Goal: Task Accomplishment & Management: Manage account settings

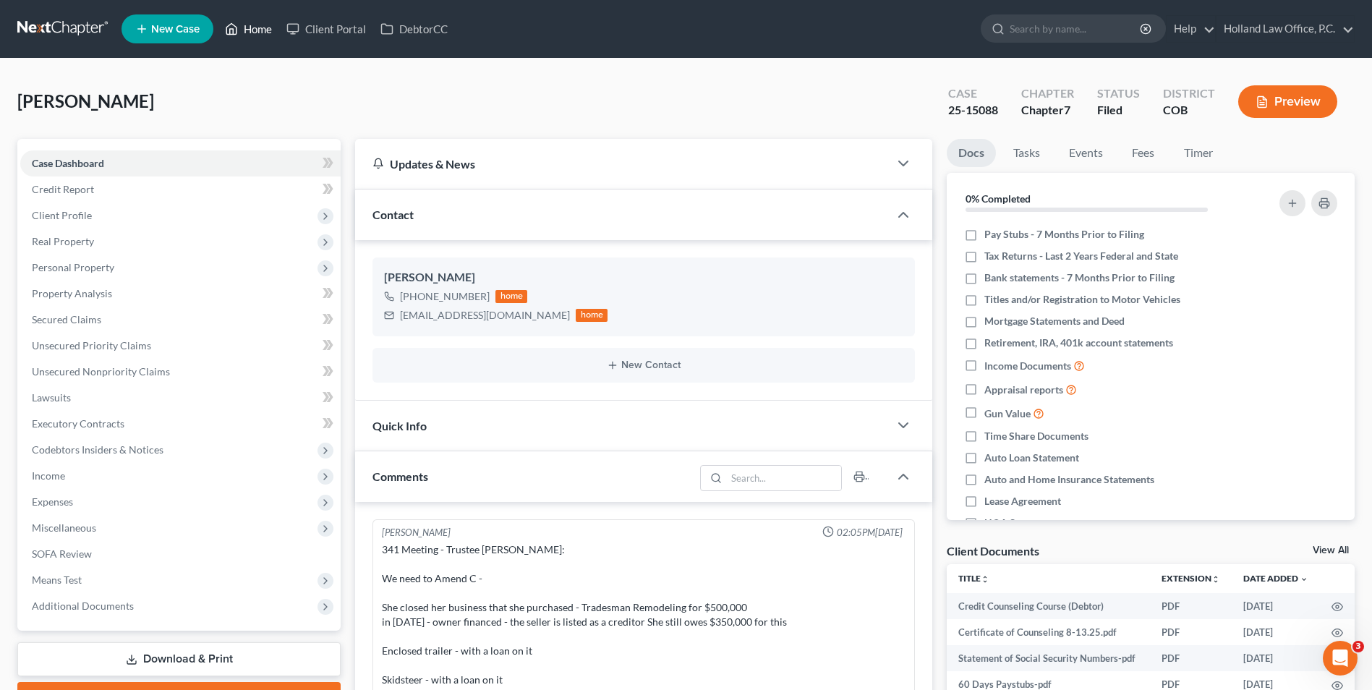
click at [231, 31] on polyline at bounding box center [232, 32] width 4 height 6
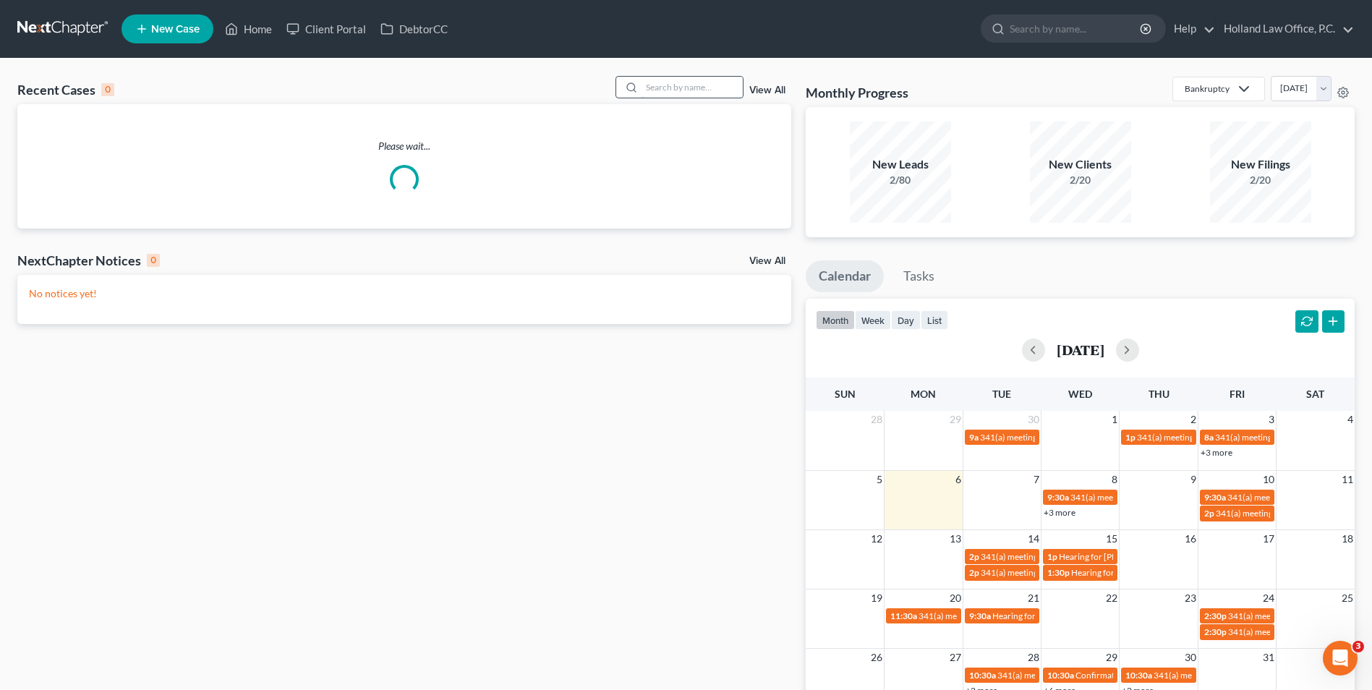
click at [688, 88] on input "search" at bounding box center [692, 87] width 101 height 21
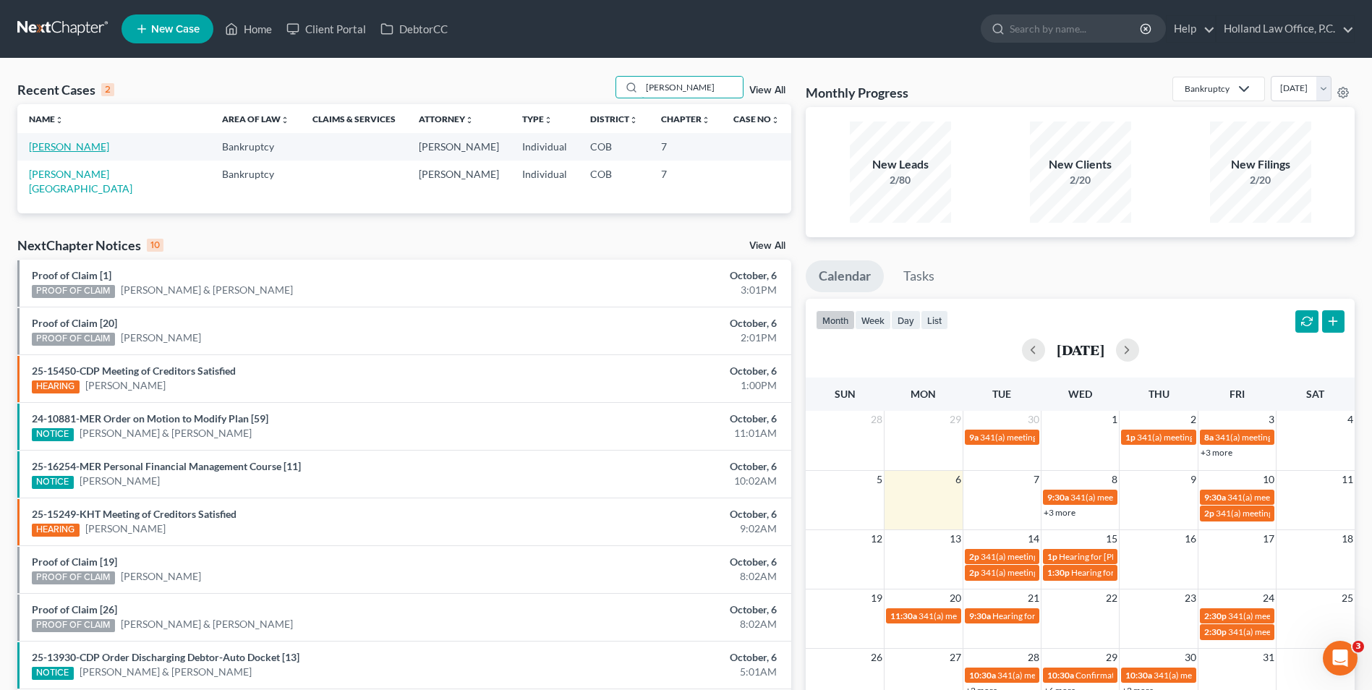
type input "[PERSON_NAME]"
click at [73, 150] on link "[PERSON_NAME]" at bounding box center [69, 146] width 80 height 12
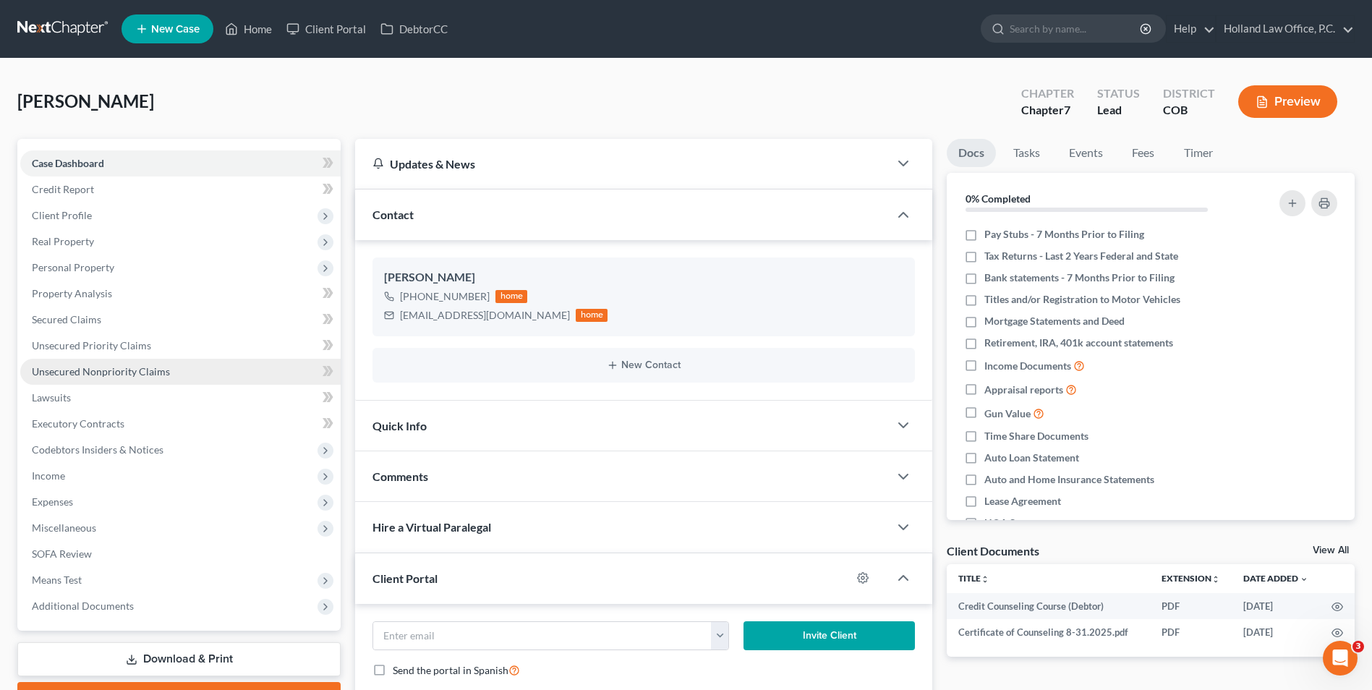
click at [93, 376] on span "Unsecured Nonpriority Claims" at bounding box center [101, 371] width 138 height 12
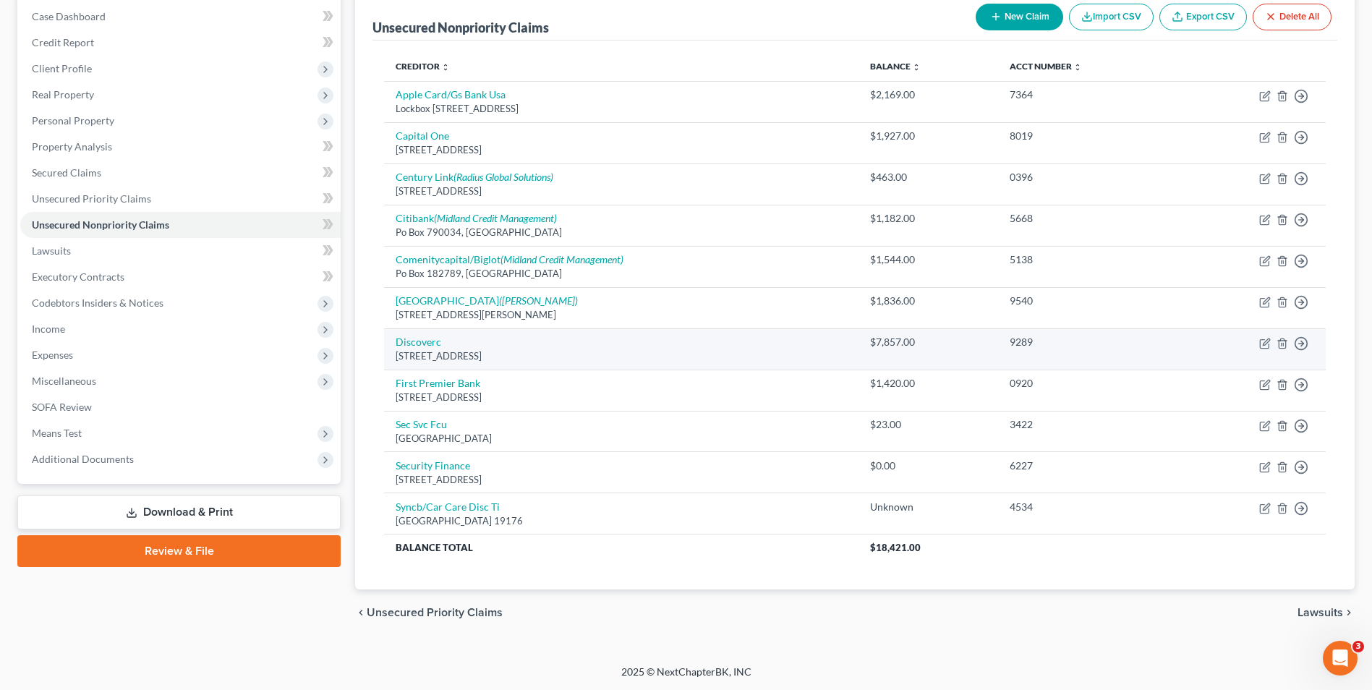
scroll to position [148, 0]
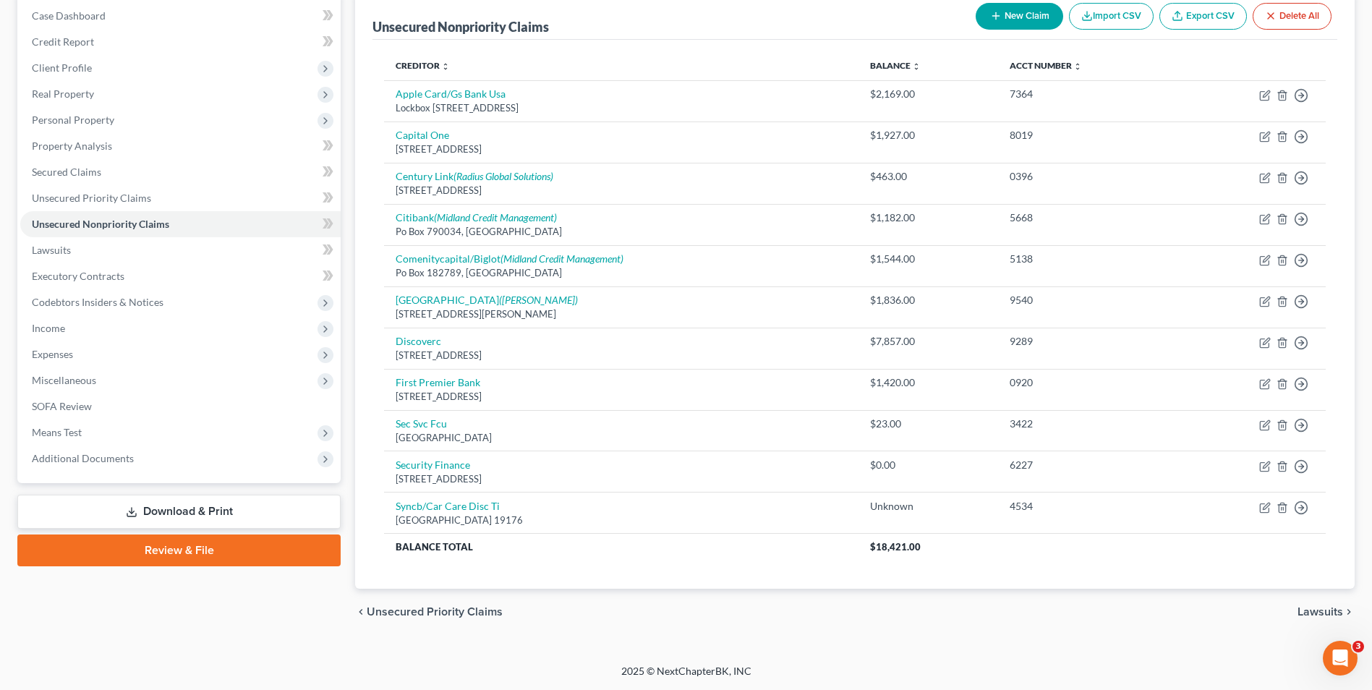
click at [1039, 17] on button "New Claim" at bounding box center [1020, 16] width 88 height 27
select select "0"
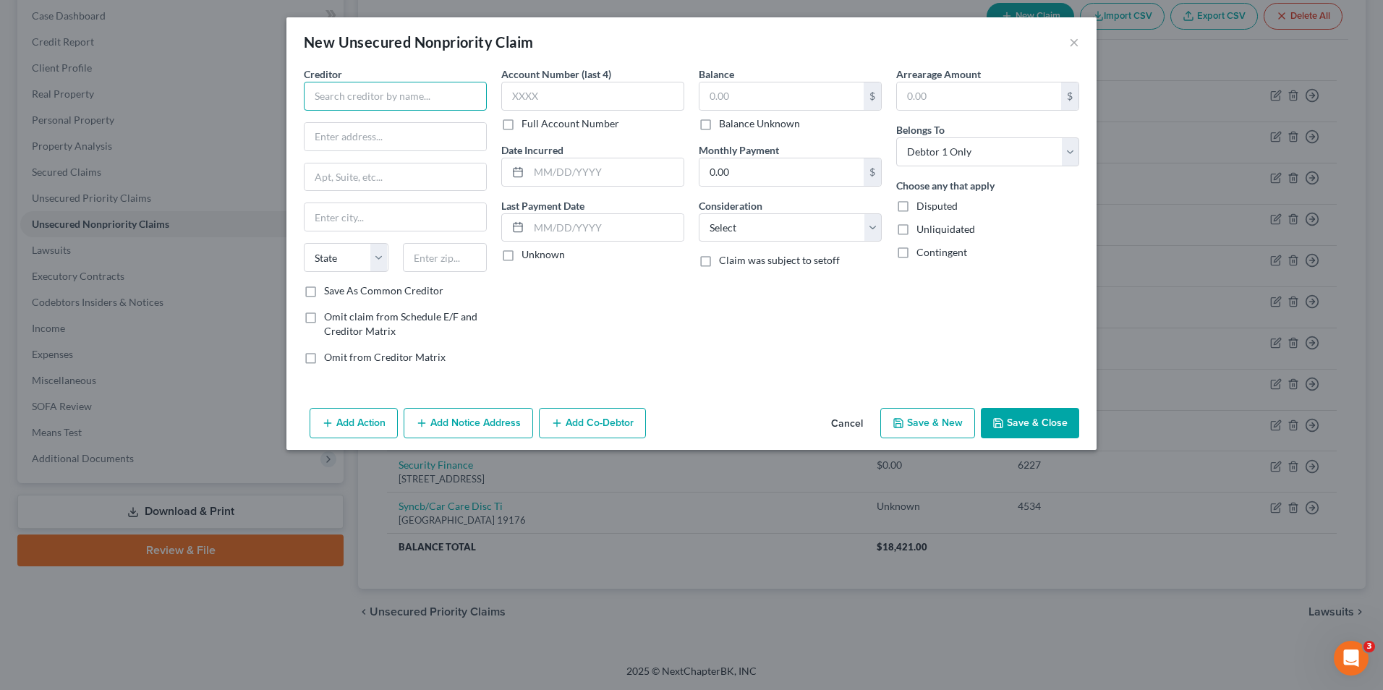
click at [383, 90] on input "text" at bounding box center [395, 96] width 183 height 29
type input "UCHealth"
drag, startPoint x: 428, startPoint y: 81, endPoint x: 242, endPoint y: 74, distance: 186.7
click at [242, 74] on div "New Unsecured Nonpriority Claim × Creditor * UCHealth State [US_STATE] AK AR AZ…" at bounding box center [691, 345] width 1383 height 690
click at [1069, 39] on button "×" at bounding box center [1074, 41] width 10 height 17
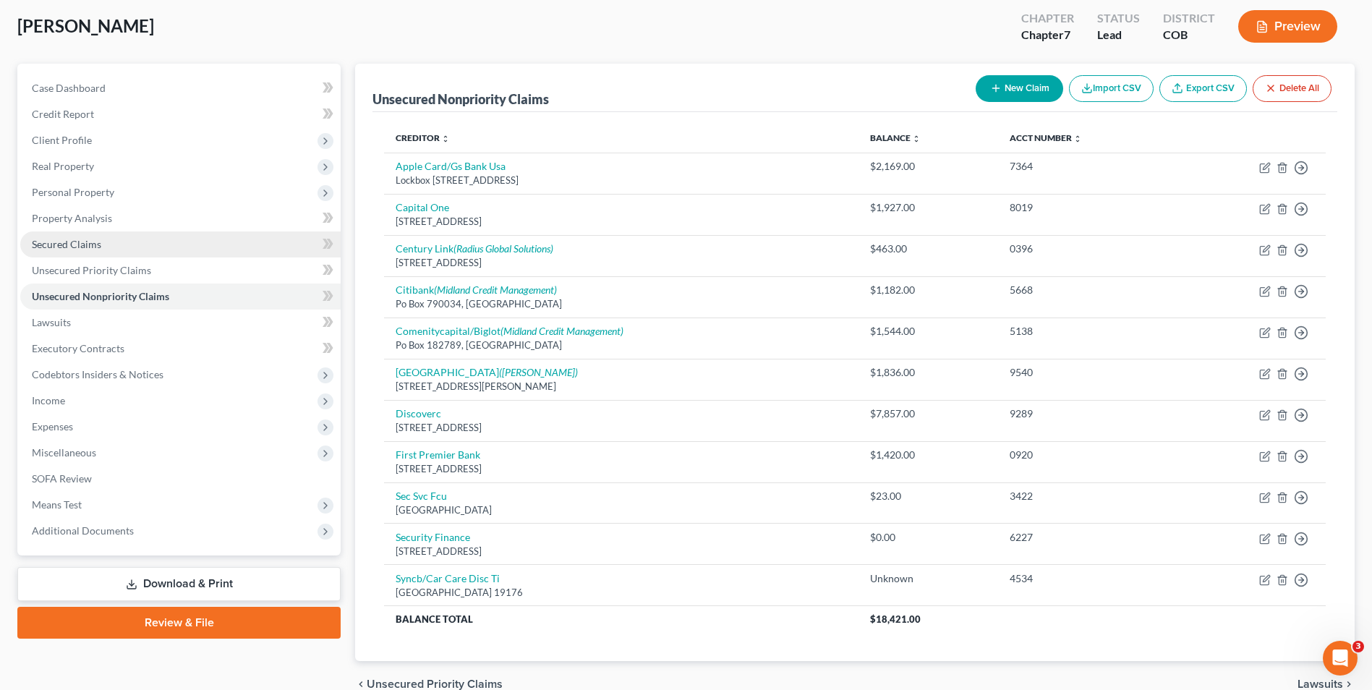
click at [80, 251] on link "Secured Claims" at bounding box center [180, 244] width 320 height 26
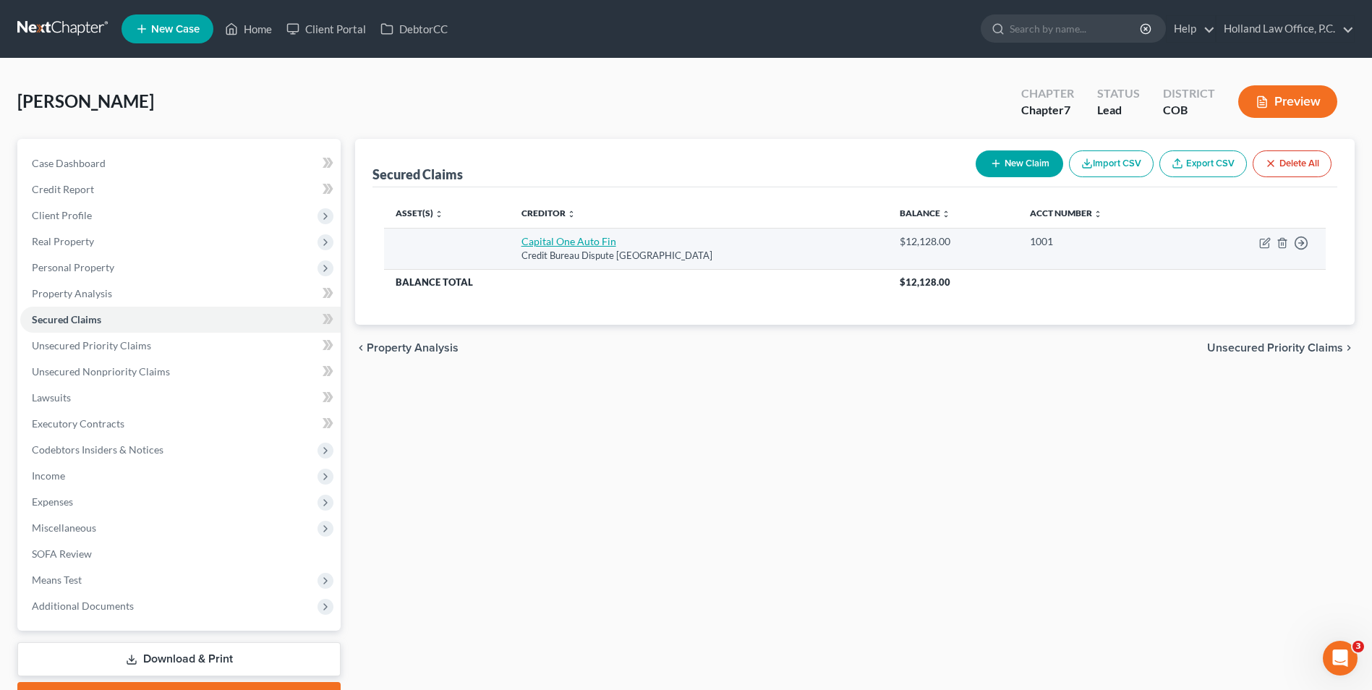
click at [570, 247] on link "Capital One Auto Fin" at bounding box center [568, 241] width 95 height 12
select select "45"
select select "0"
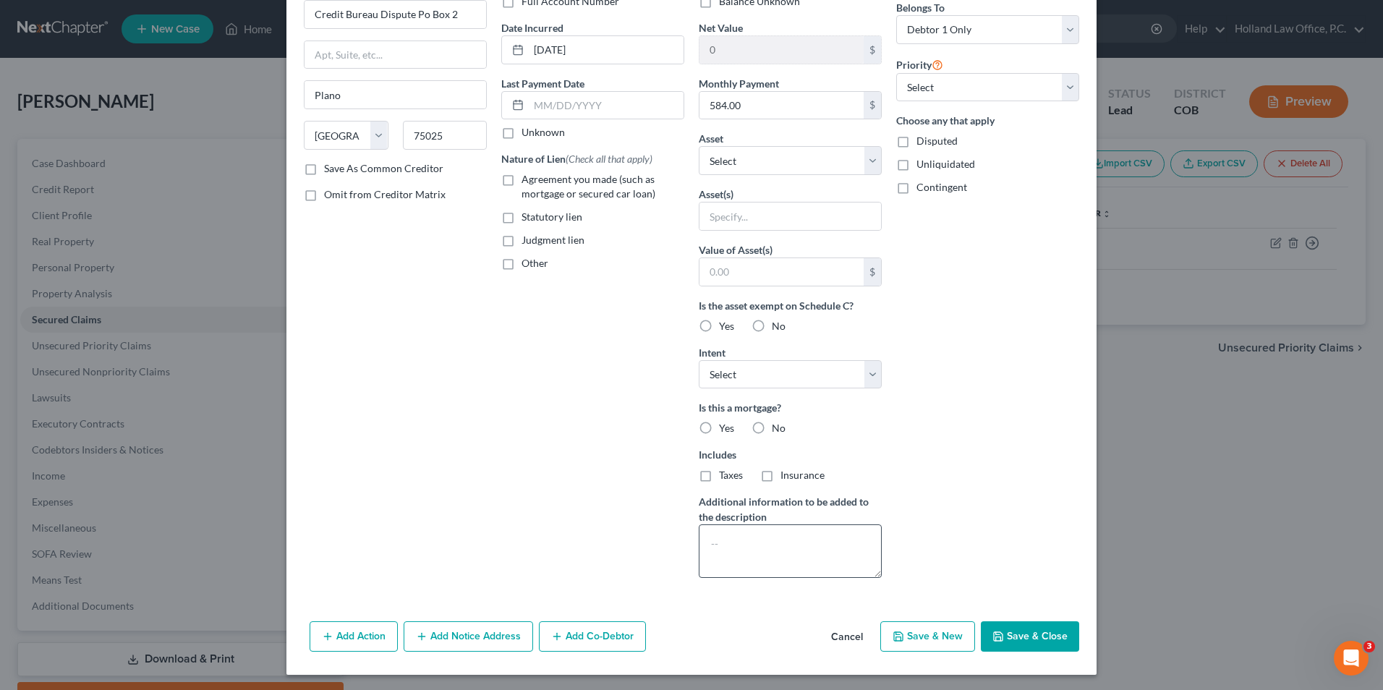
scroll to position [124, 0]
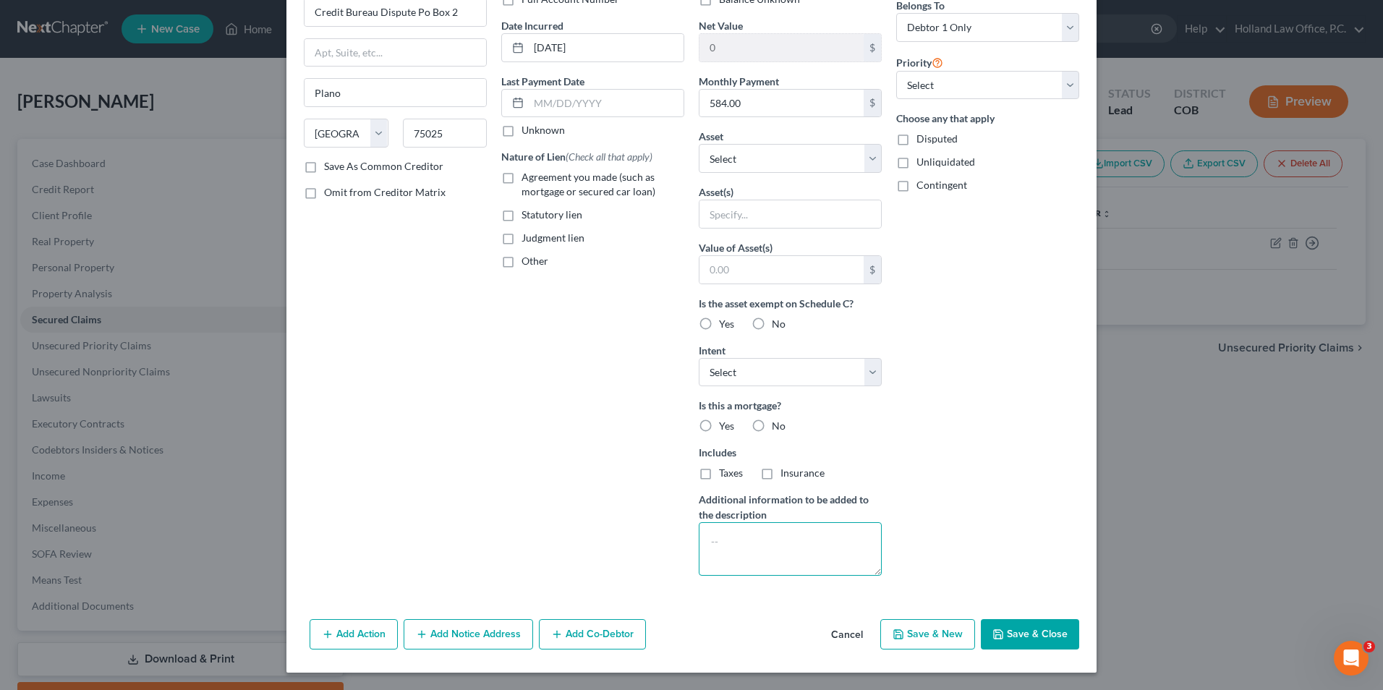
click at [728, 557] on textarea at bounding box center [790, 549] width 183 height 54
type textarea "8.4% Interest Rate"
click at [1008, 628] on button "Save & Close" at bounding box center [1030, 634] width 98 height 30
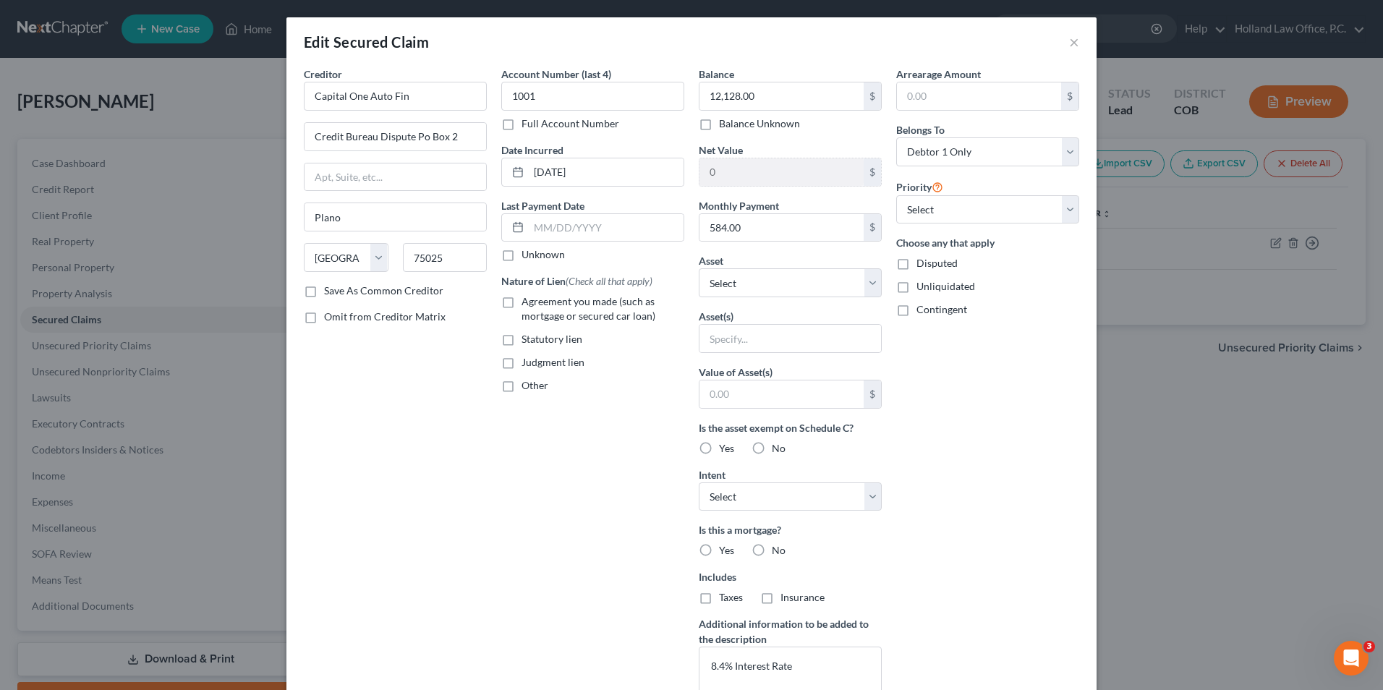
type input "0"
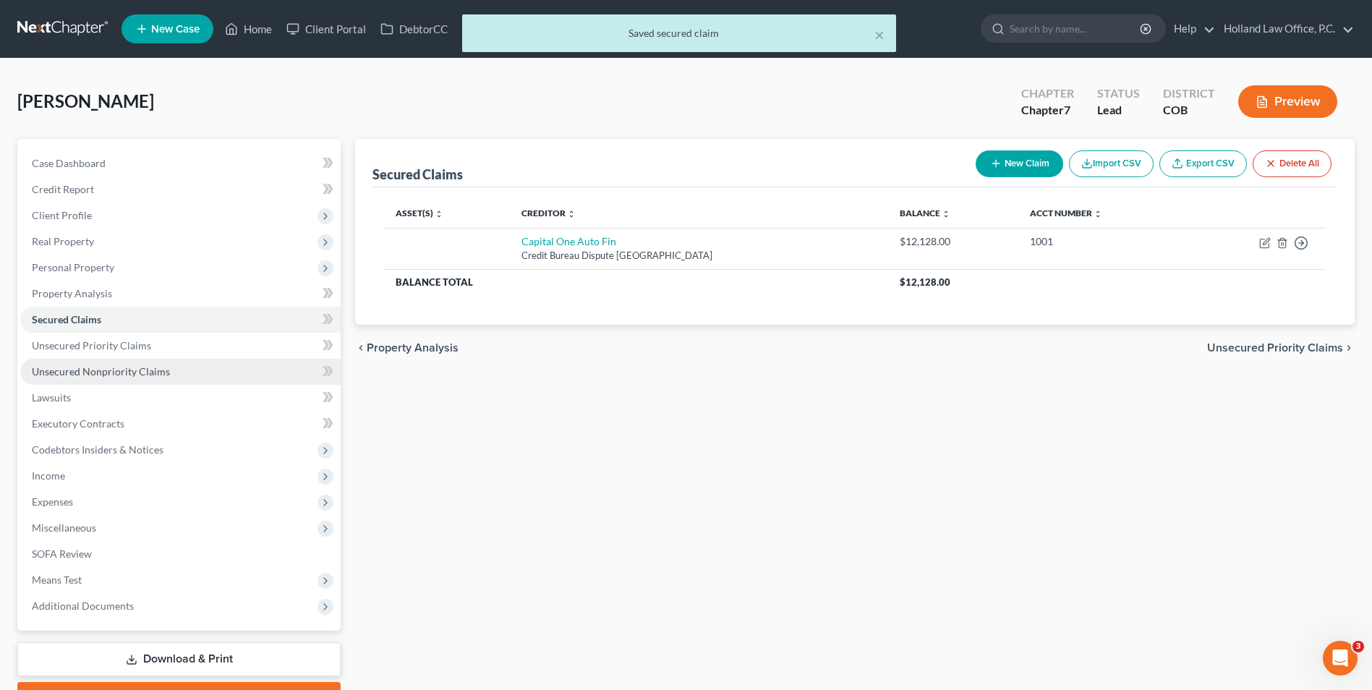
click at [131, 377] on span "Unsecured Nonpriority Claims" at bounding box center [101, 371] width 138 height 12
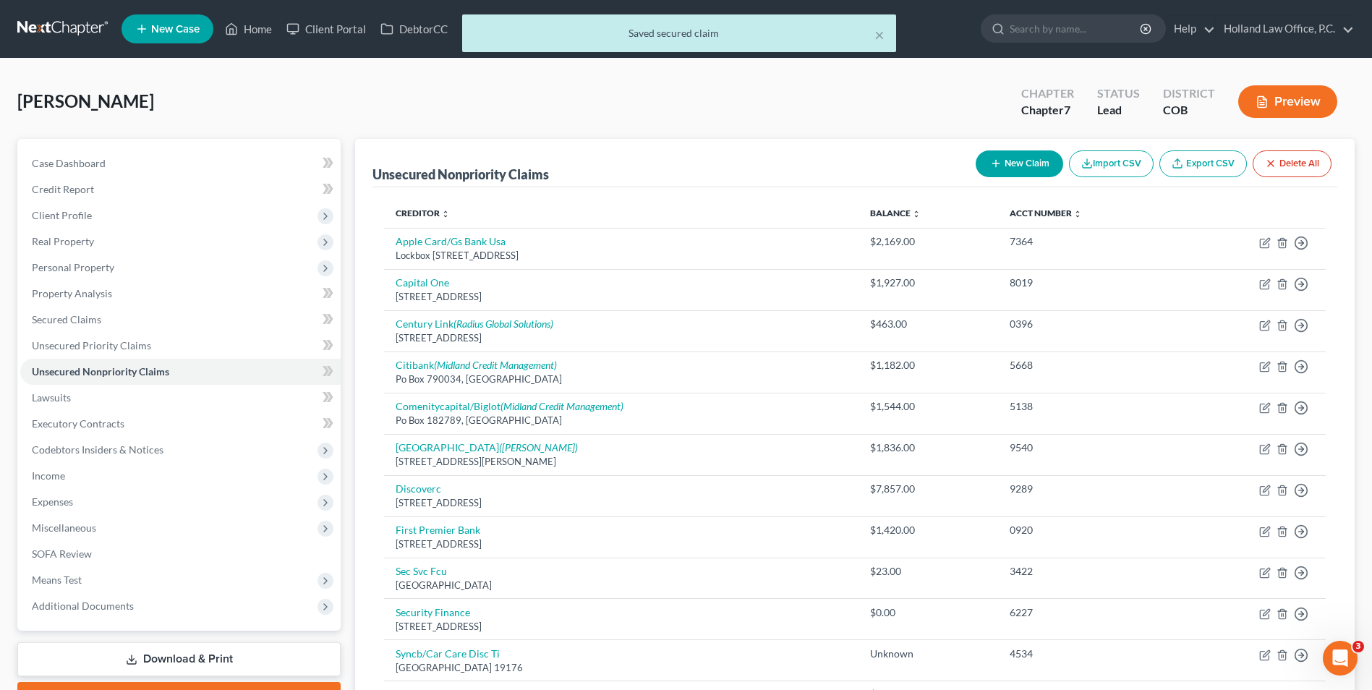
click at [1035, 166] on button "New Claim" at bounding box center [1020, 163] width 88 height 27
select select "0"
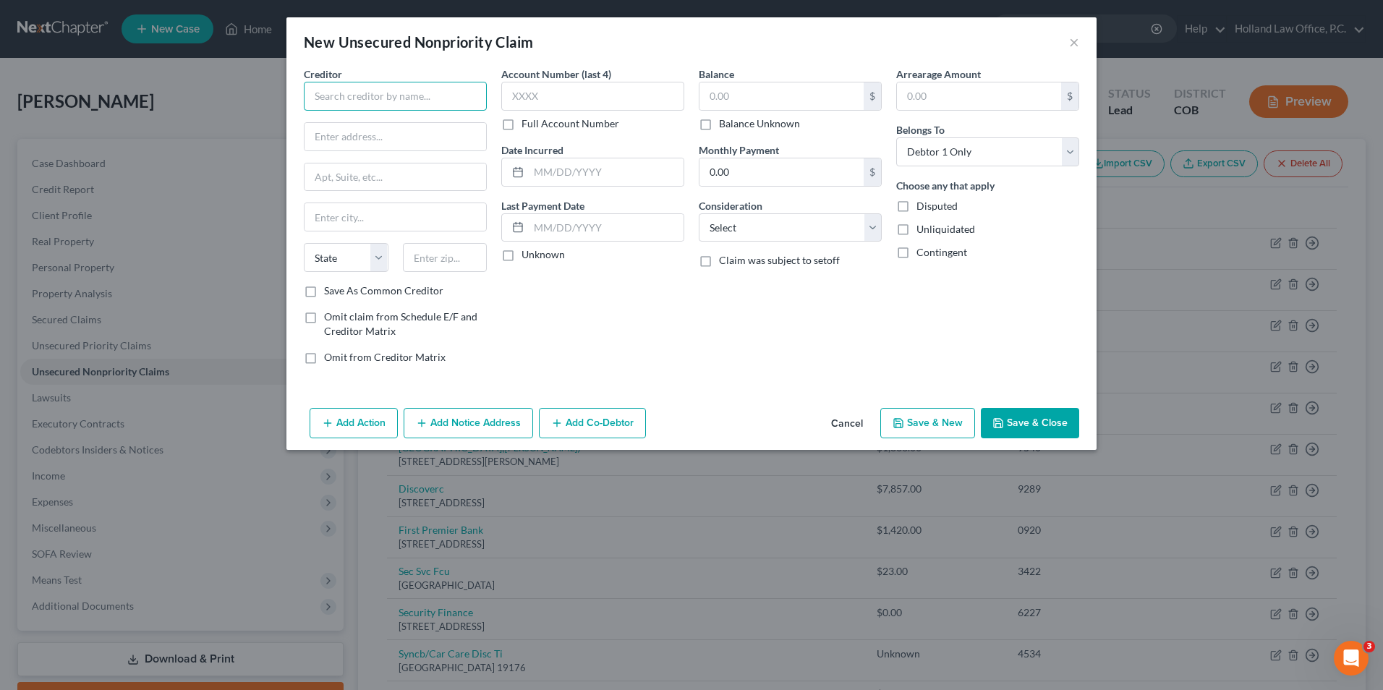
click at [382, 103] on input "text" at bounding box center [395, 96] width 183 height 29
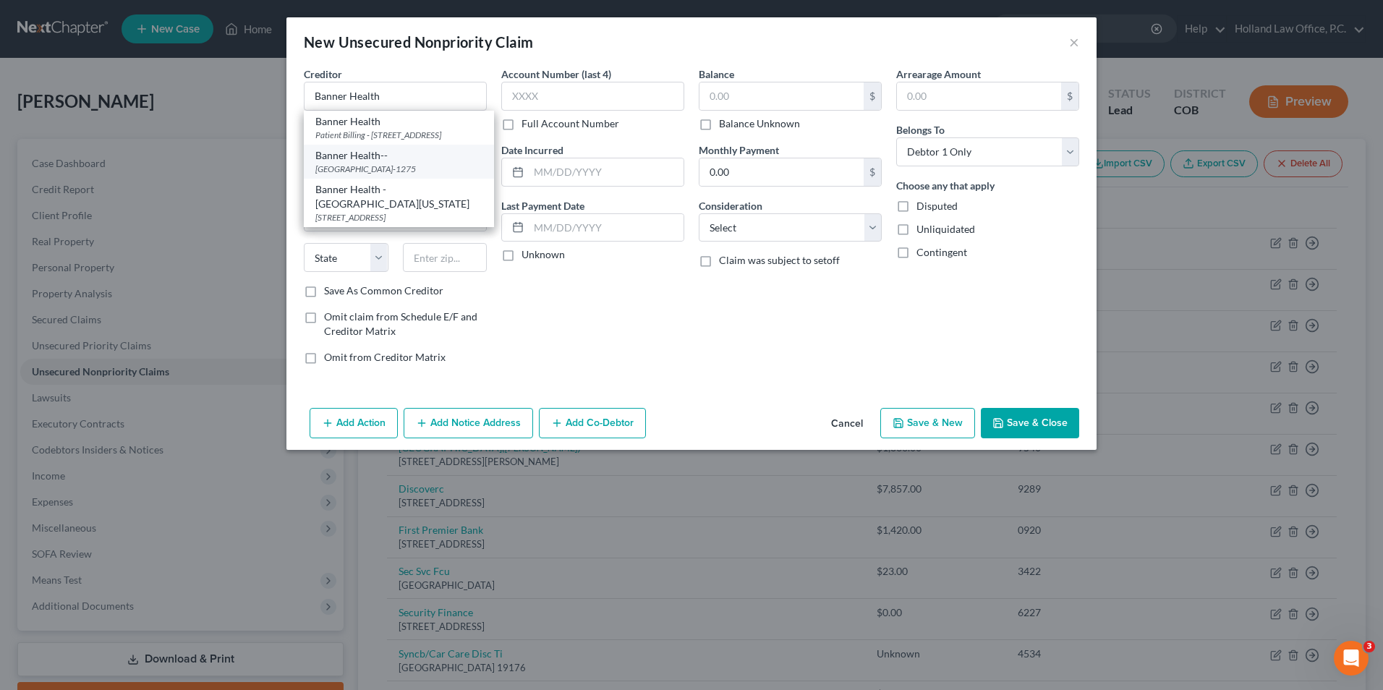
click at [397, 175] on div "[GEOGRAPHIC_DATA]-1275" at bounding box center [398, 169] width 167 height 12
type input "Banner Health--"
type input "PO Box 741275"
type input "[GEOGRAPHIC_DATA]"
select select "4"
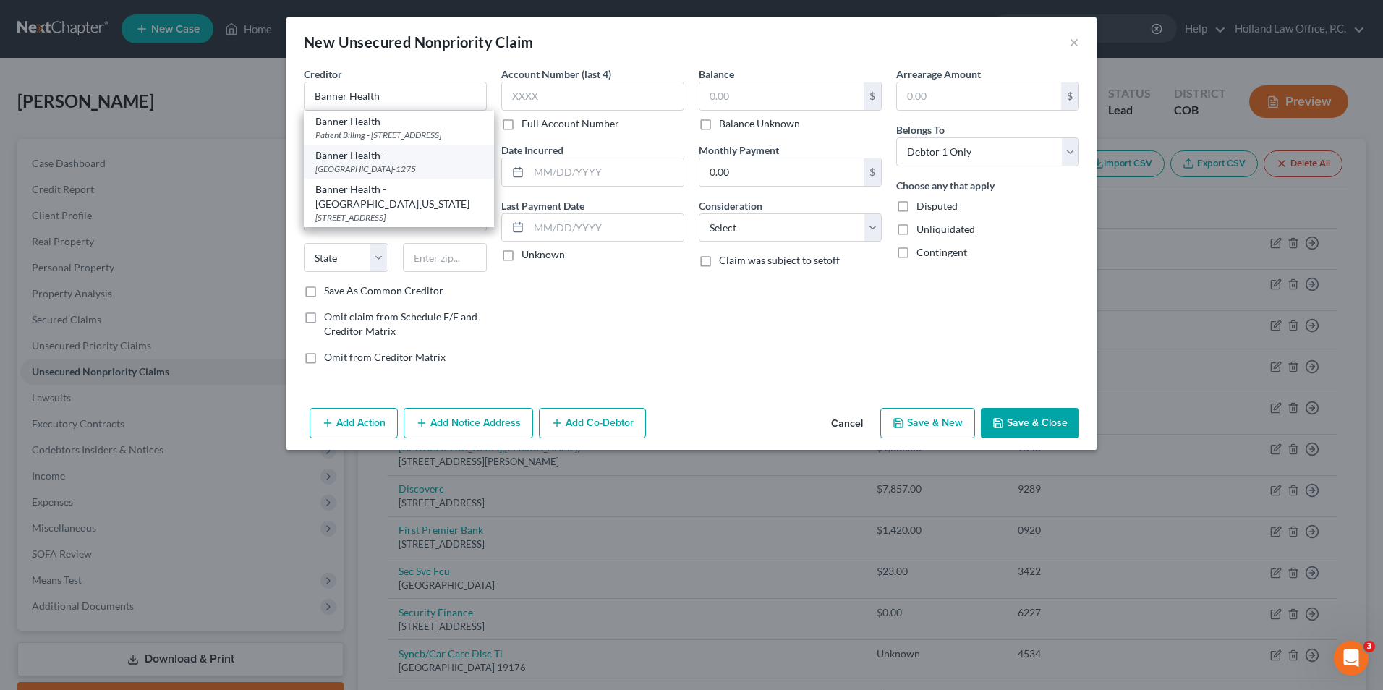
type input "90074-1275"
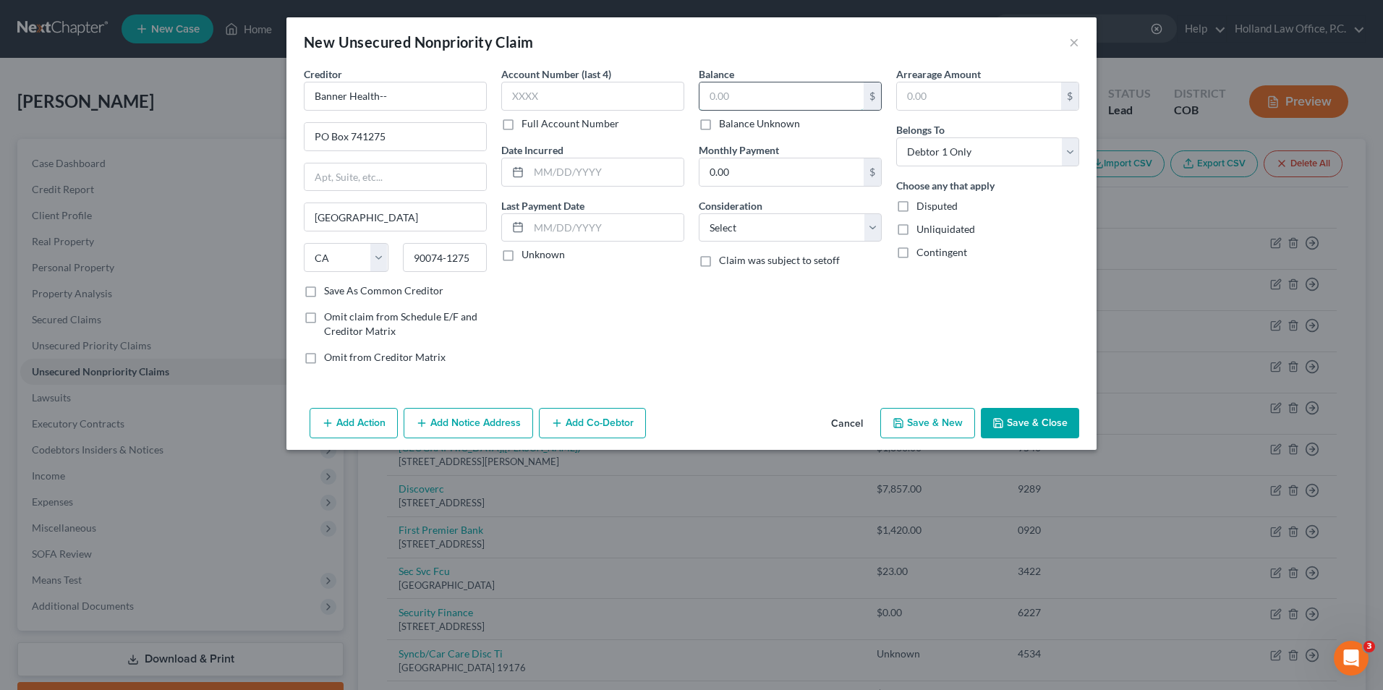
click at [792, 94] on input "text" at bounding box center [781, 95] width 164 height 27
type input "18,000.00"
click at [774, 235] on select "Select Cable / Satellite Services Collection Agency Credit Card Debt Debt Couns…" at bounding box center [790, 227] width 183 height 29
select select "9"
click at [699, 213] on select "Select Cable / Satellite Services Collection Agency Credit Card Debt Debt Couns…" at bounding box center [790, 227] width 183 height 29
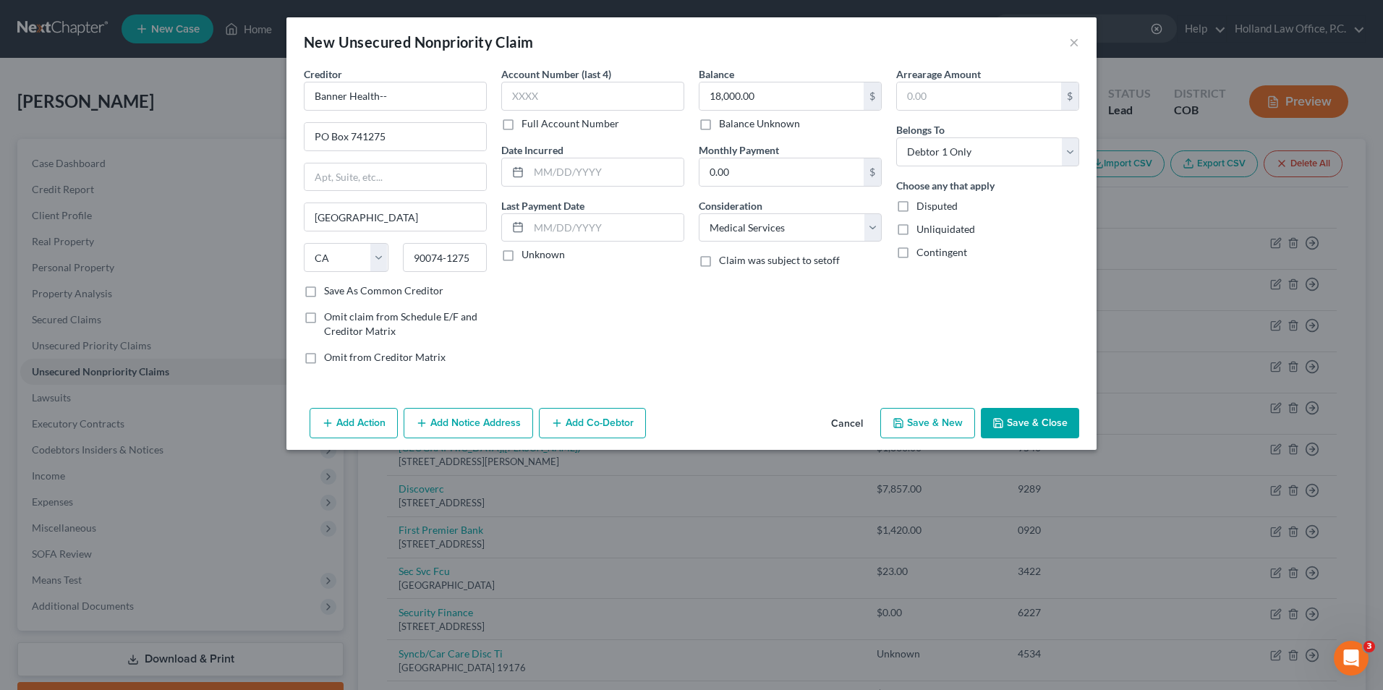
click at [503, 414] on button "Add Notice Address" at bounding box center [468, 423] width 129 height 30
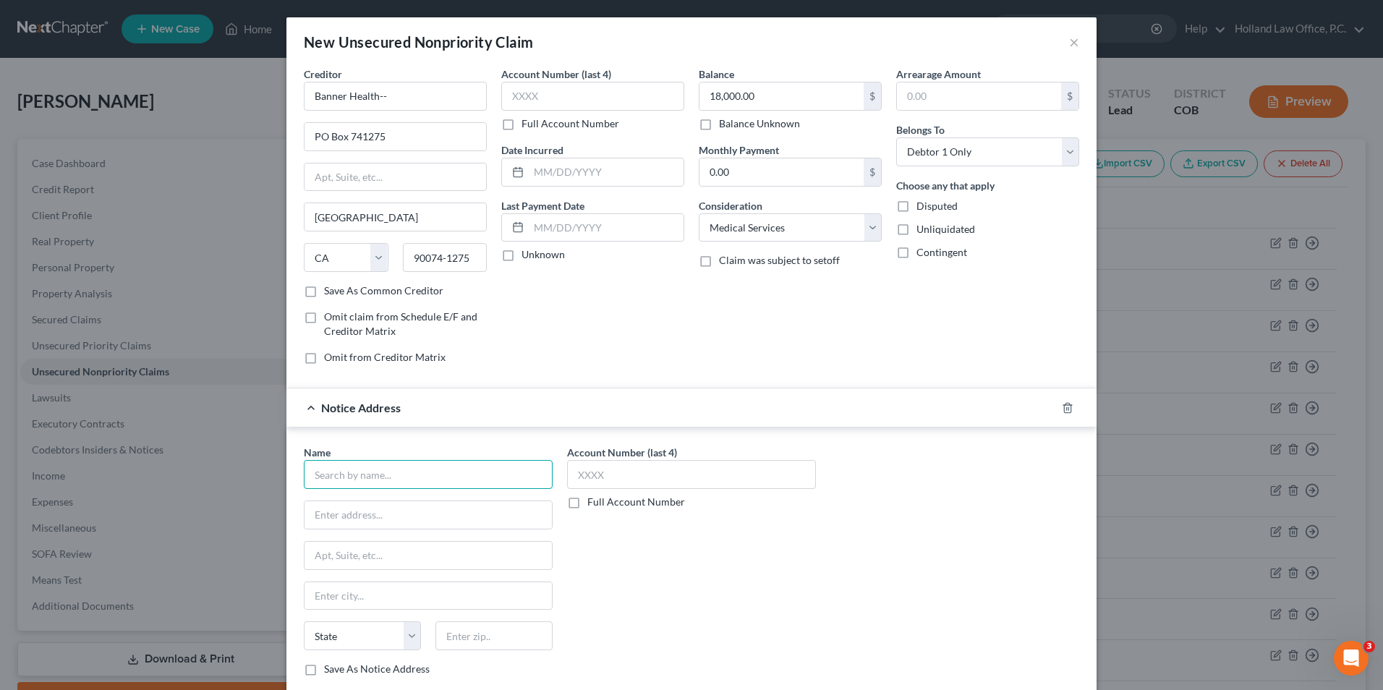
click at [393, 477] on input "text" at bounding box center [428, 474] width 249 height 29
click at [385, 503] on div "H&R Accounts Inc" at bounding box center [390, 500] width 150 height 14
type input "H&R Accounts Inc"
type input "[STREET_ADDRESS]"
type input "PO Box 672"
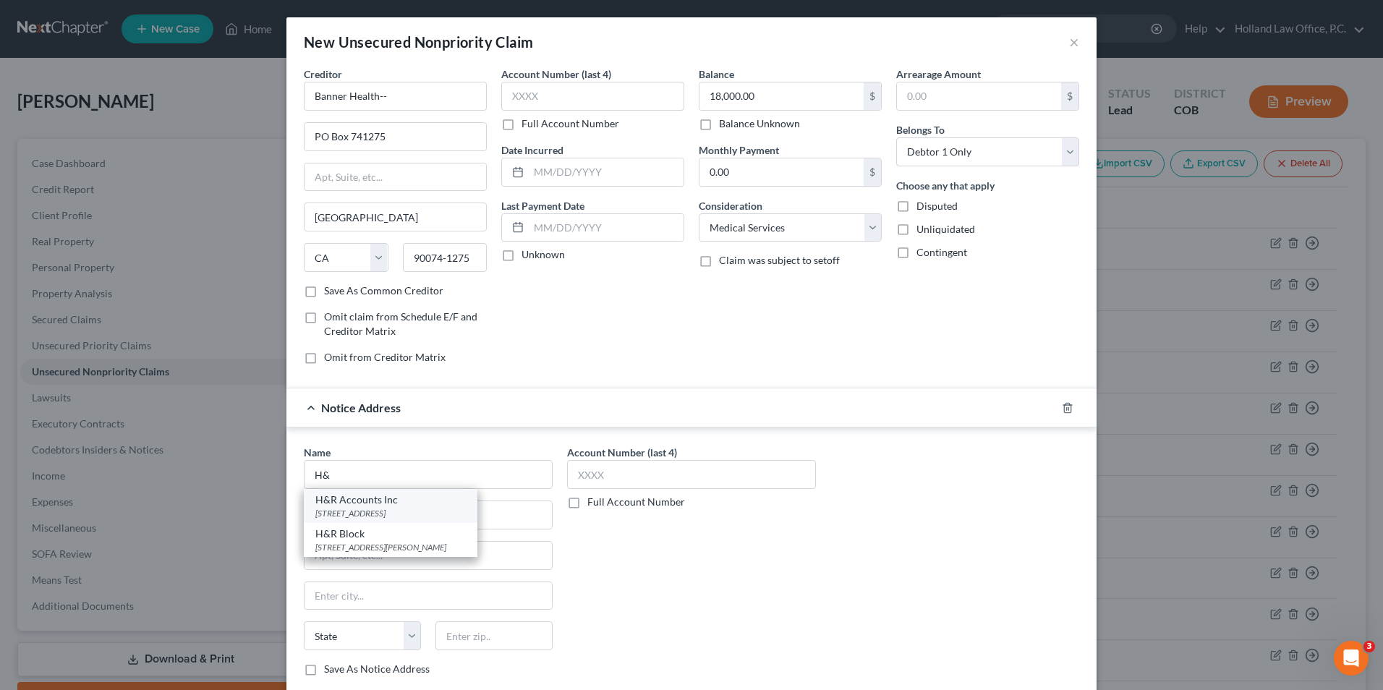
type input "Moline"
select select "14"
type input "61266-0672"
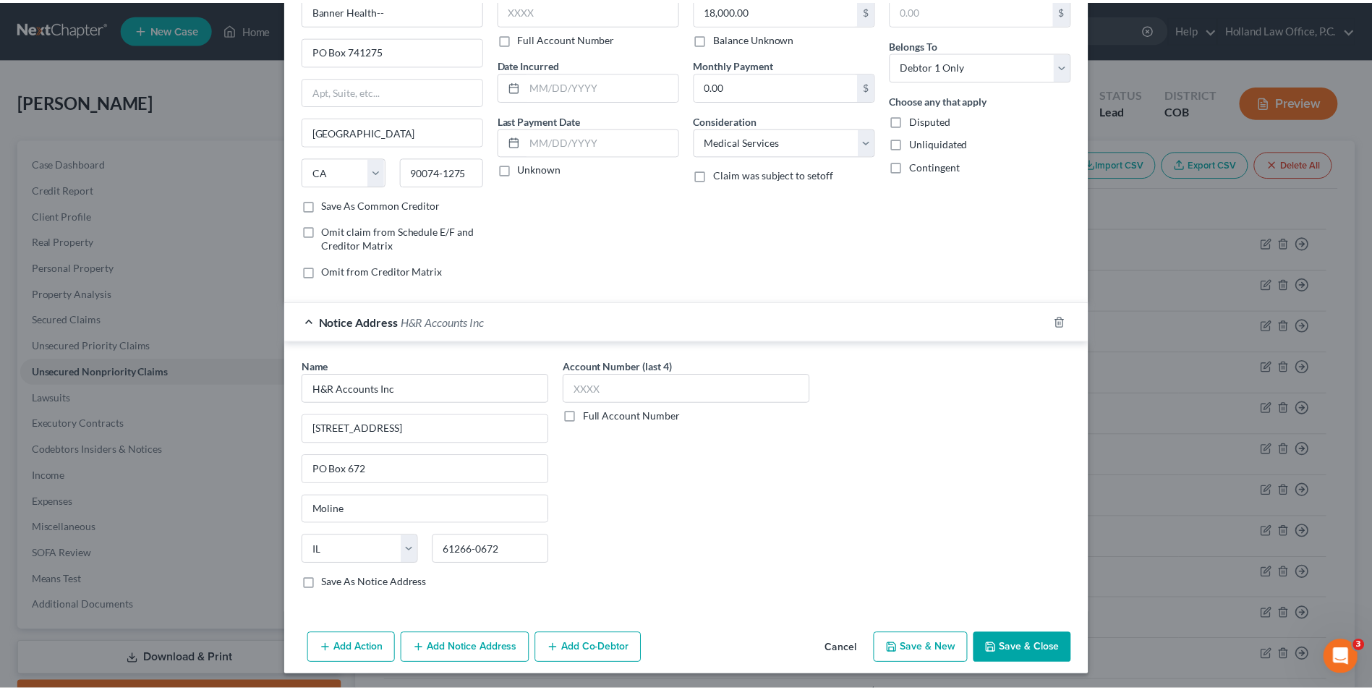
scroll to position [89, 0]
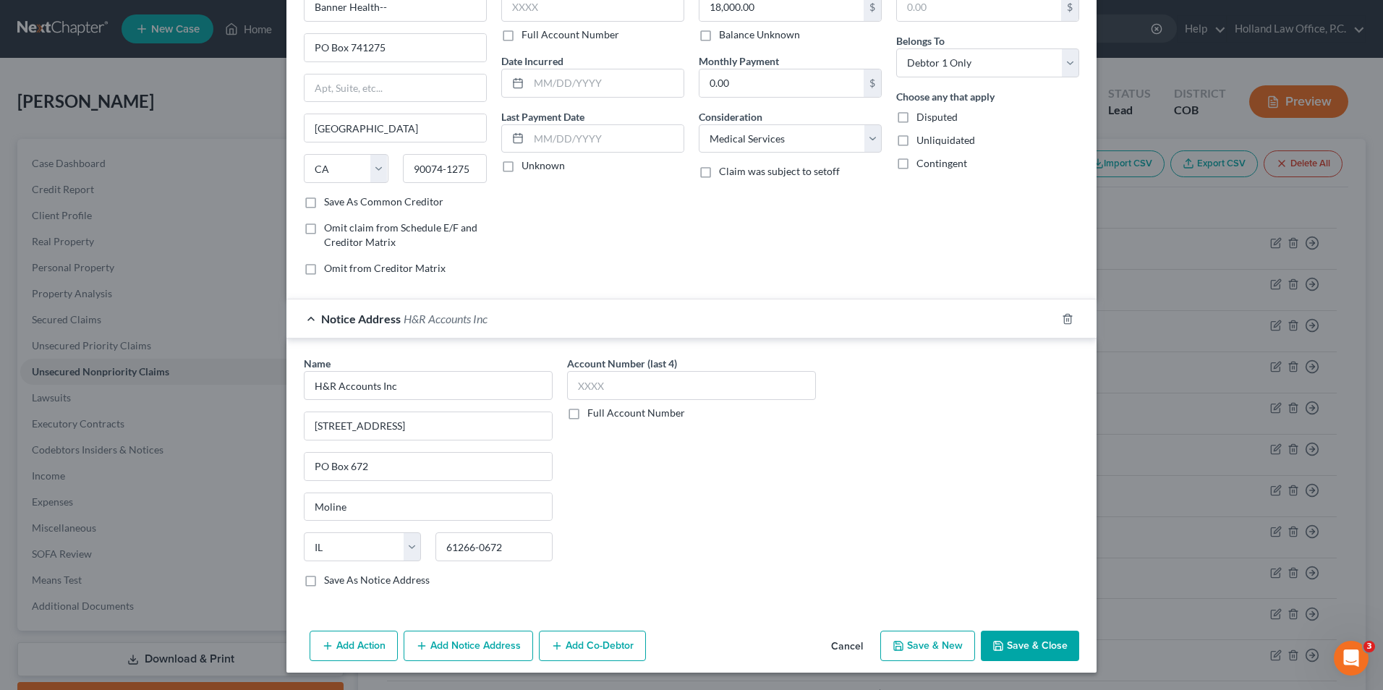
click at [1010, 636] on button "Save & Close" at bounding box center [1030, 646] width 98 height 30
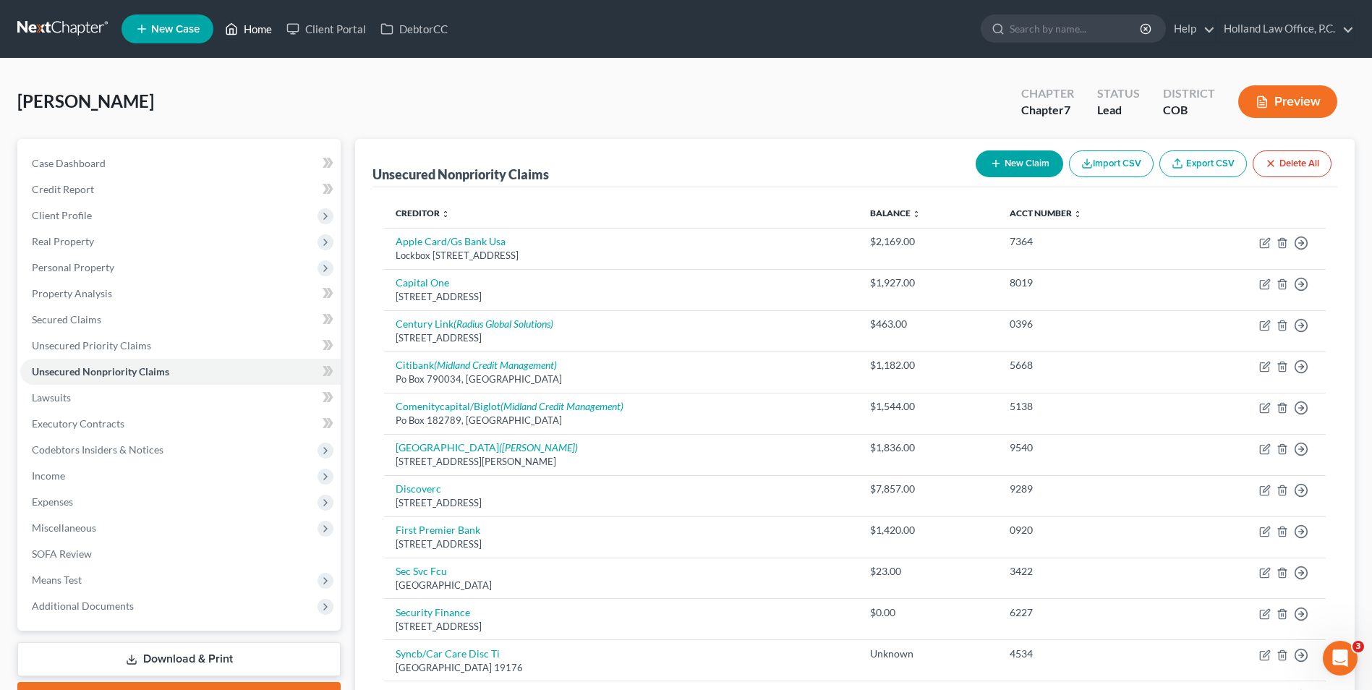
click at [228, 25] on icon at bounding box center [231, 28] width 13 height 17
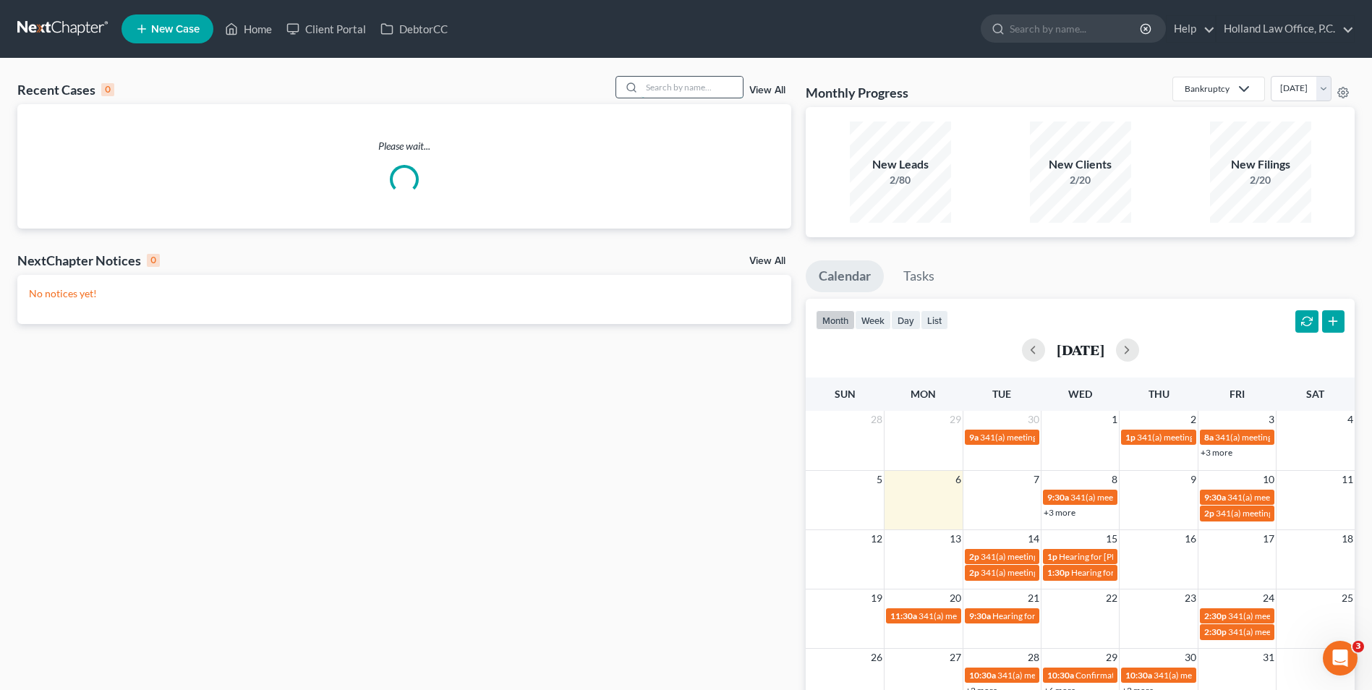
click at [663, 90] on input "search" at bounding box center [692, 87] width 101 height 21
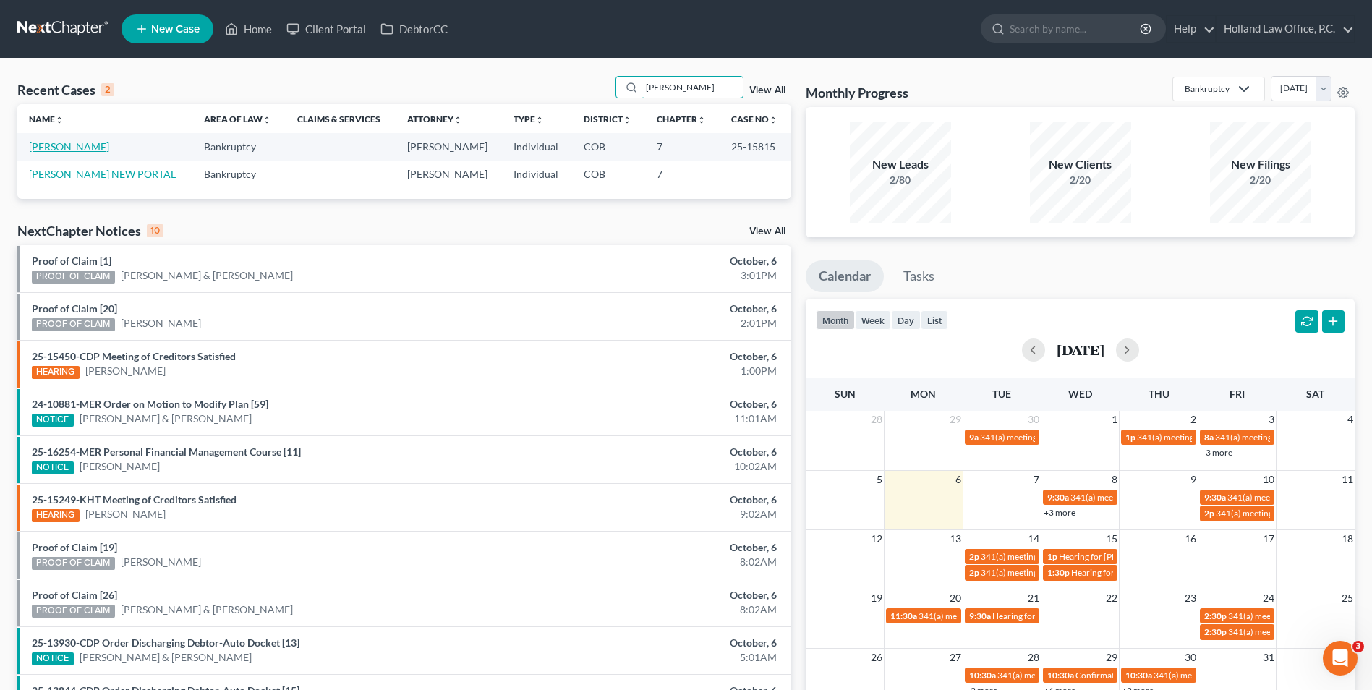
type input "[PERSON_NAME]"
click at [64, 148] on link "[PERSON_NAME]" at bounding box center [69, 146] width 80 height 12
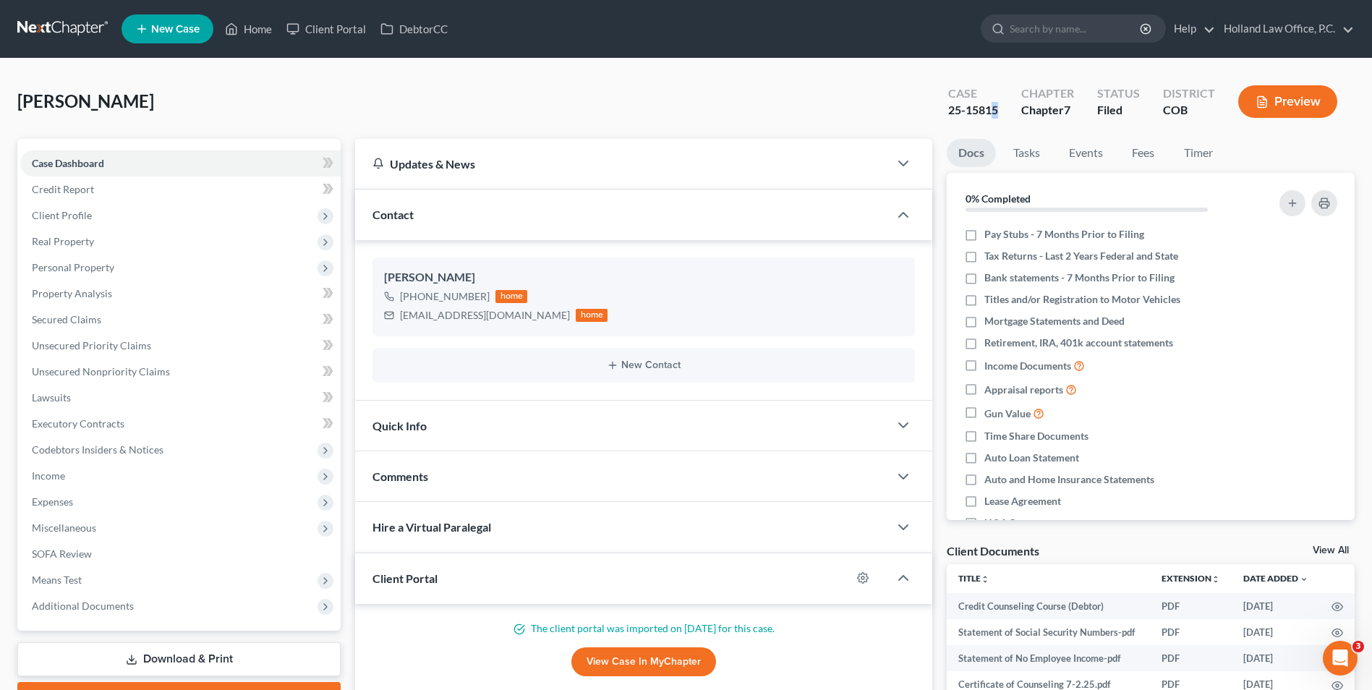
drag, startPoint x: 1000, startPoint y: 113, endPoint x: 1168, endPoint y: 123, distance: 168.8
click at [996, 108] on div "25-15815" at bounding box center [973, 110] width 50 height 17
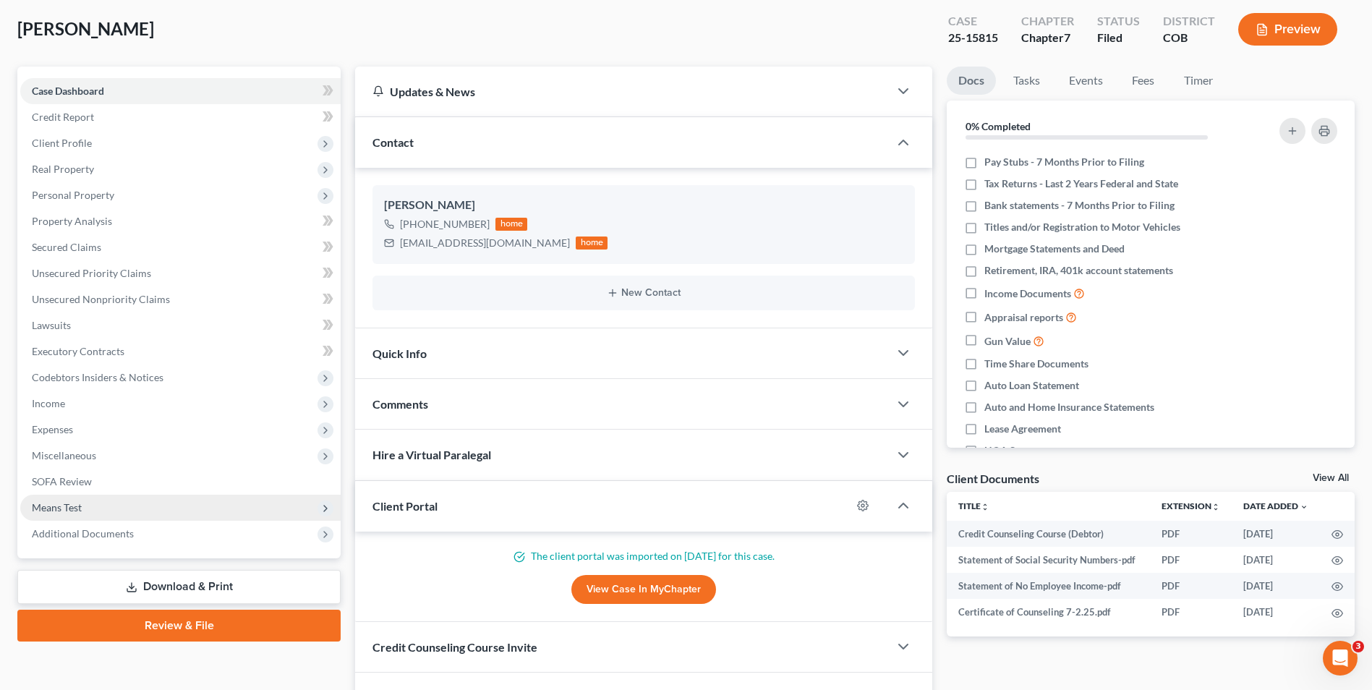
click at [95, 519] on span "Means Test" at bounding box center [180, 508] width 320 height 26
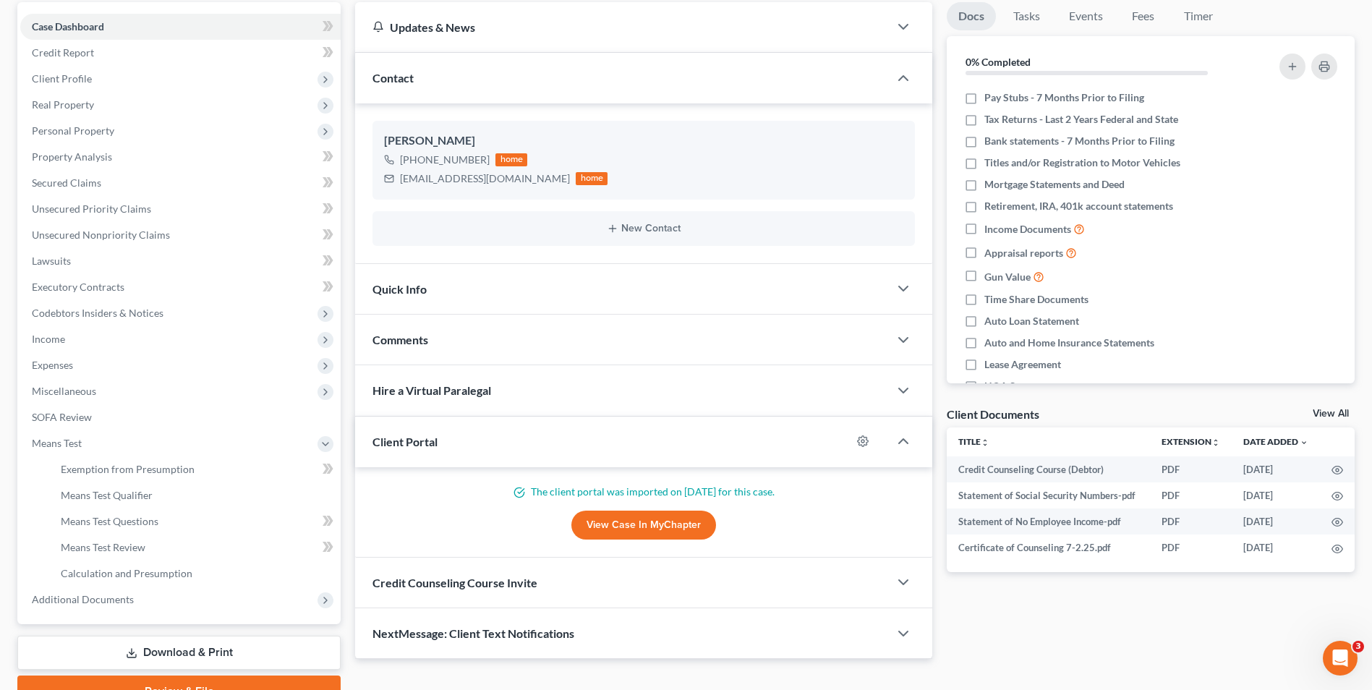
scroll to position [209, 0]
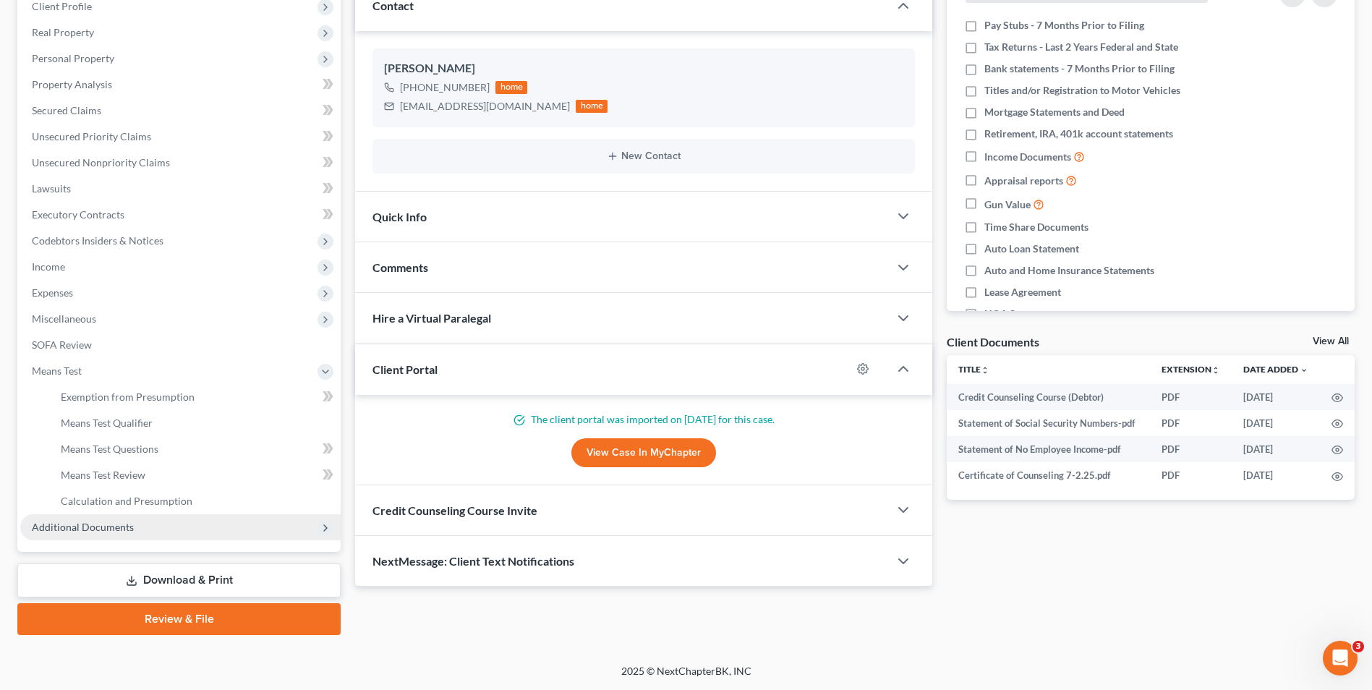
click at [98, 524] on span "Additional Documents" at bounding box center [83, 527] width 102 height 12
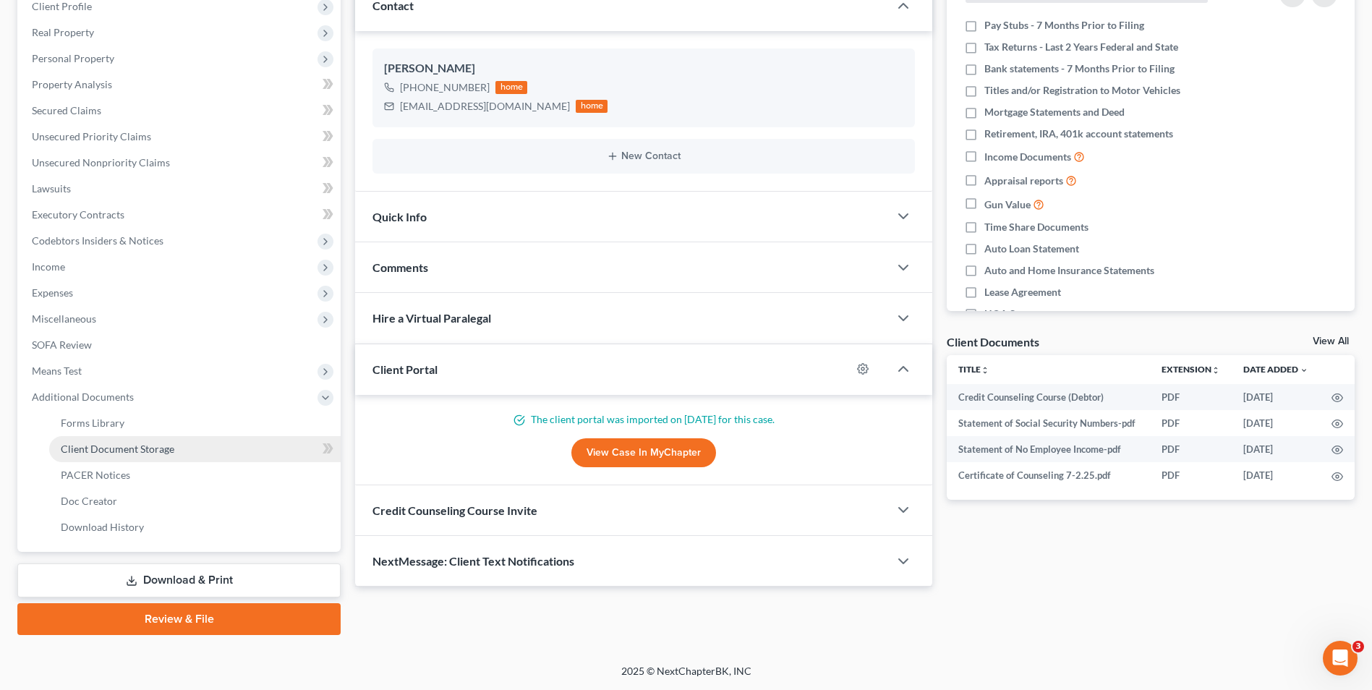
click at [92, 453] on span "Client Document Storage" at bounding box center [118, 449] width 114 height 12
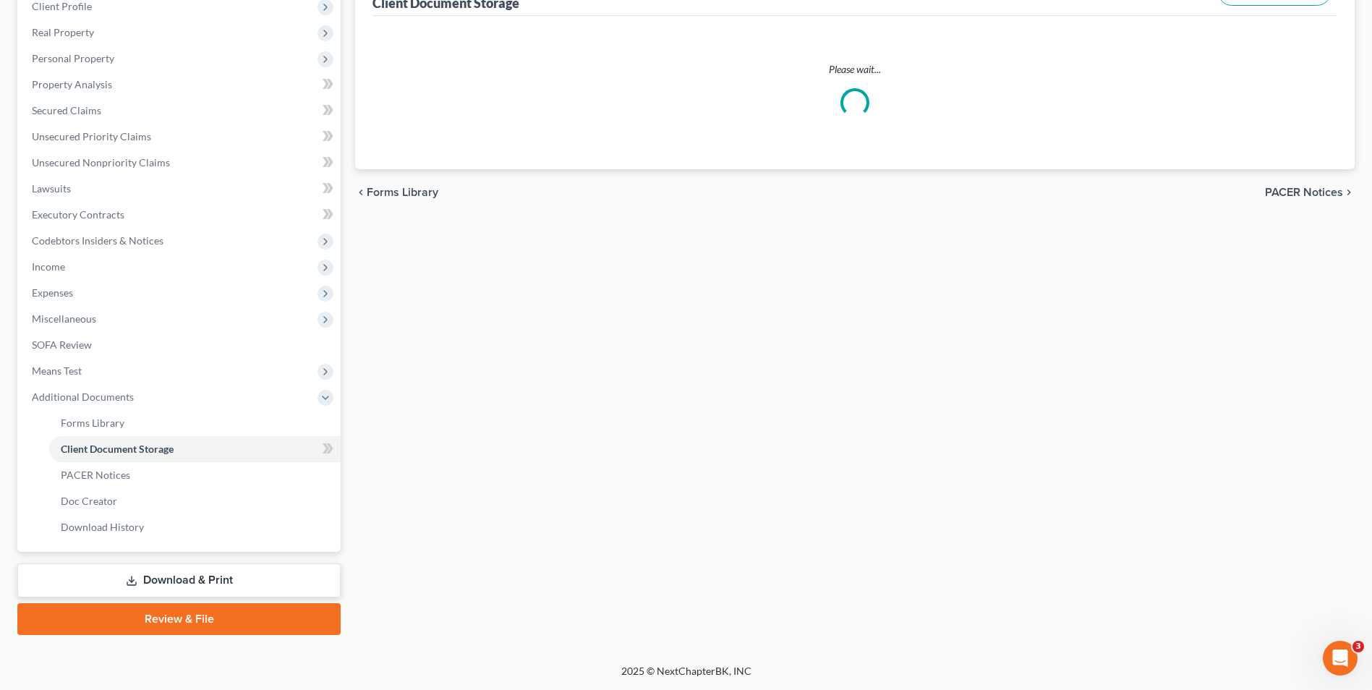
select select "5"
select select "28"
select select "5"
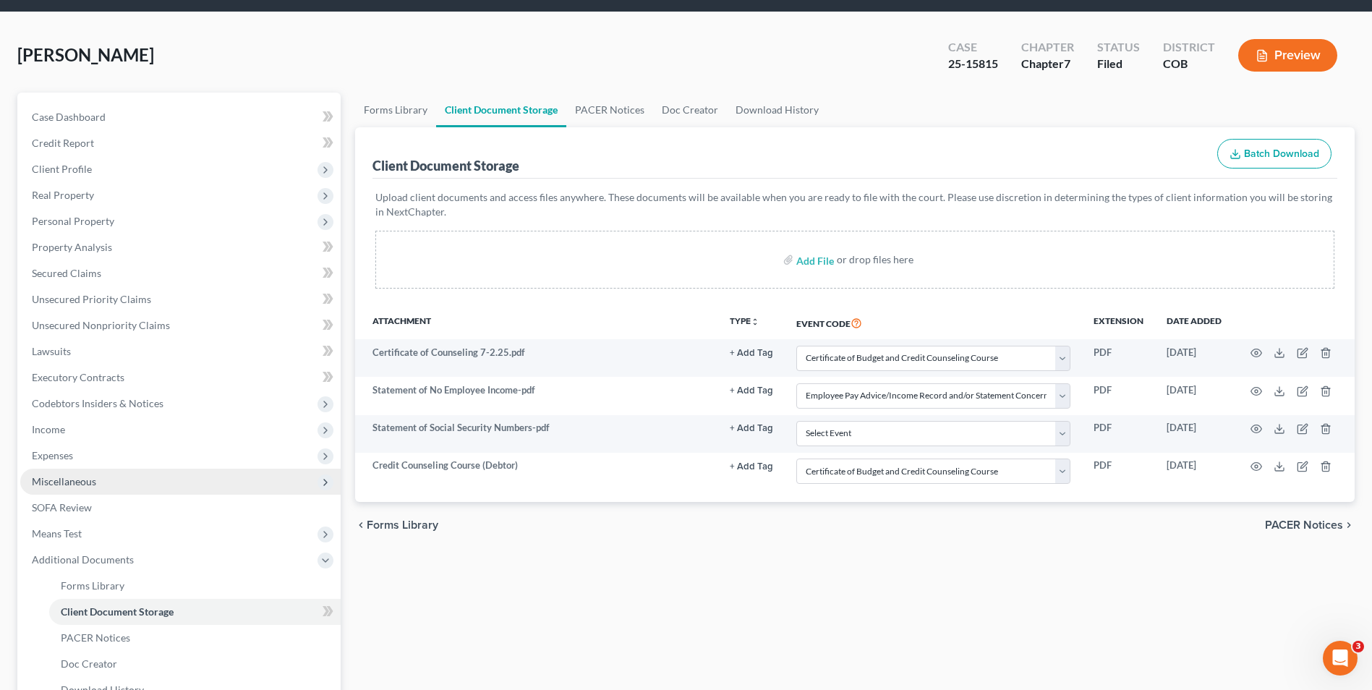
scroll to position [72, 0]
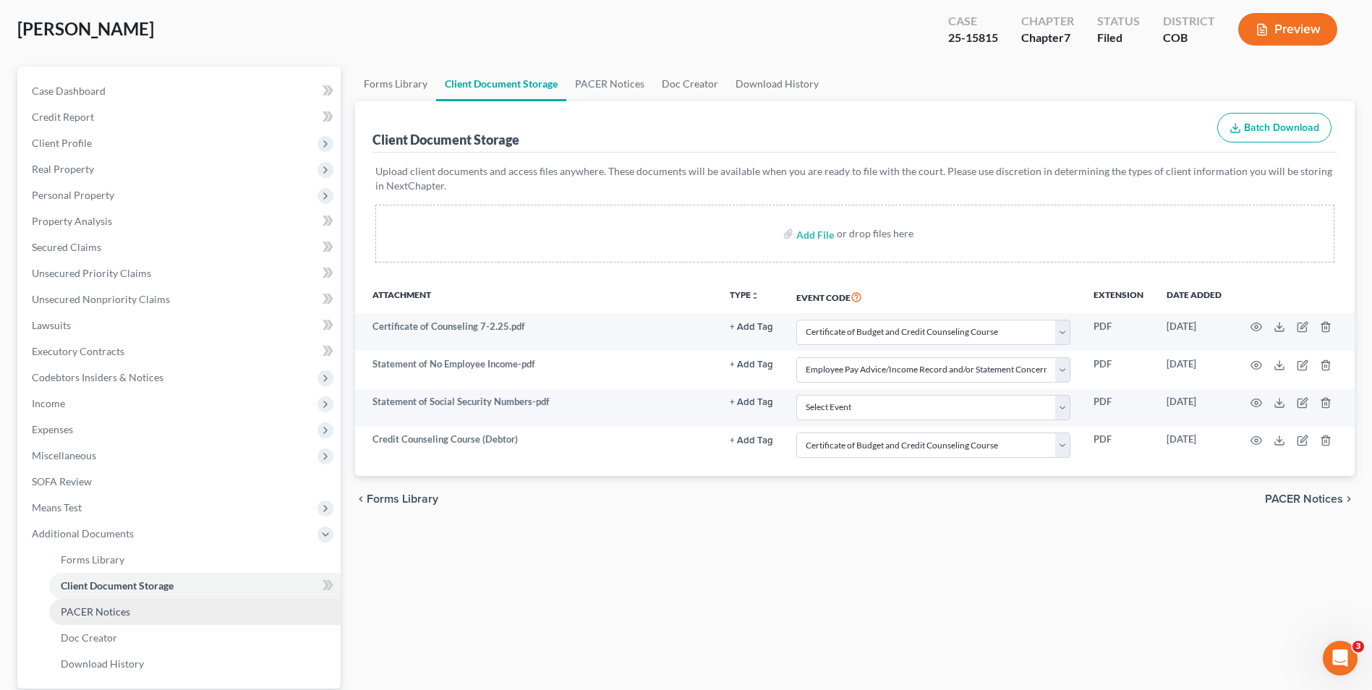
click at [112, 610] on span "PACER Notices" at bounding box center [95, 611] width 69 height 12
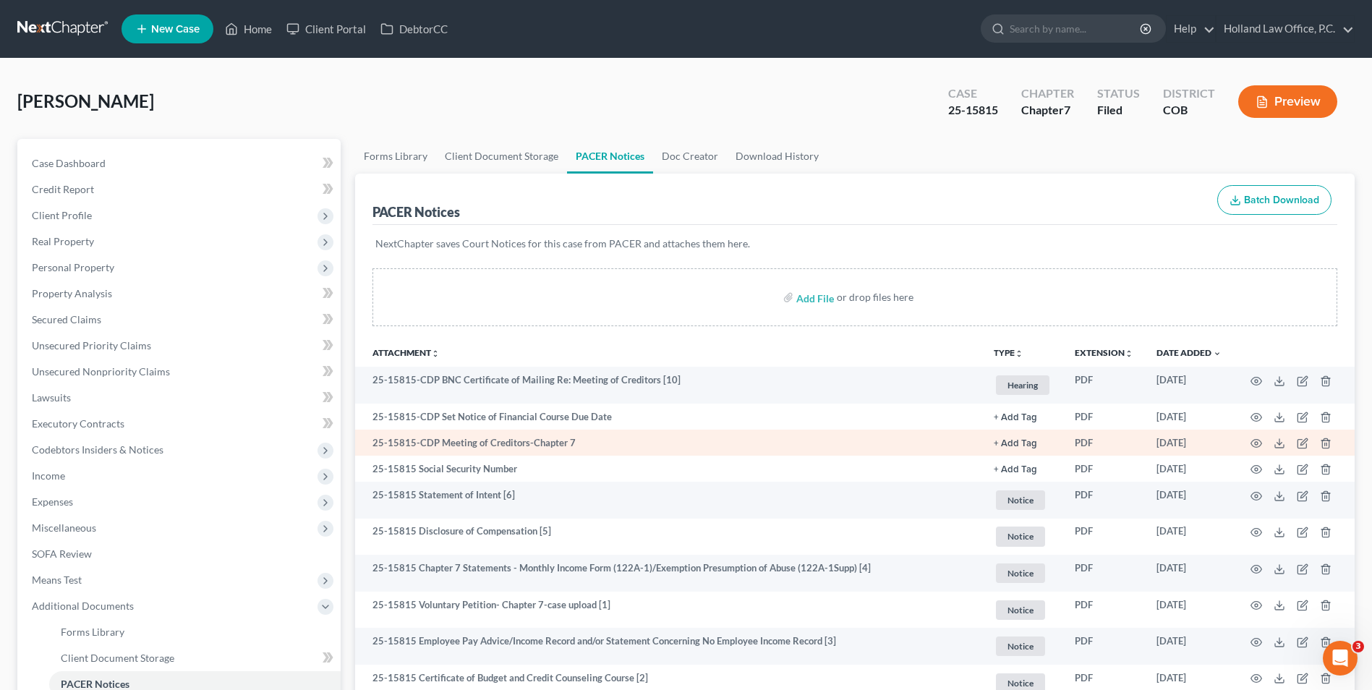
scroll to position [72, 0]
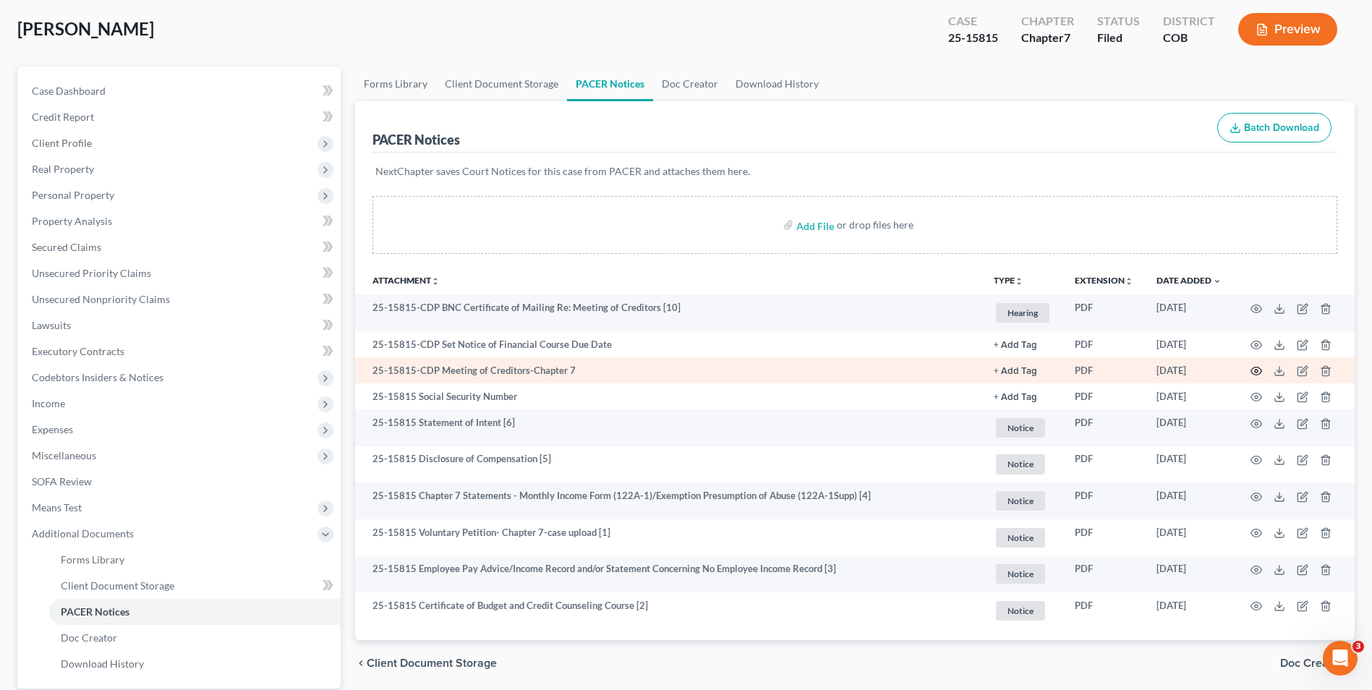
click at [1254, 371] on icon "button" at bounding box center [1257, 371] width 12 height 12
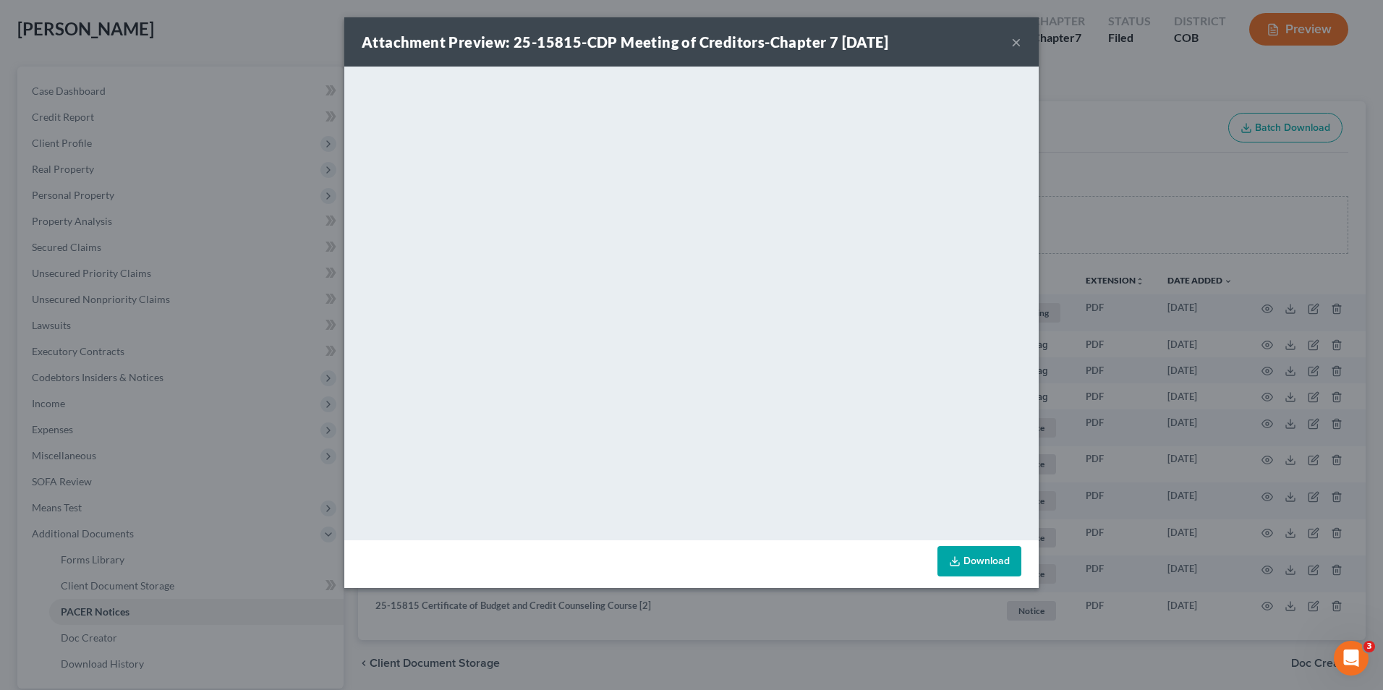
click at [1163, 109] on div "Attachment Preview: 25-15815-CDP Meeting of Creditors-Chapter 7 [DATE] × <objec…" at bounding box center [691, 345] width 1383 height 690
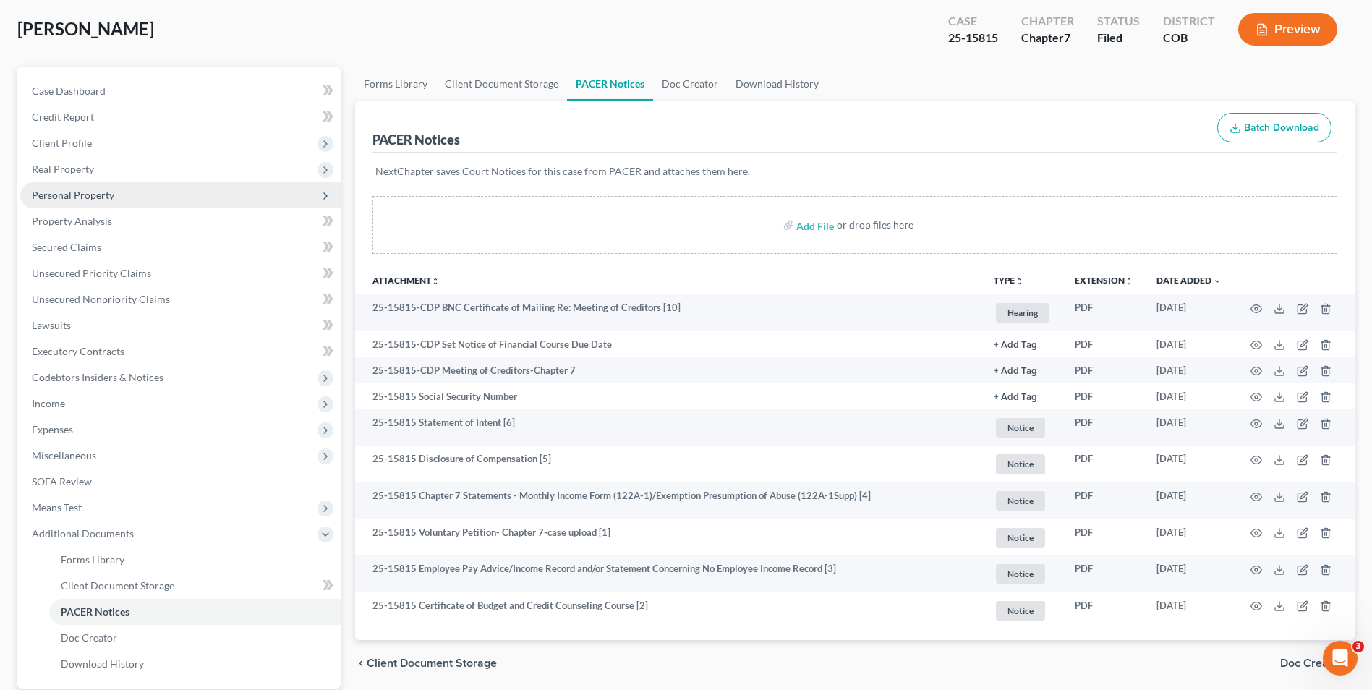
click at [111, 193] on span "Personal Property" at bounding box center [73, 195] width 82 height 12
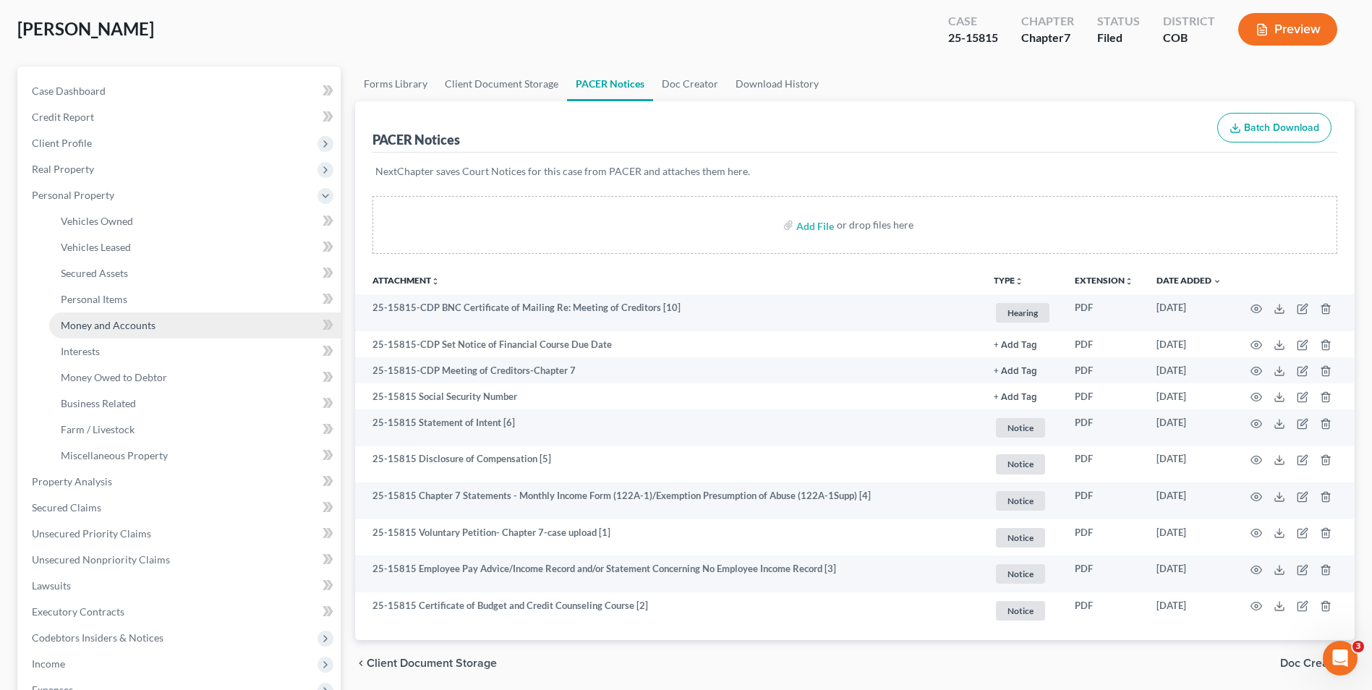
click at [117, 327] on span "Money and Accounts" at bounding box center [108, 325] width 95 height 12
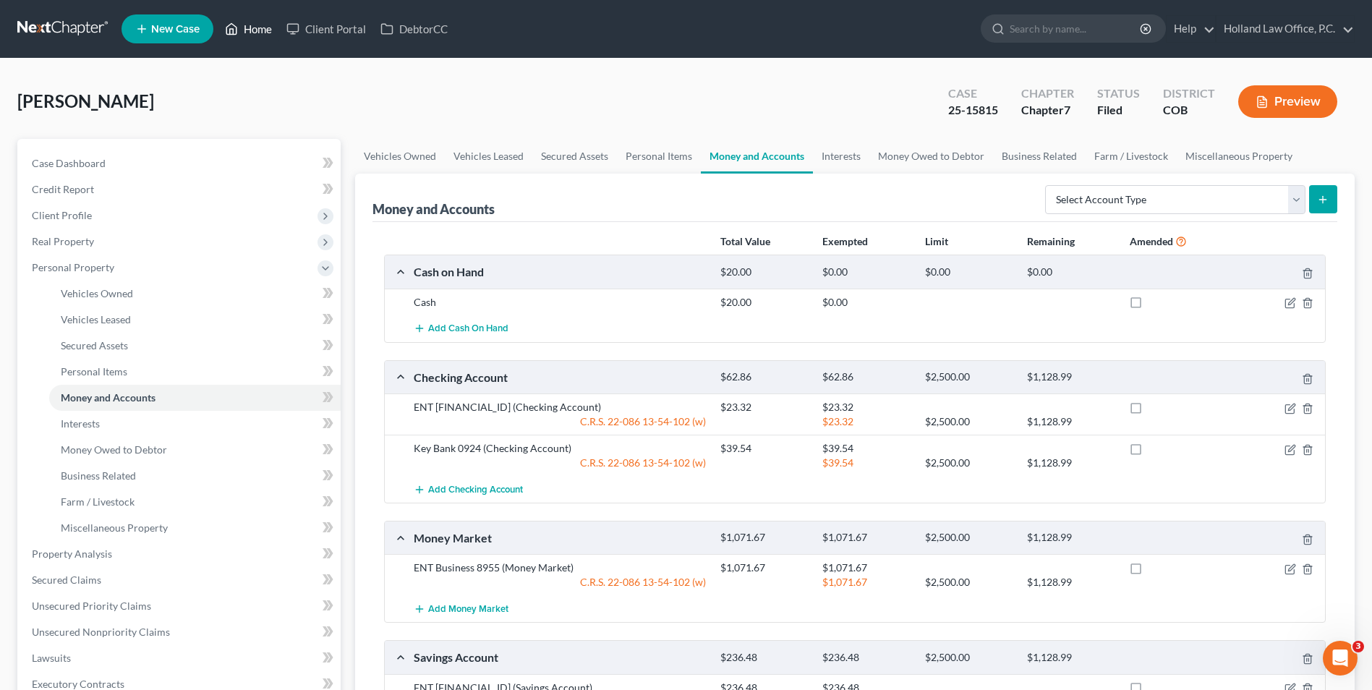
click at [250, 30] on link "Home" at bounding box center [248, 29] width 61 height 26
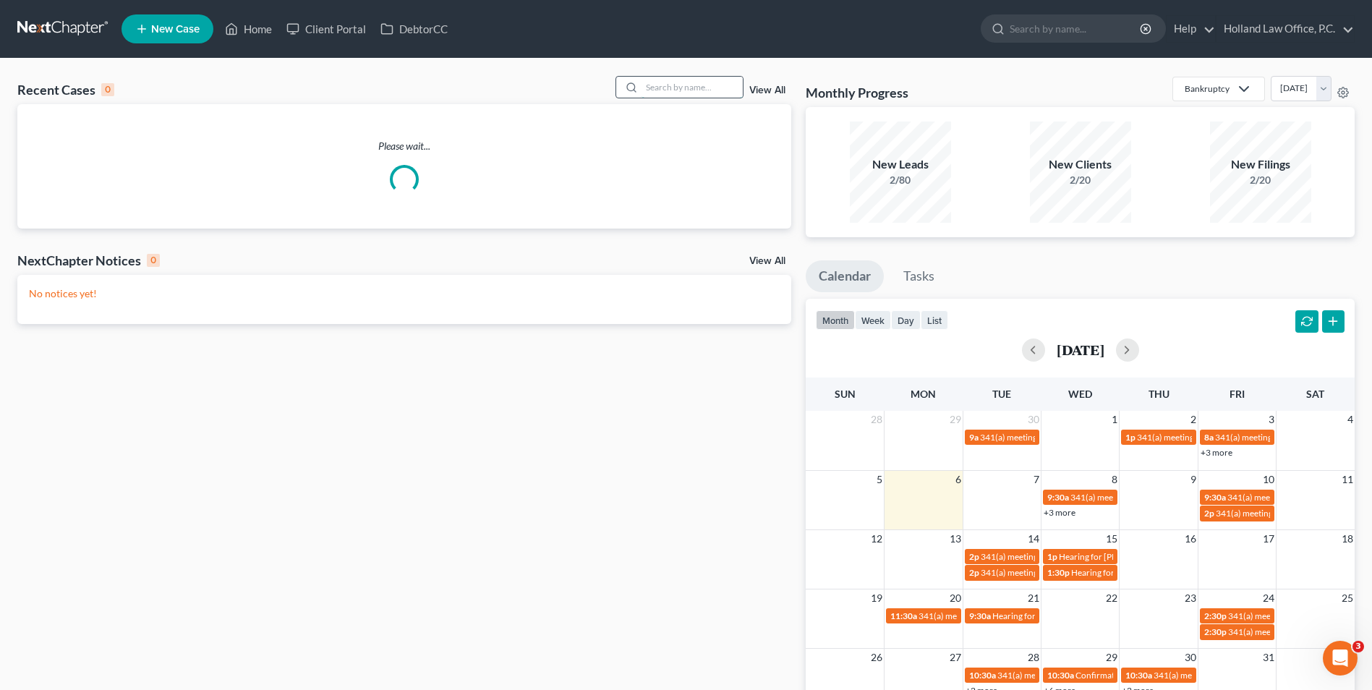
click at [668, 85] on input "search" at bounding box center [692, 87] width 101 height 21
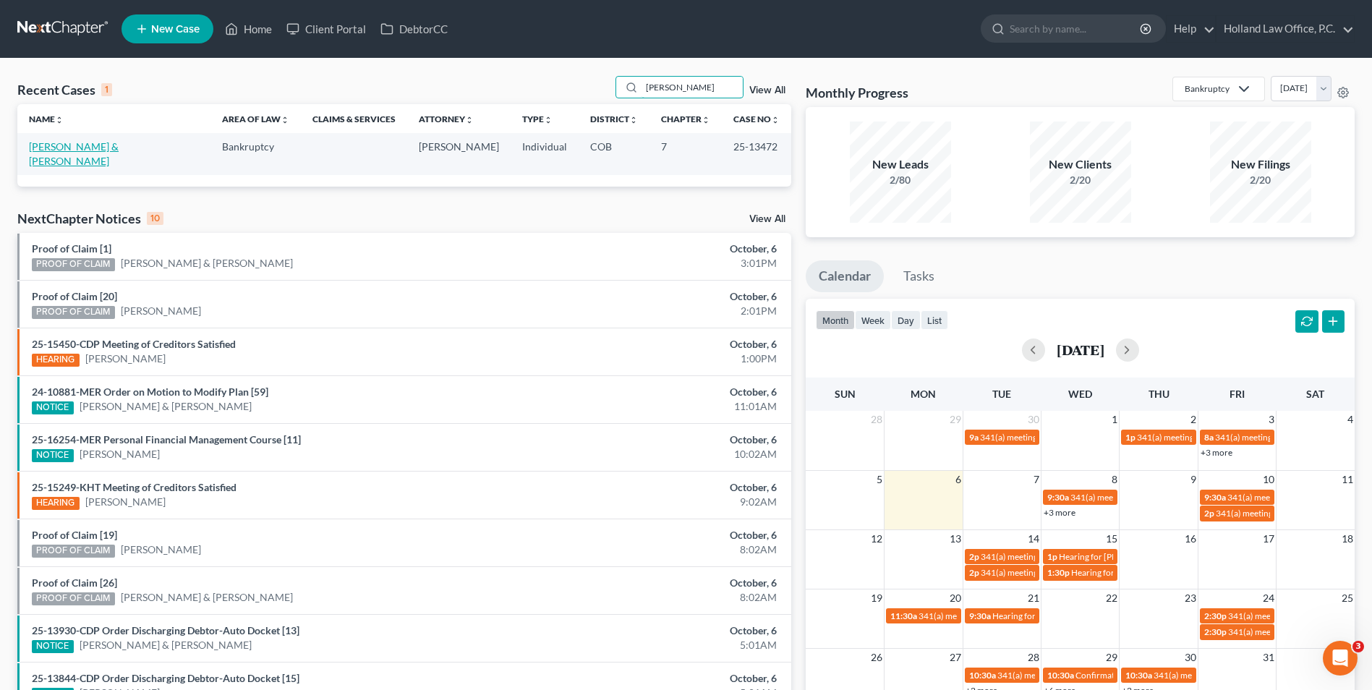
type input "[PERSON_NAME]"
click at [99, 143] on link "[PERSON_NAME] & [PERSON_NAME]" at bounding box center [74, 153] width 90 height 27
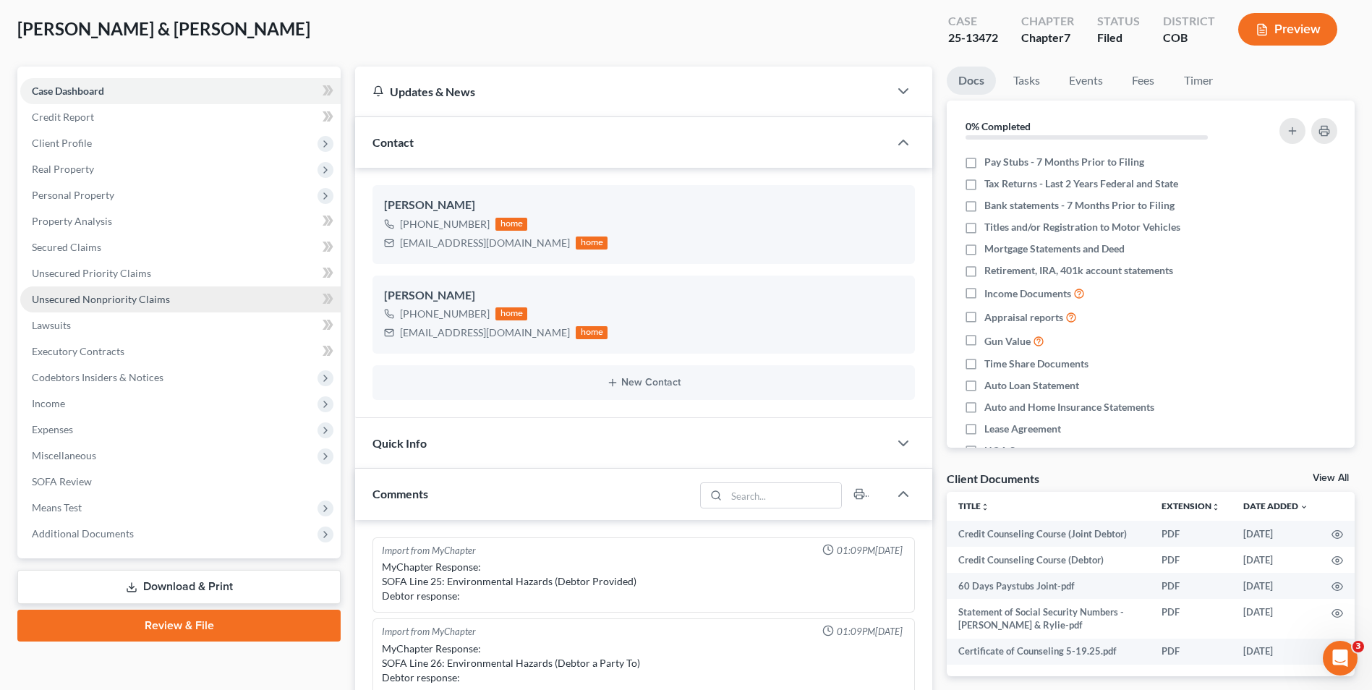
scroll to position [521, 0]
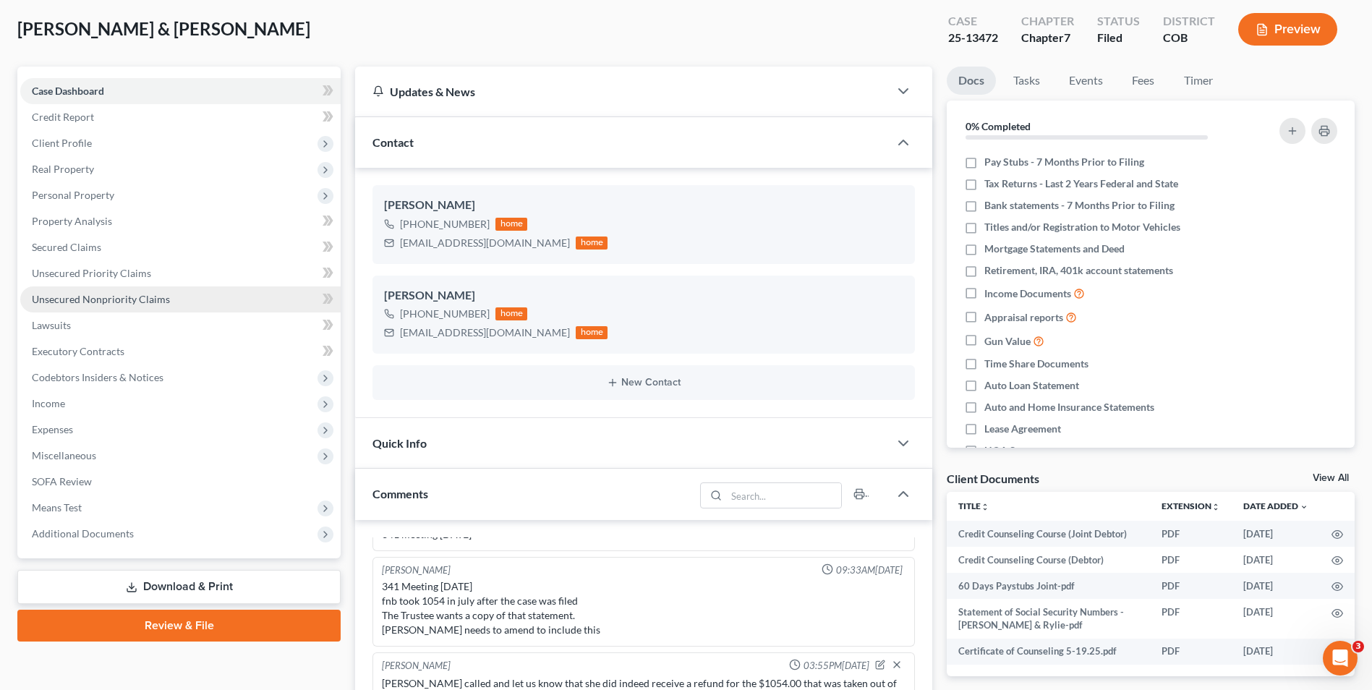
click at [91, 305] on link "Unsecured Nonpriority Claims" at bounding box center [180, 299] width 320 height 26
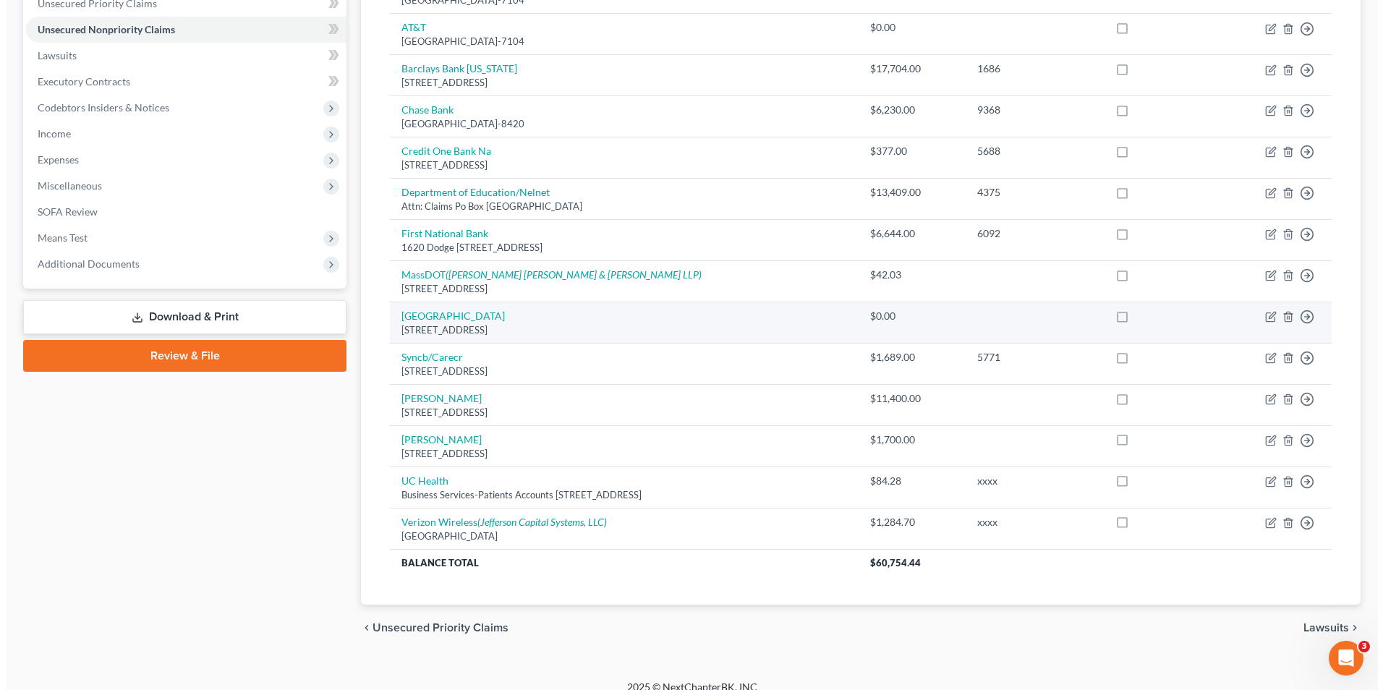
scroll to position [358, 0]
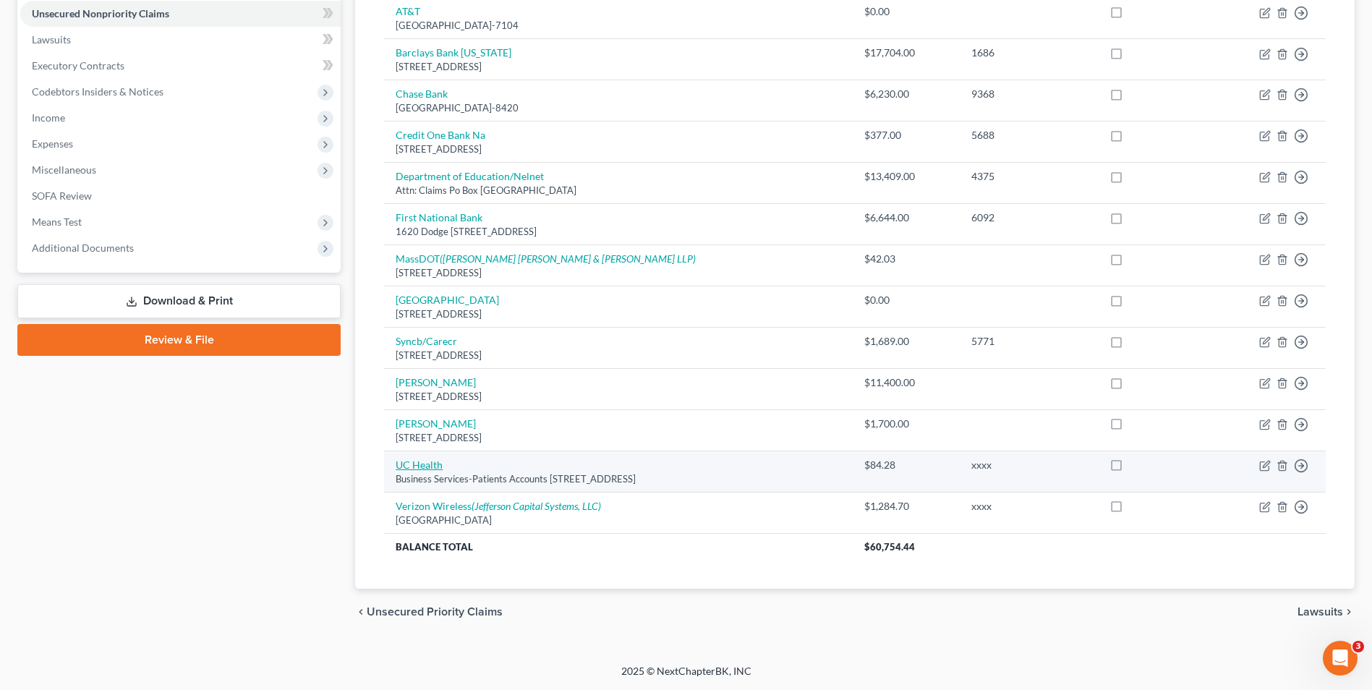
click at [436, 461] on link "UC Health" at bounding box center [419, 465] width 47 height 12
select select "45"
select select "1"
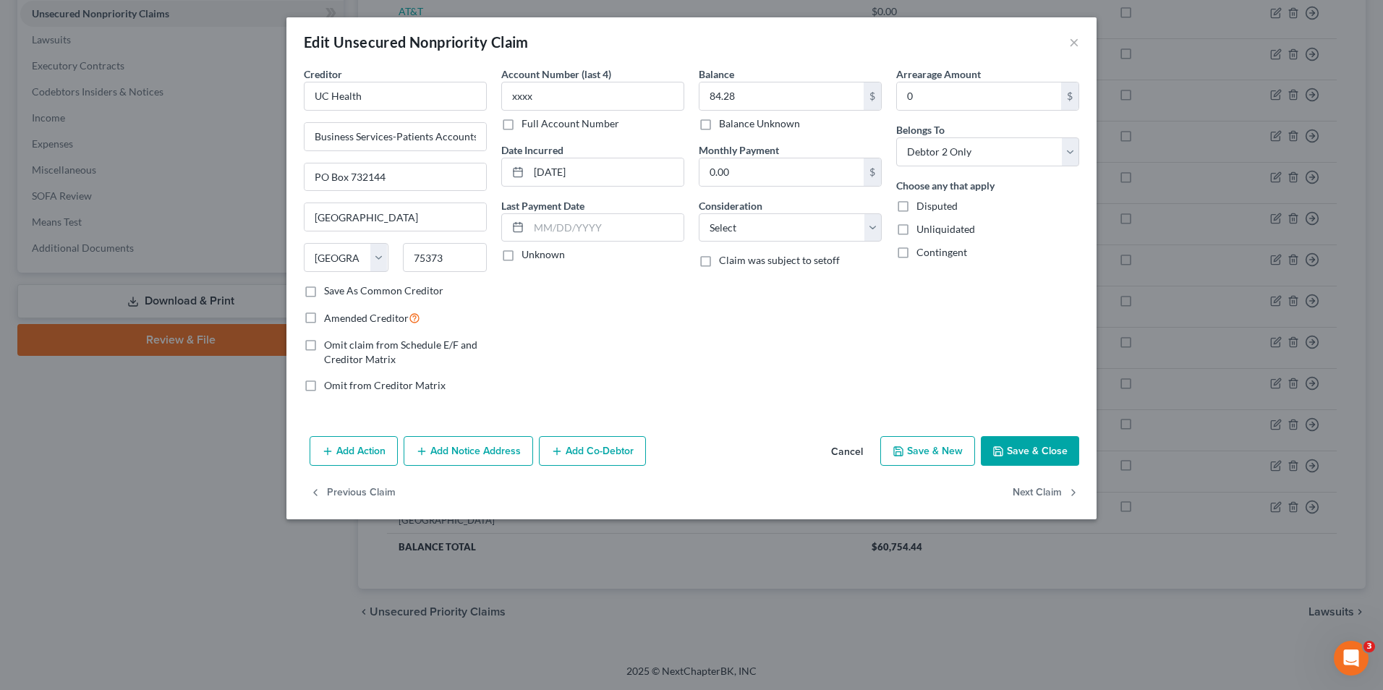
click at [498, 447] on button "Add Notice Address" at bounding box center [468, 451] width 129 height 30
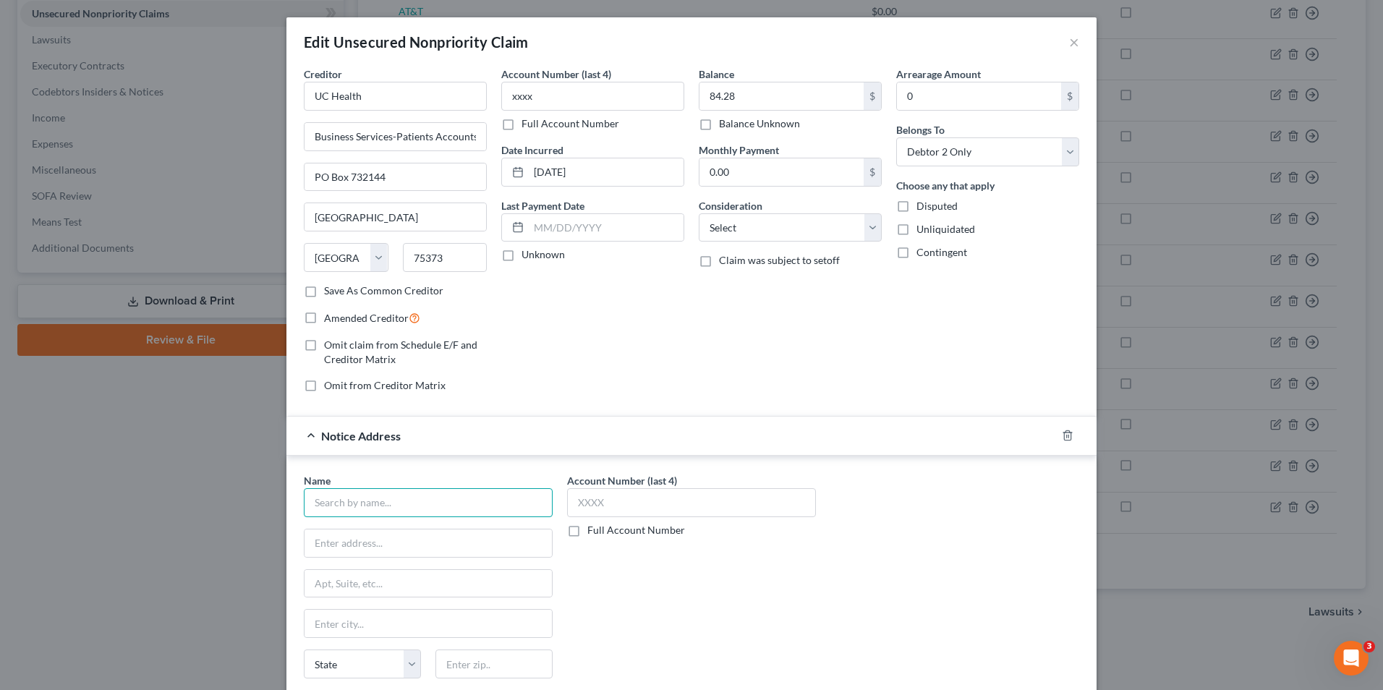
click at [412, 498] on input "text" at bounding box center [428, 502] width 249 height 29
click at [427, 525] on div "BC Services" at bounding box center [390, 528] width 150 height 14
type input "BC Services"
type input "Attn: Bankruptcy"
type input "Po Box 1317"
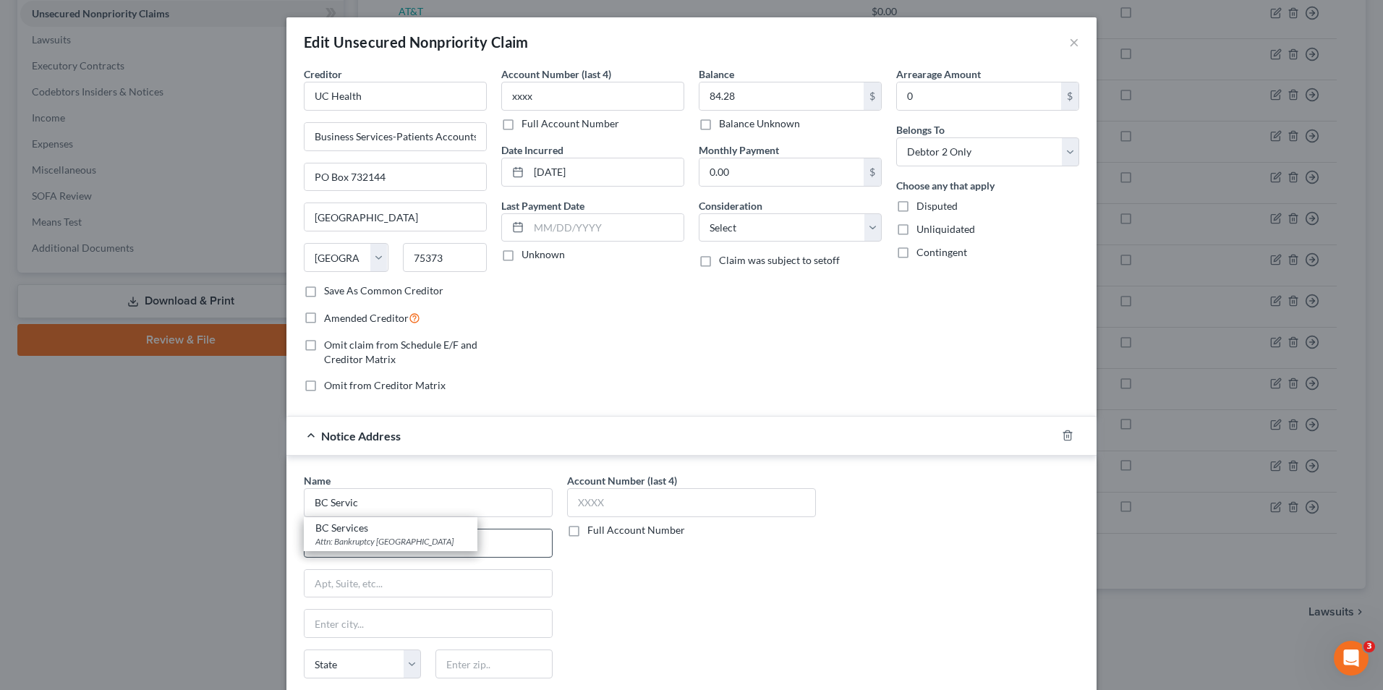
type input "Longmont"
select select "5"
type input "80502"
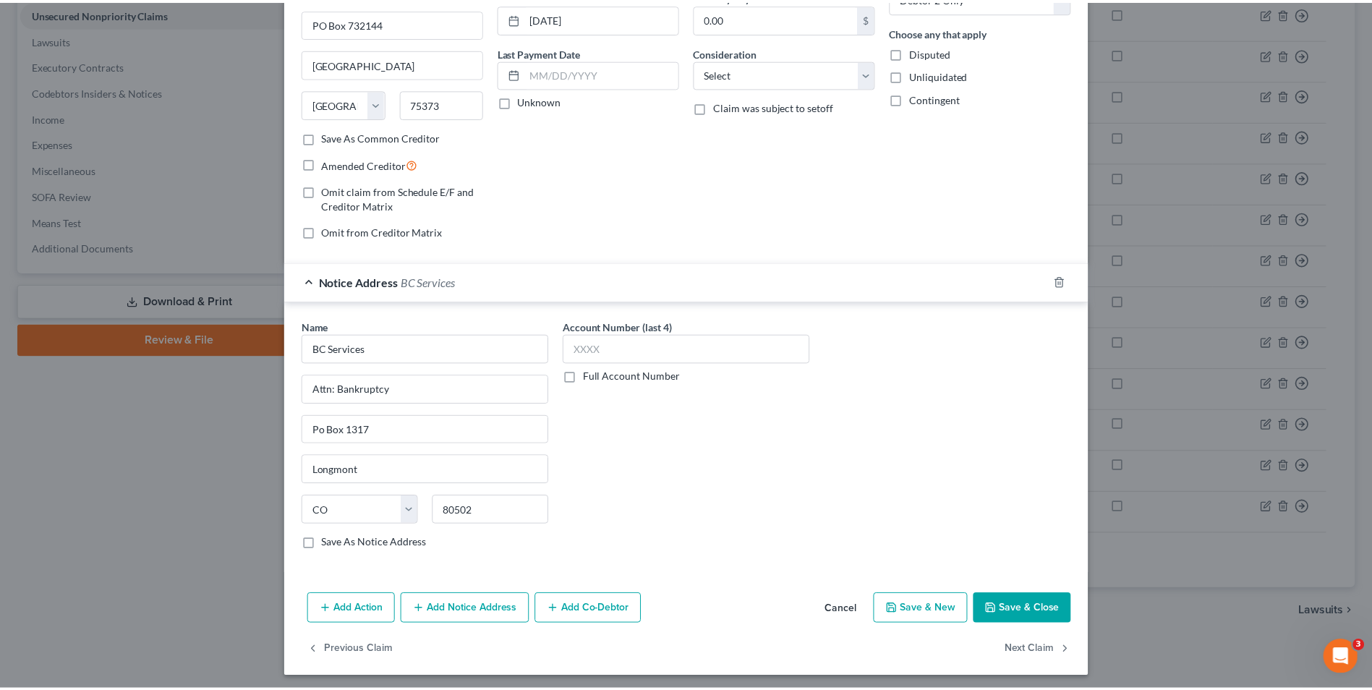
scroll to position [158, 0]
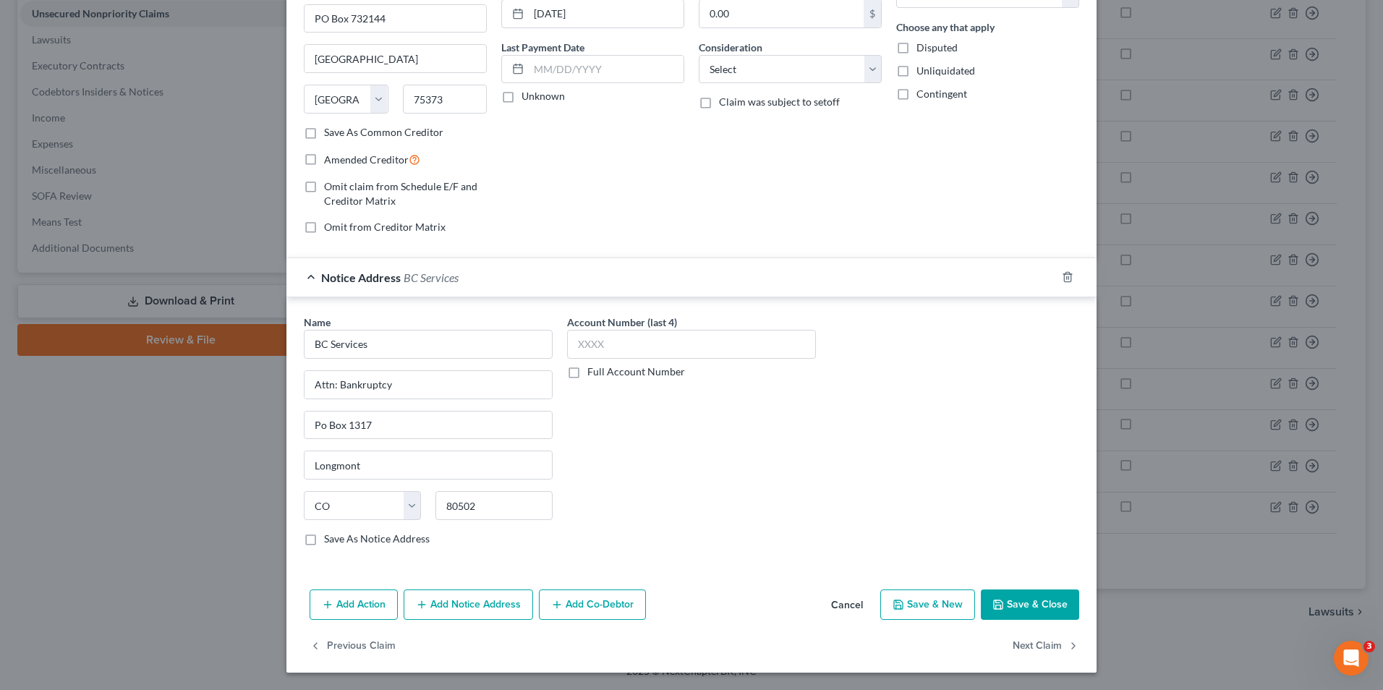
click at [1000, 597] on button "Save & Close" at bounding box center [1030, 604] width 98 height 30
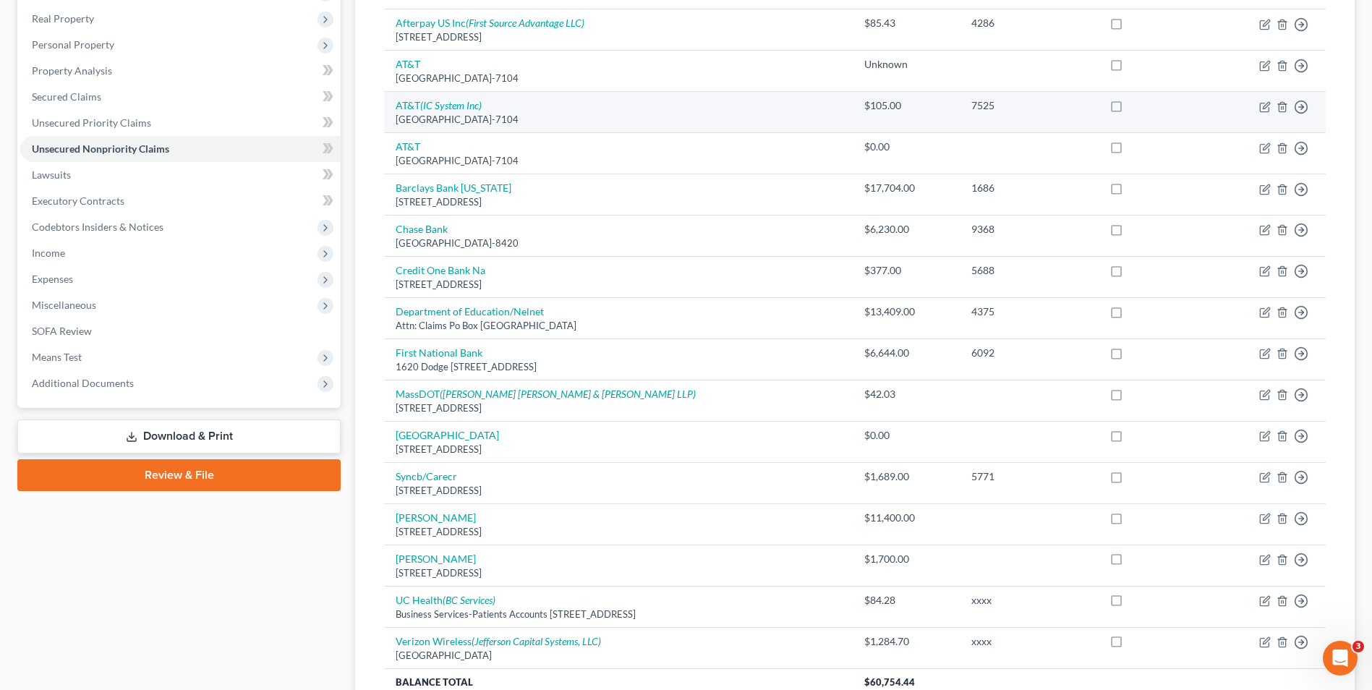
scroll to position [0, 0]
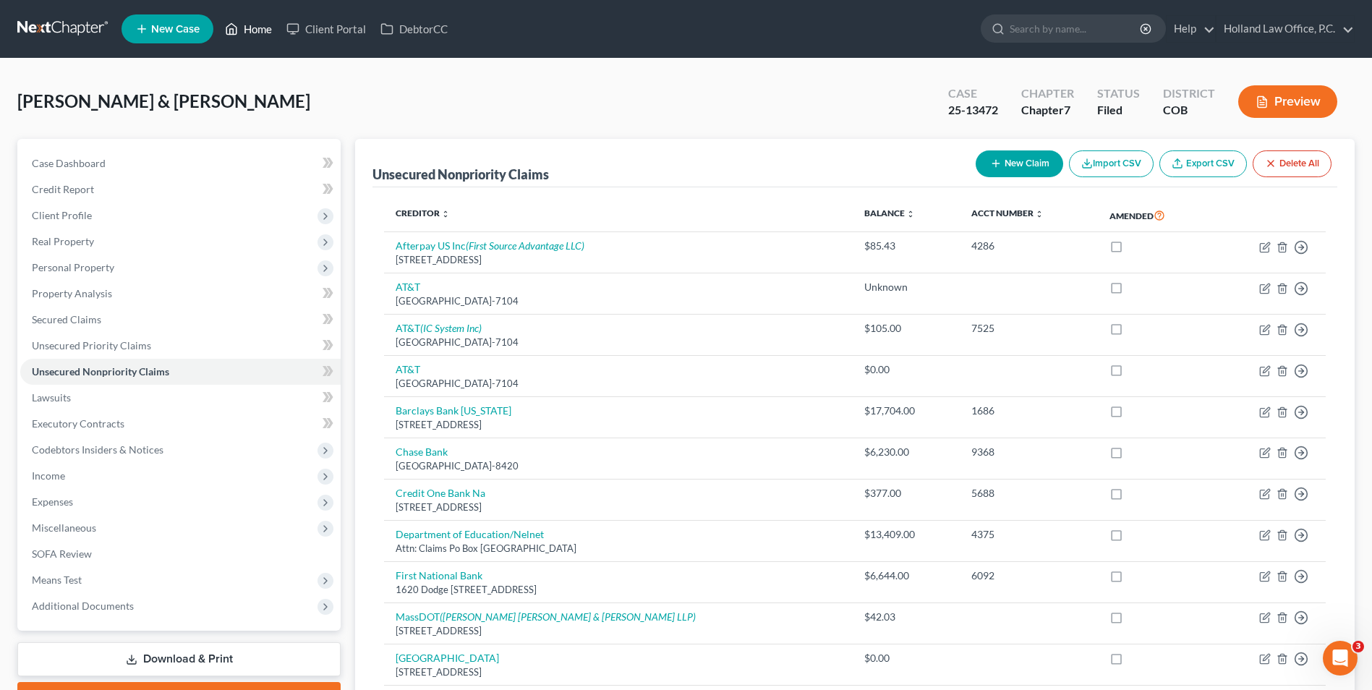
click at [244, 36] on link "Home" at bounding box center [248, 29] width 61 height 26
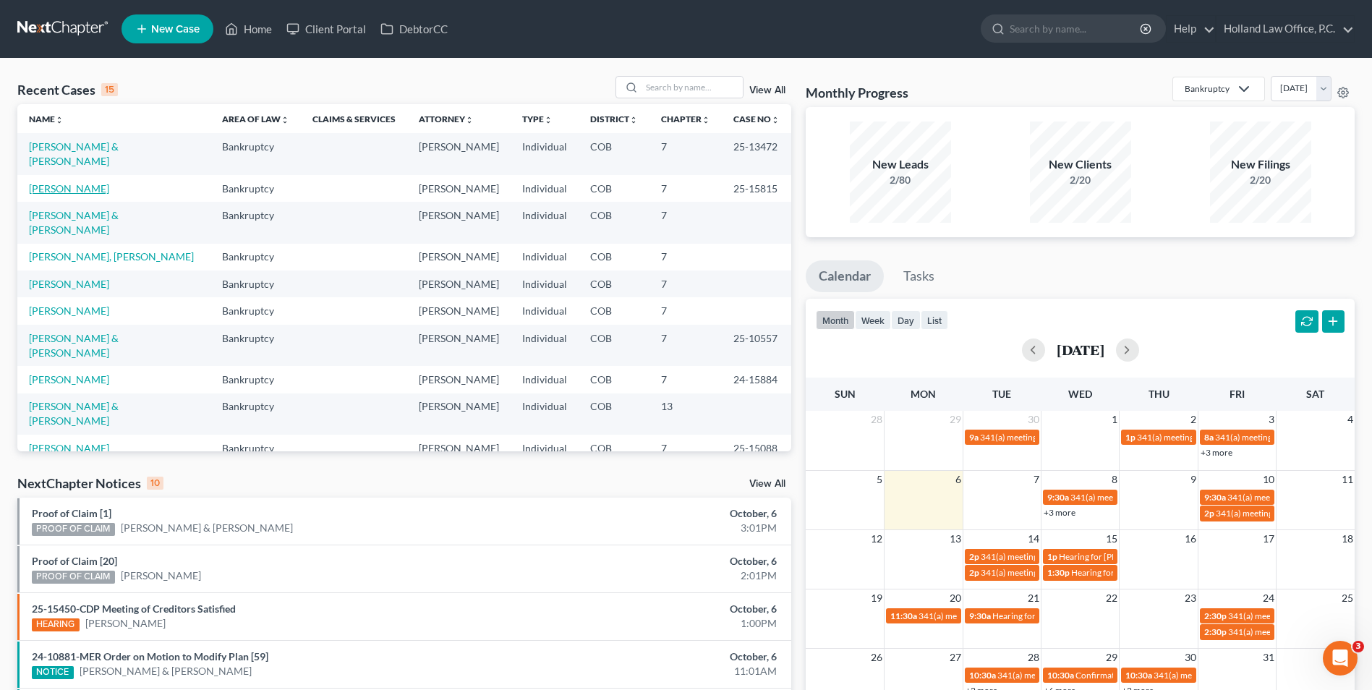
click at [48, 182] on link "[PERSON_NAME]" at bounding box center [69, 188] width 80 height 12
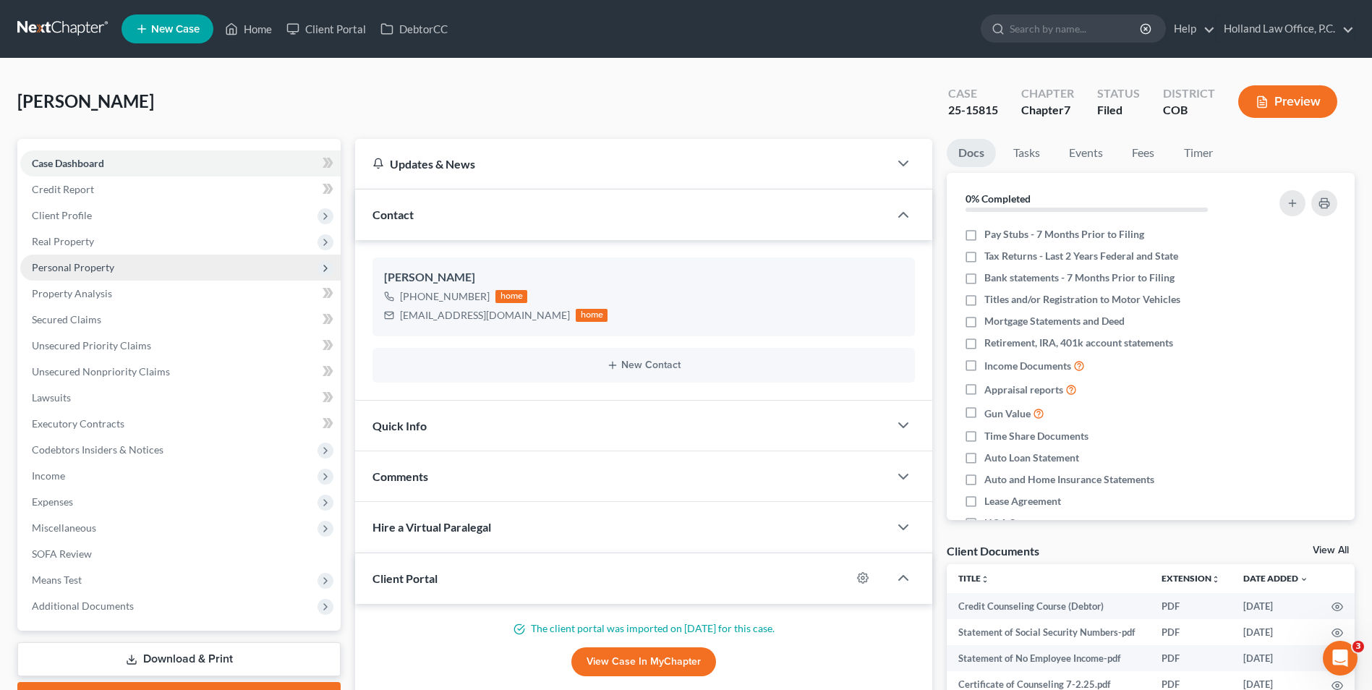
click at [77, 257] on span "Personal Property" at bounding box center [180, 268] width 320 height 26
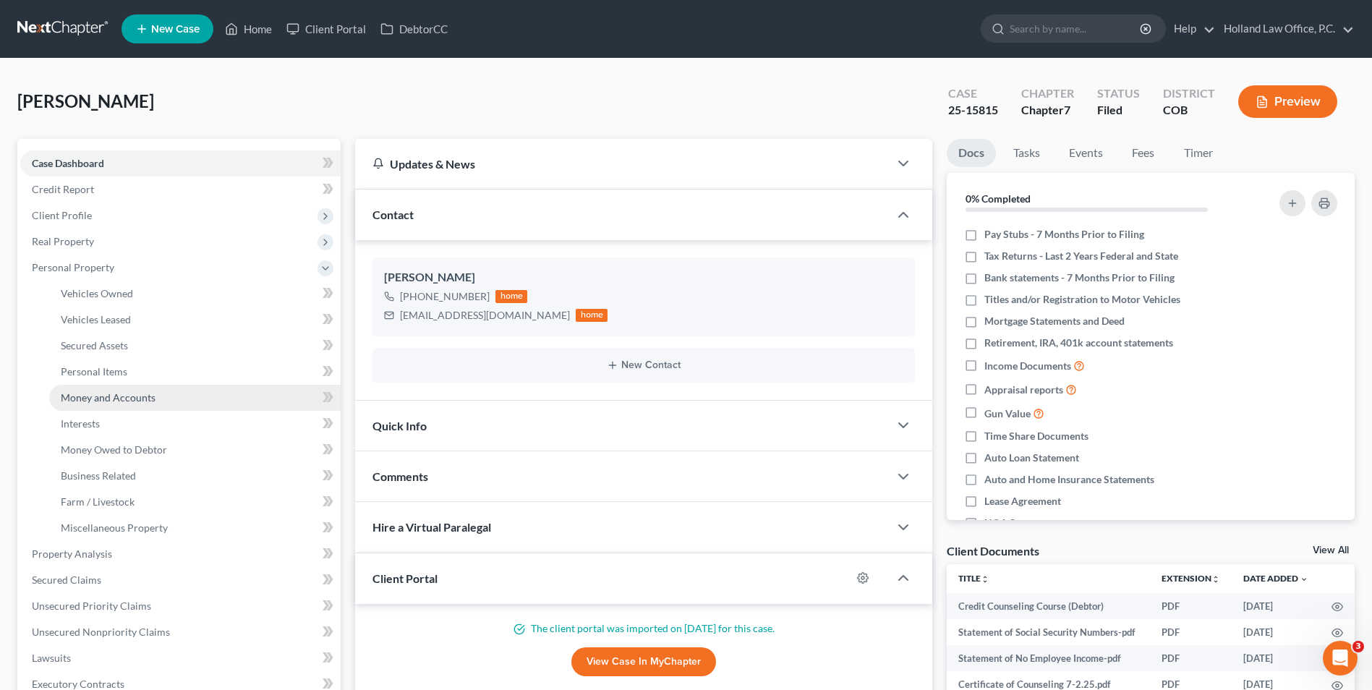
click at [129, 396] on span "Money and Accounts" at bounding box center [108, 397] width 95 height 12
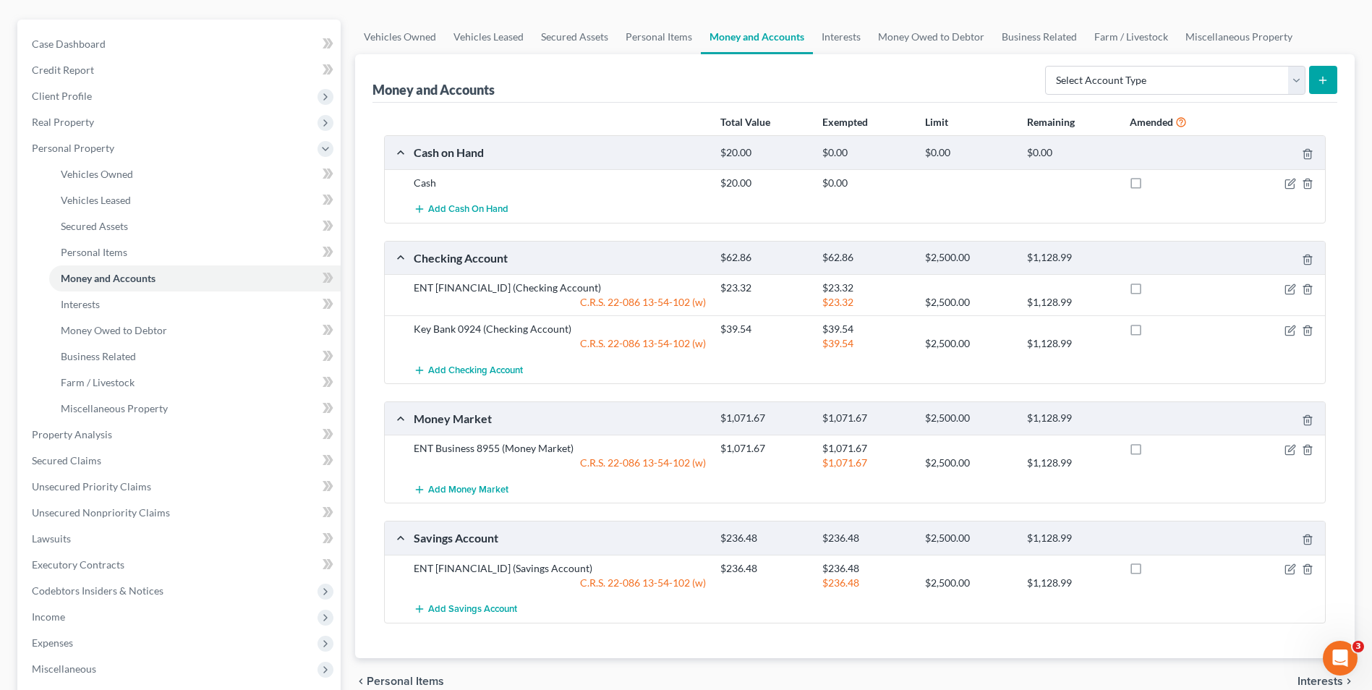
scroll to position [145, 0]
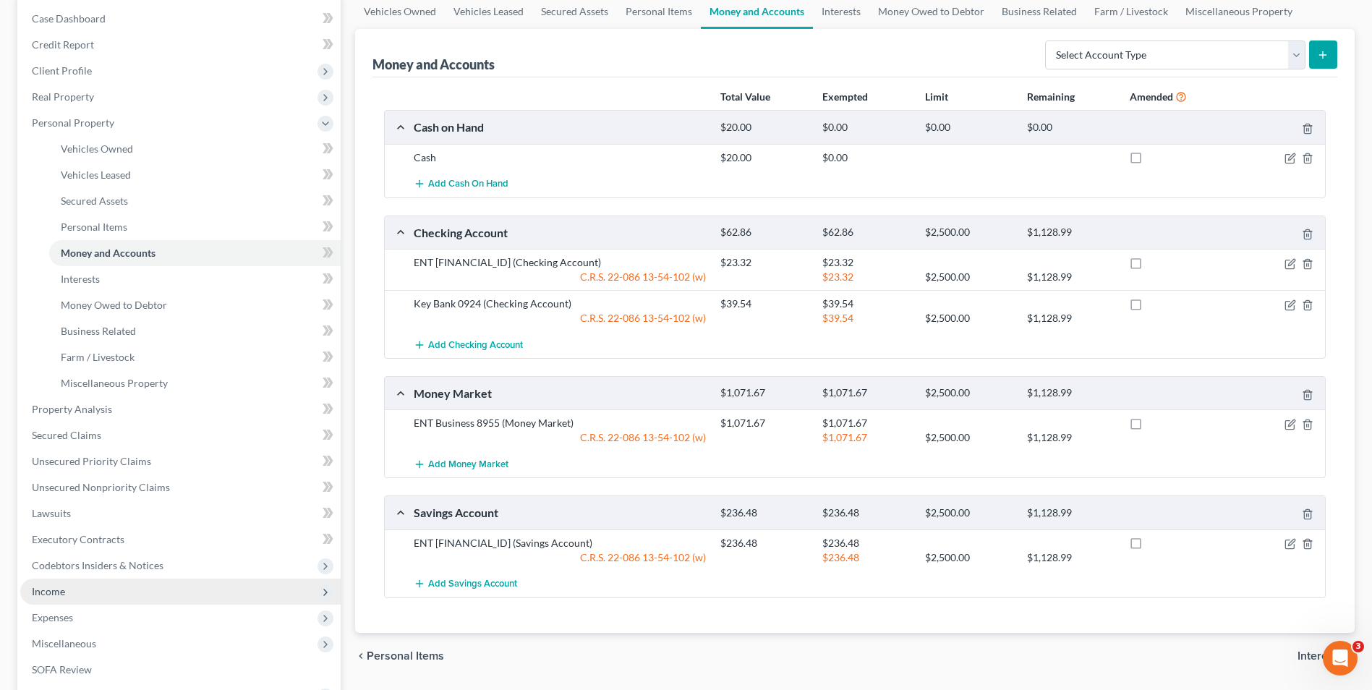
click at [61, 584] on span "Income" at bounding box center [180, 592] width 320 height 26
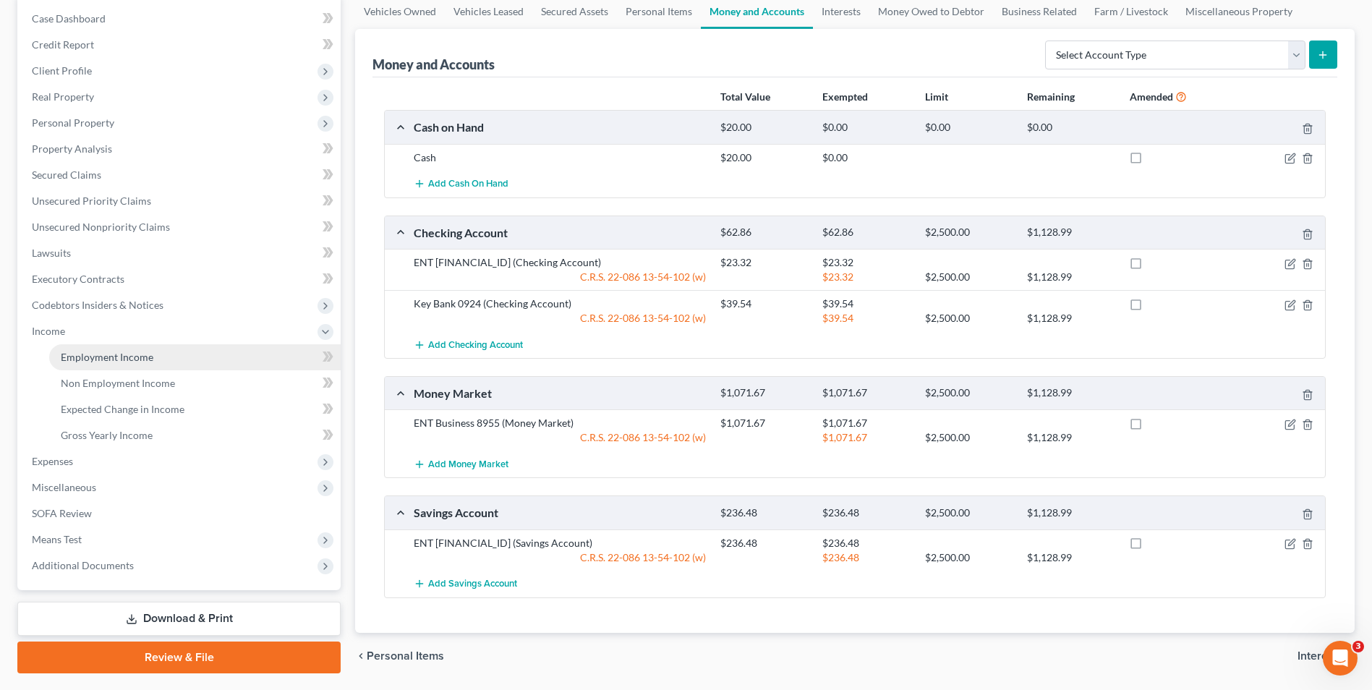
click at [93, 355] on span "Employment Income" at bounding box center [107, 357] width 93 height 12
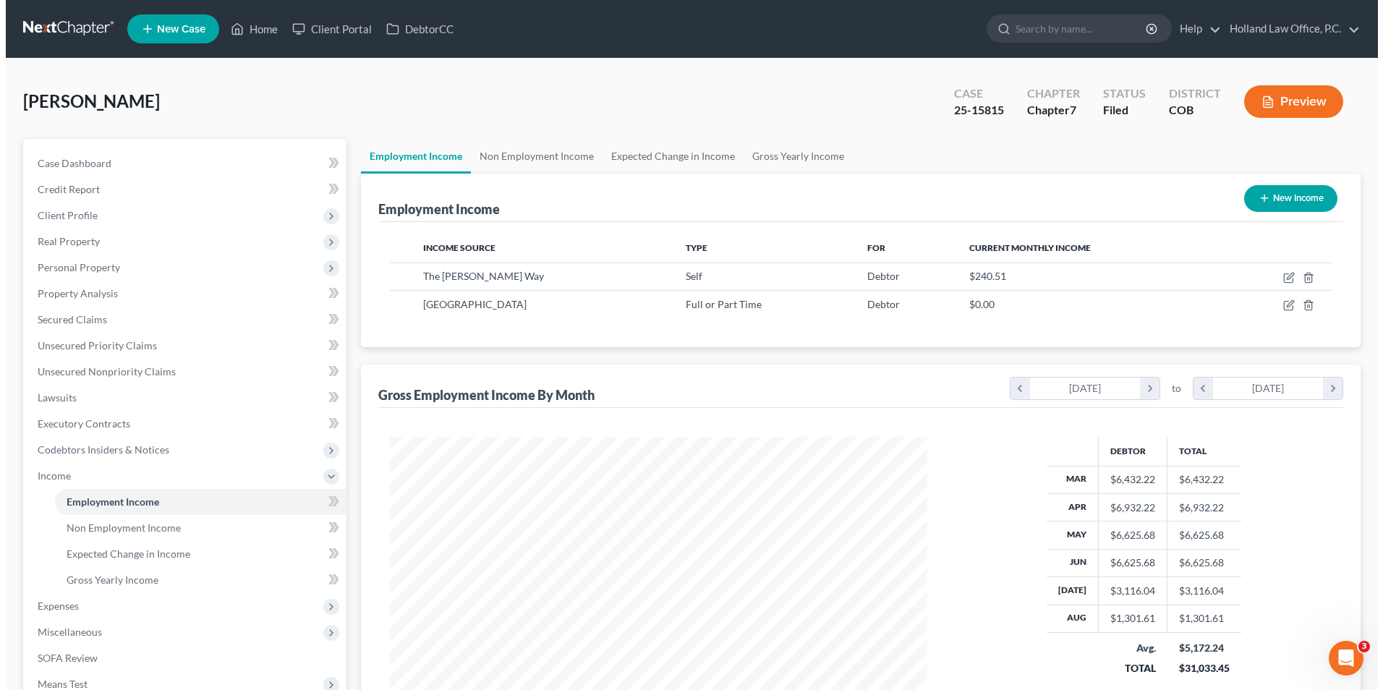
scroll to position [268, 566]
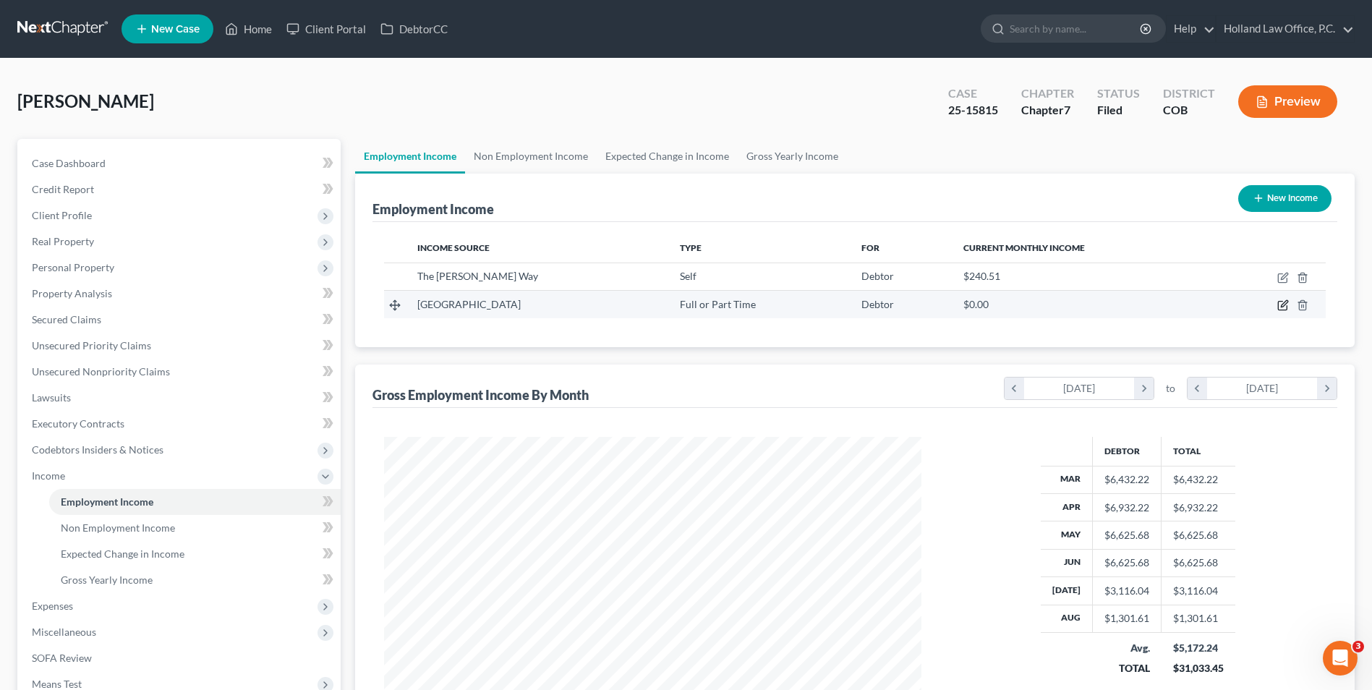
click at [1285, 307] on icon "button" at bounding box center [1283, 305] width 12 height 12
select select "0"
select select "5"
select select "2"
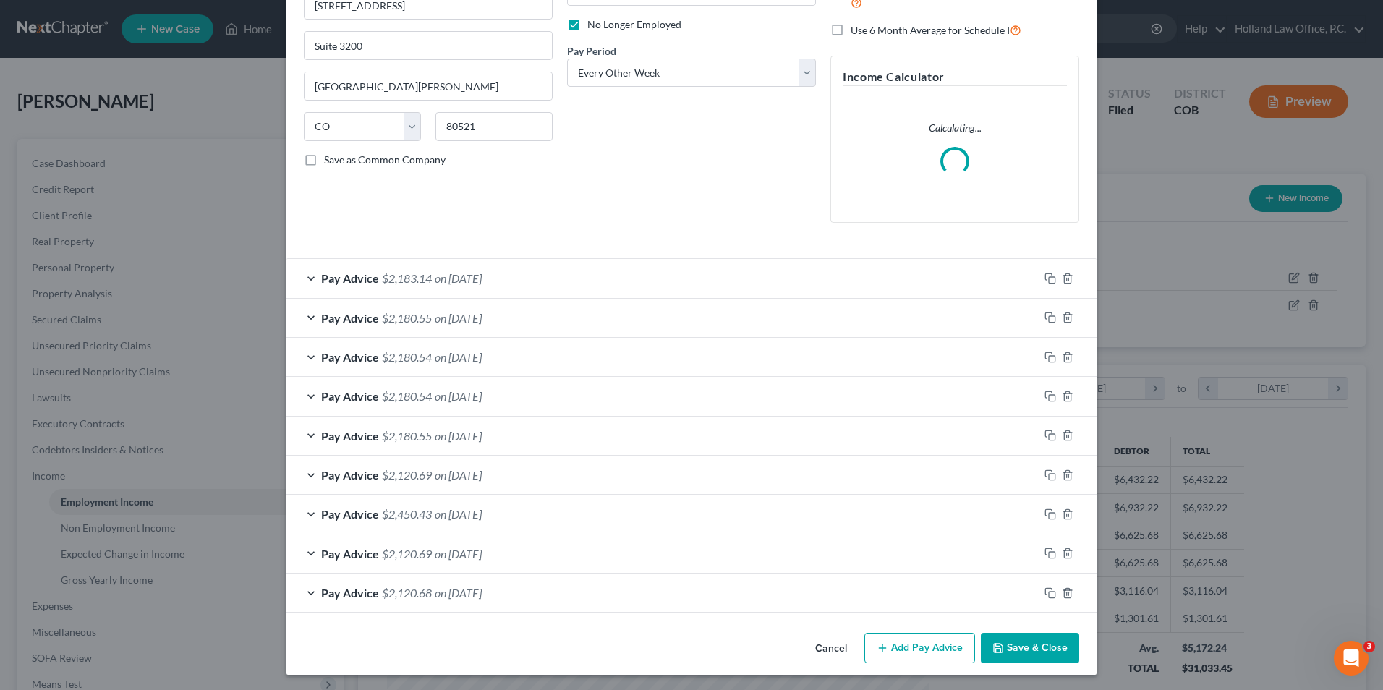
scroll to position [189, 0]
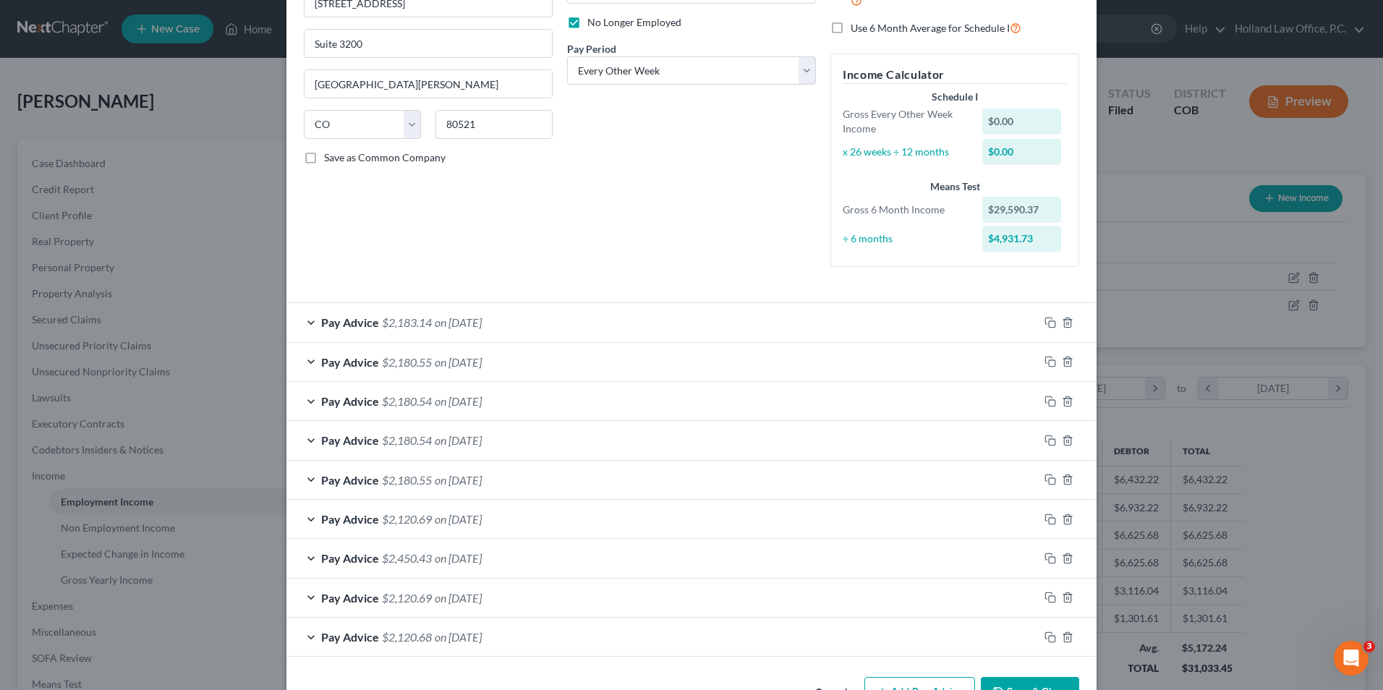
click at [1015, 654] on div "Edit Income Source × Employment Type * Select Full or [DEMOGRAPHIC_DATA] Employ…" at bounding box center [691, 274] width 810 height 890
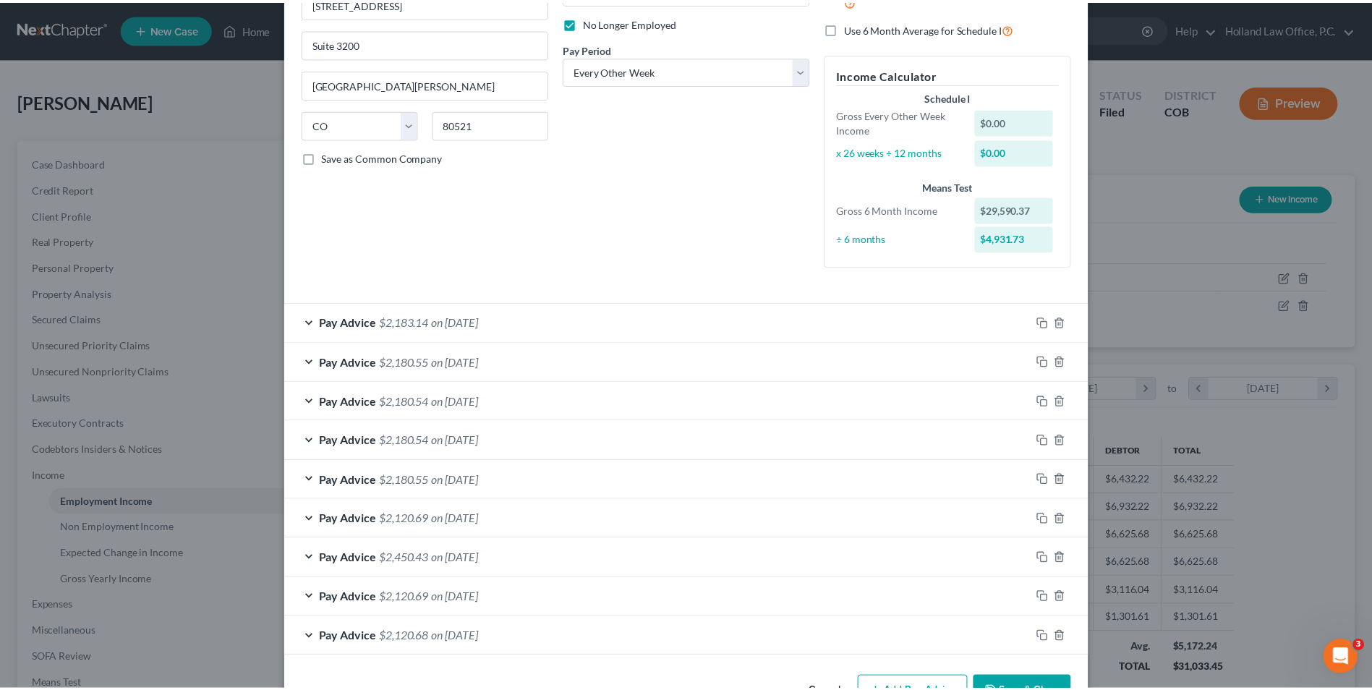
scroll to position [235, 0]
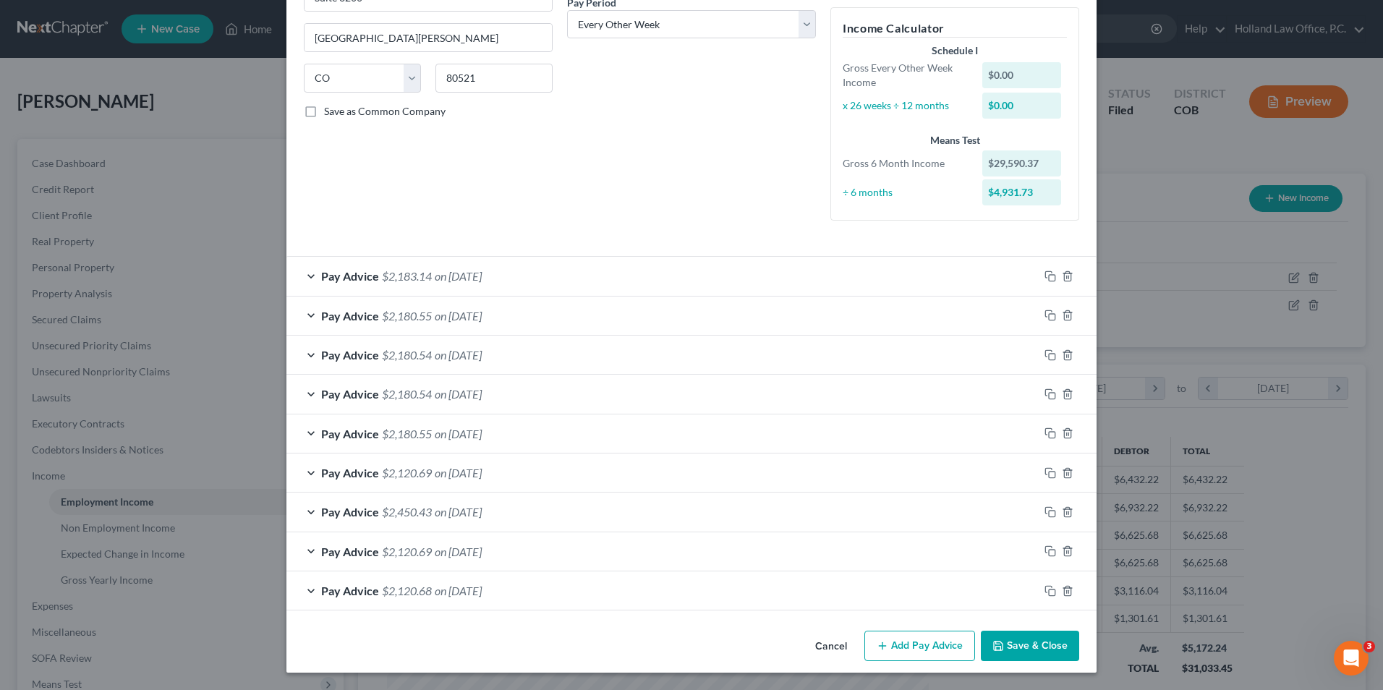
click at [1018, 638] on button "Save & Close" at bounding box center [1030, 646] width 98 height 30
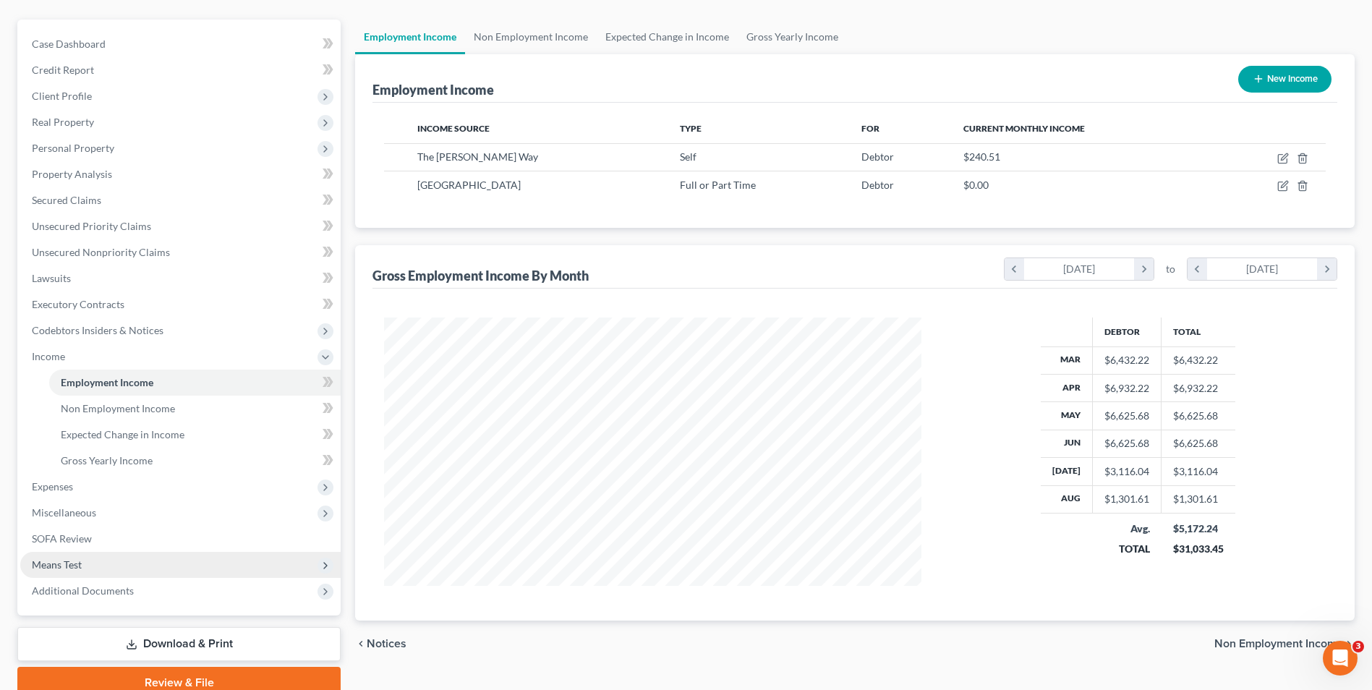
scroll to position [145, 0]
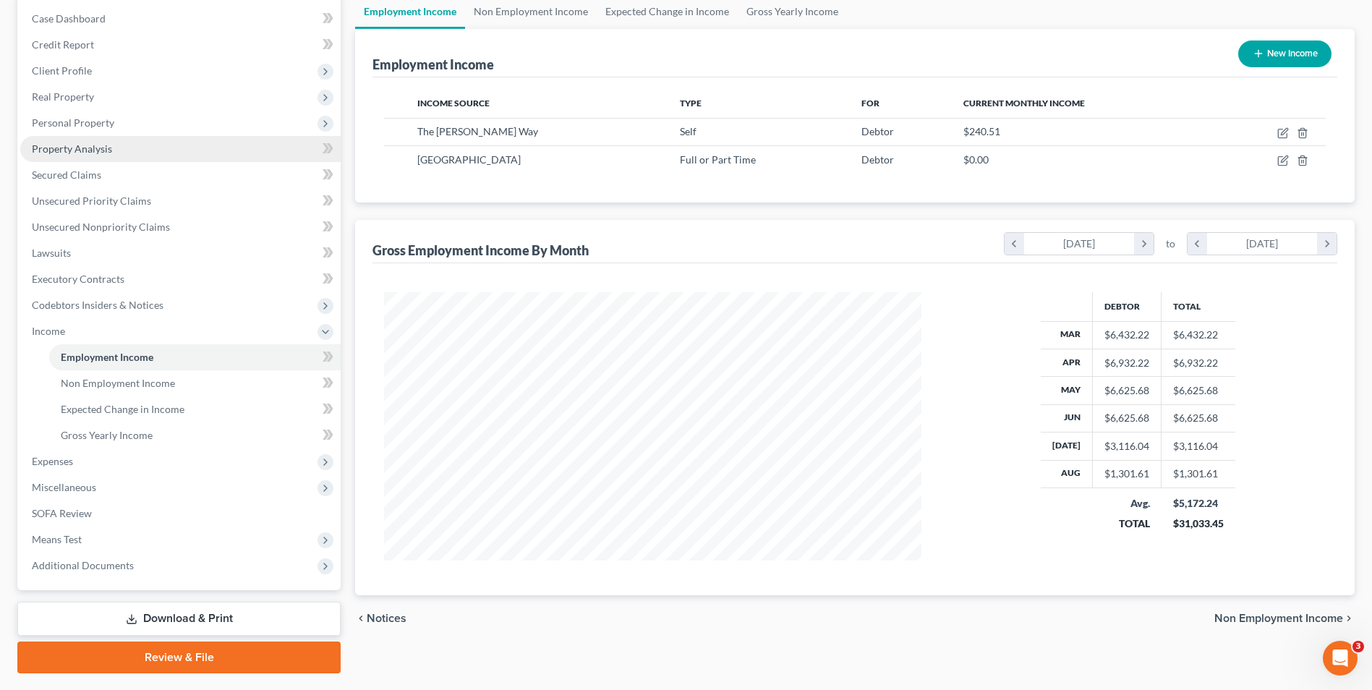
click at [100, 140] on link "Property Analysis" at bounding box center [180, 149] width 320 height 26
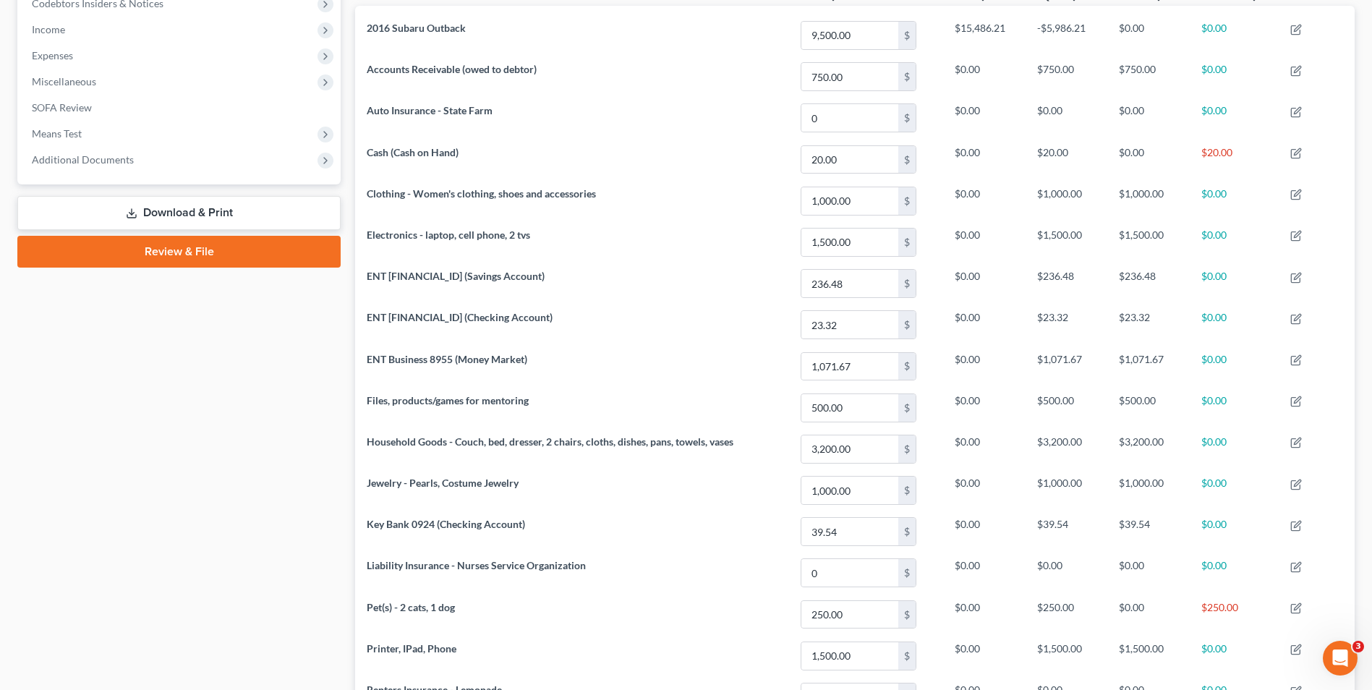
scroll to position [192, 0]
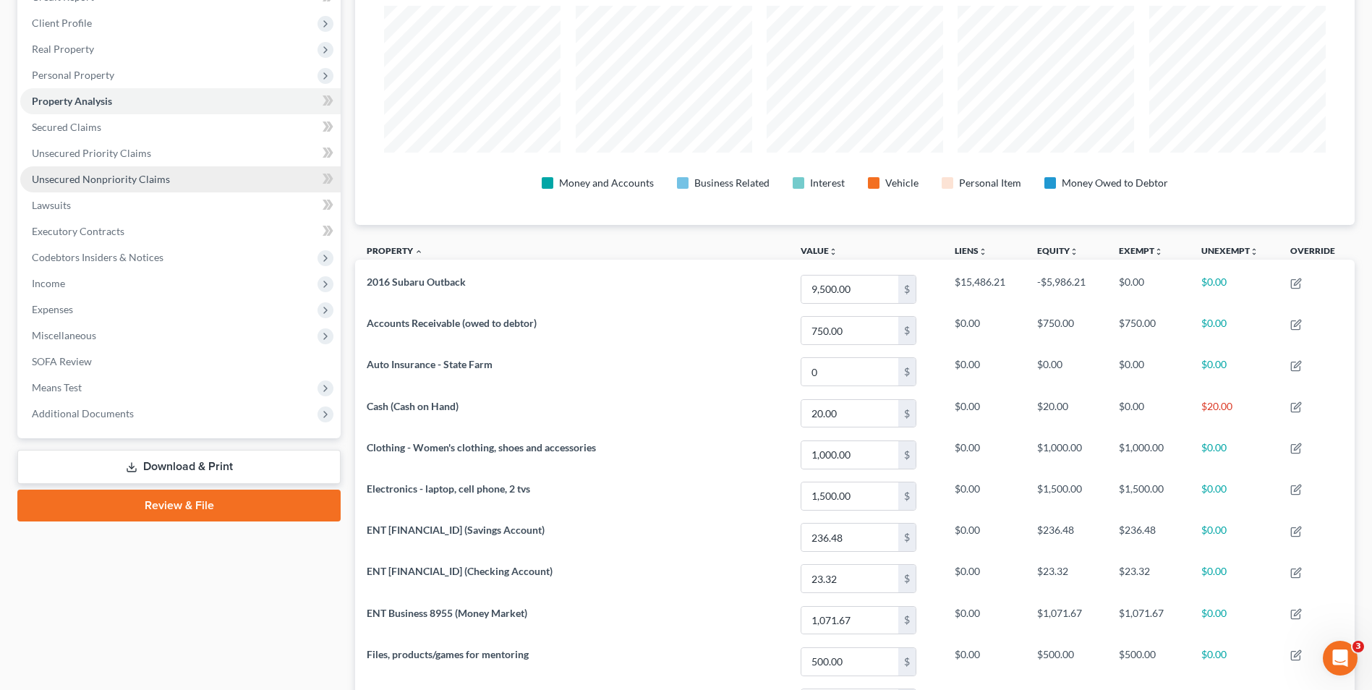
click at [100, 176] on span "Unsecured Nonpriority Claims" at bounding box center [101, 179] width 138 height 12
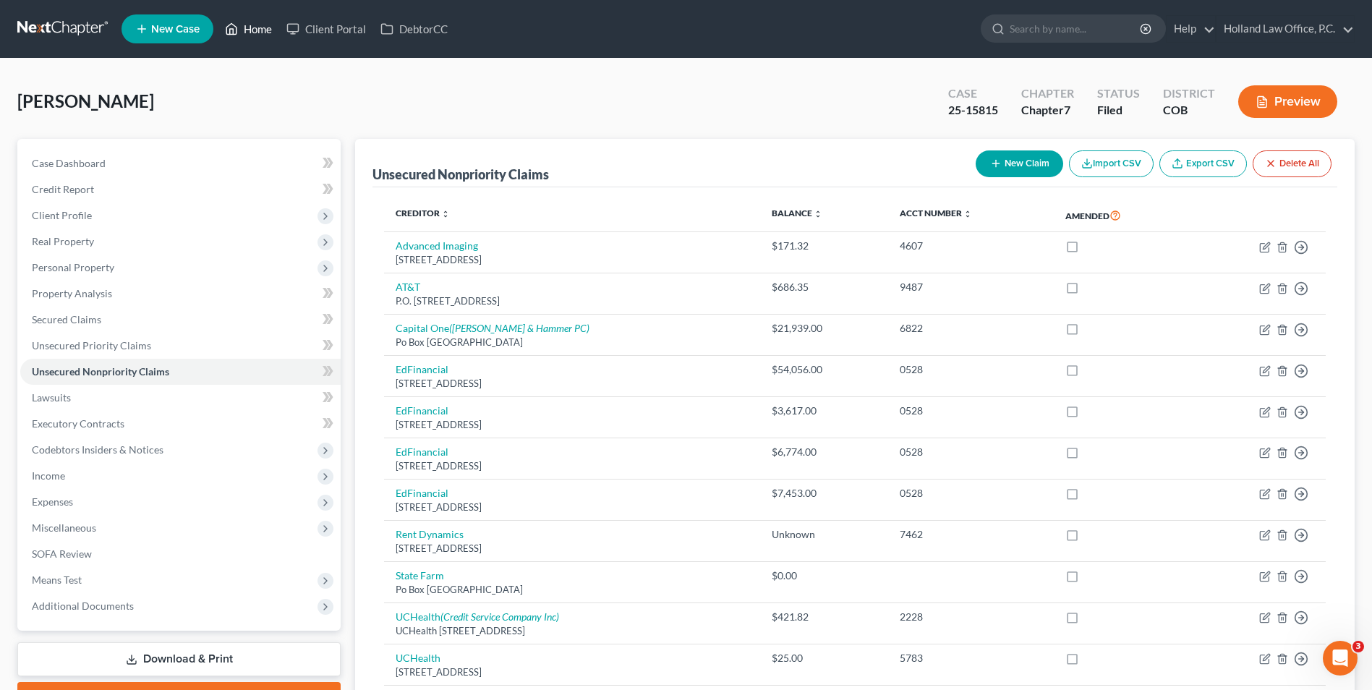
click at [239, 30] on link "Home" at bounding box center [248, 29] width 61 height 26
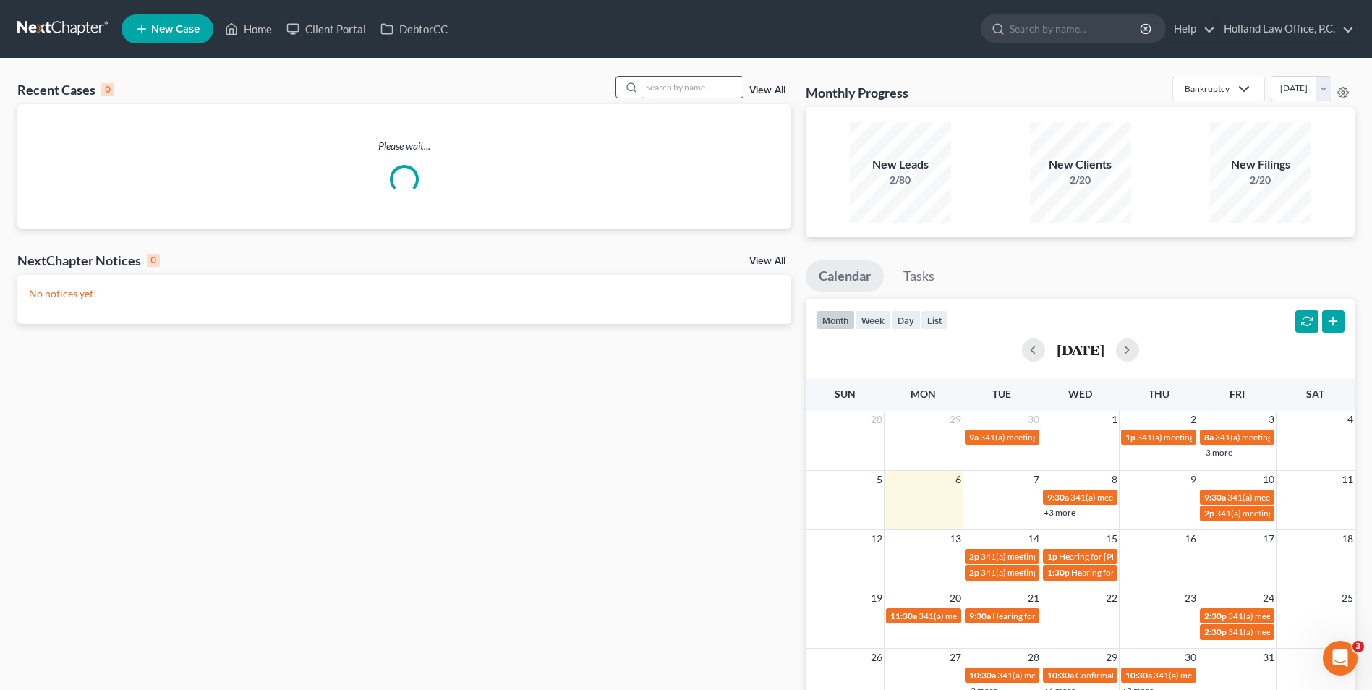
click at [736, 92] on input "search" at bounding box center [692, 87] width 101 height 21
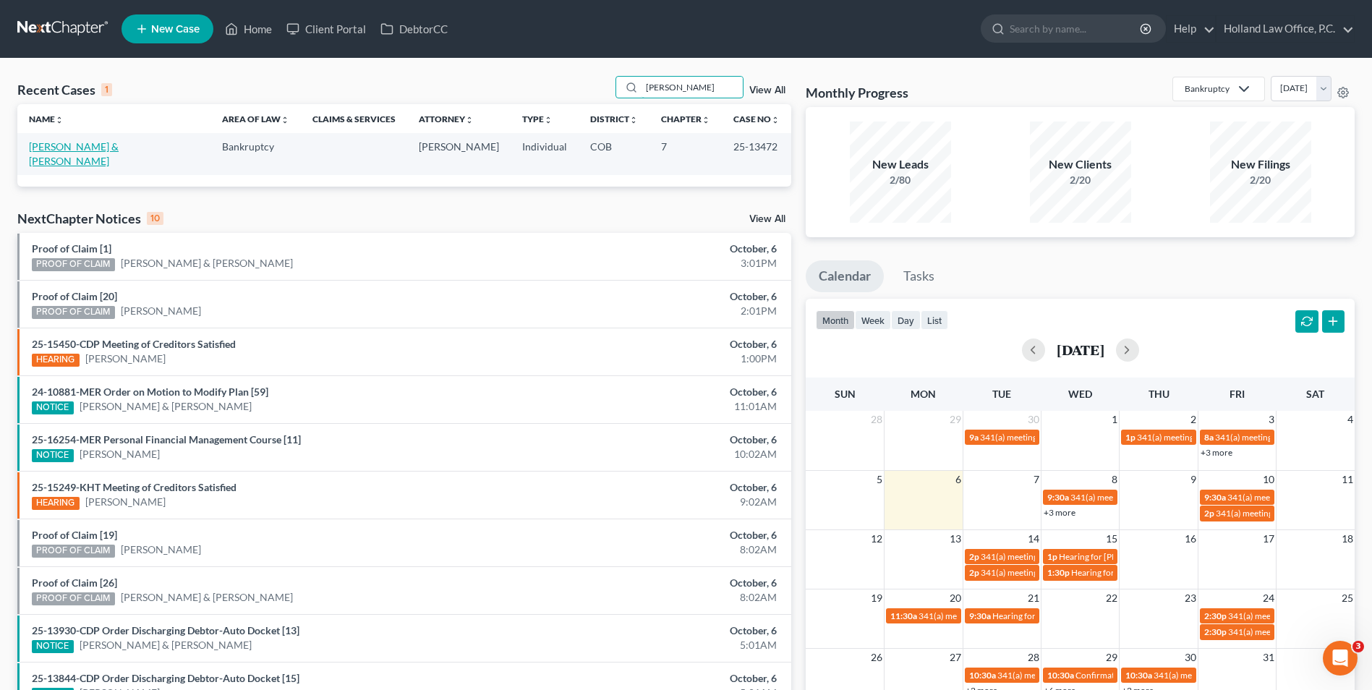
type input "[PERSON_NAME]"
click at [64, 150] on link "[PERSON_NAME] & [PERSON_NAME]" at bounding box center [74, 153] width 90 height 27
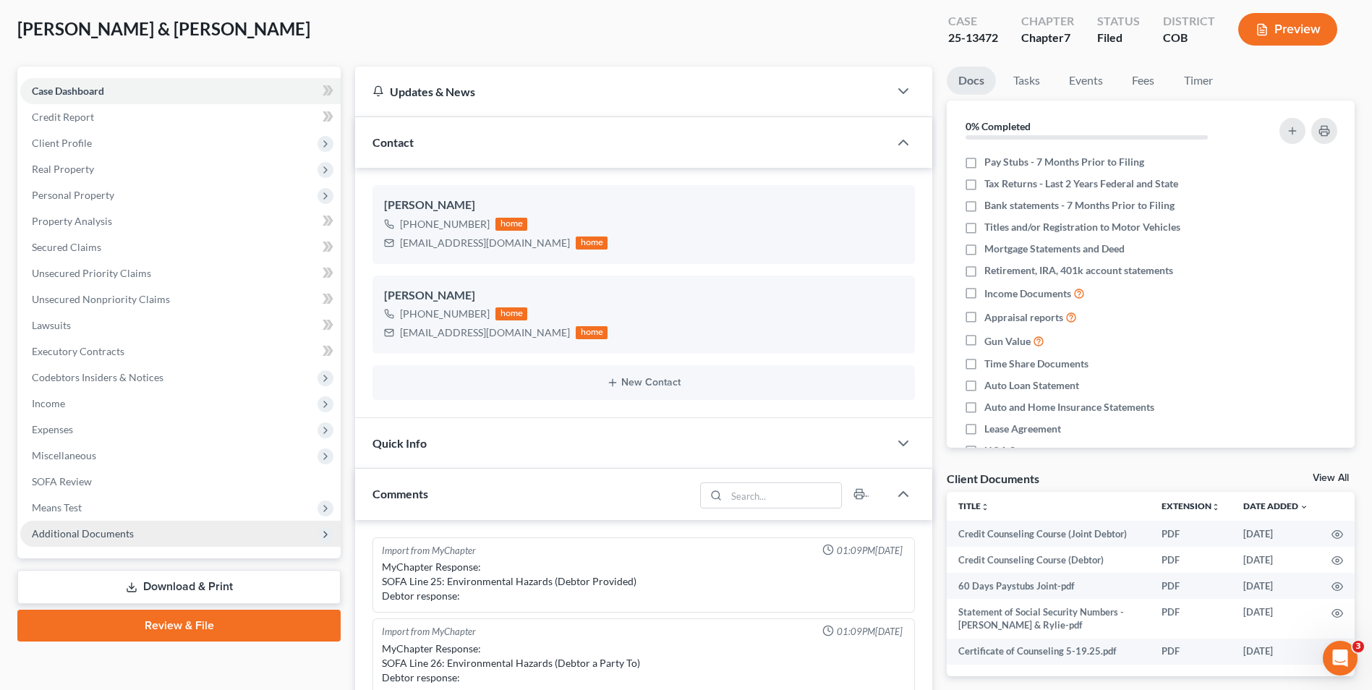
scroll to position [521, 0]
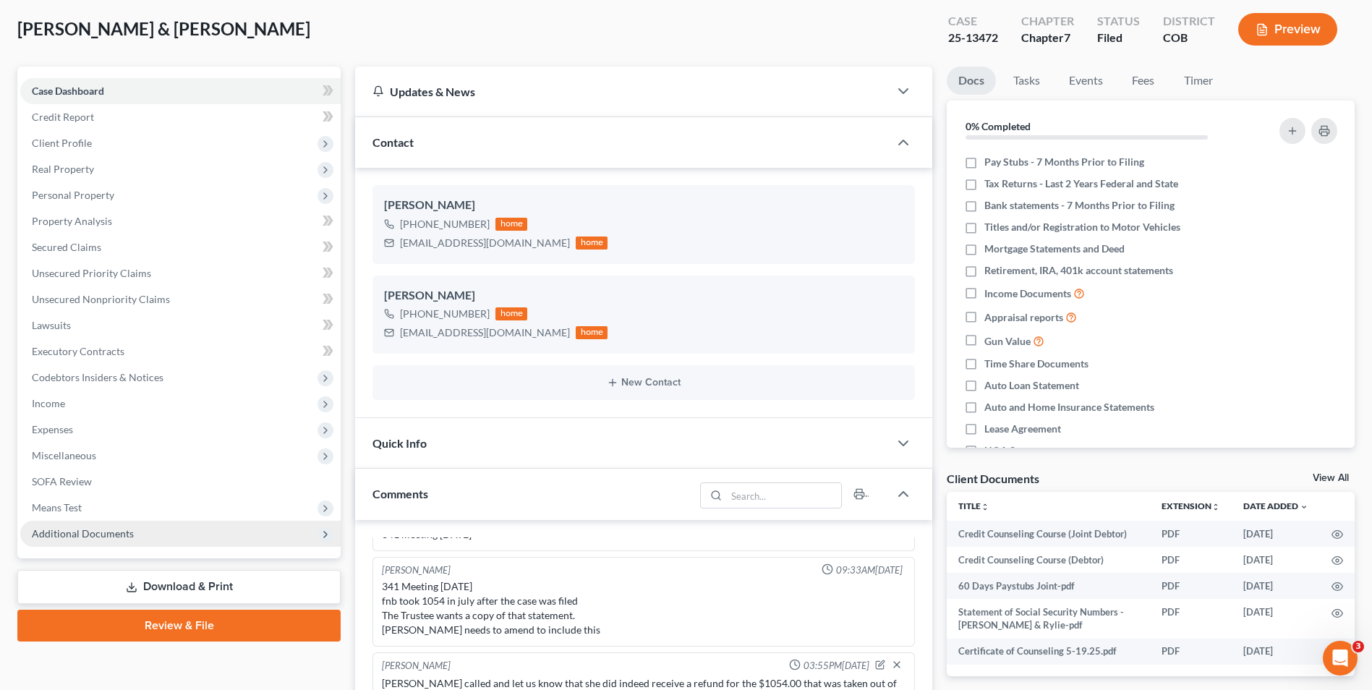
click at [103, 538] on span "Additional Documents" at bounding box center [83, 533] width 102 height 12
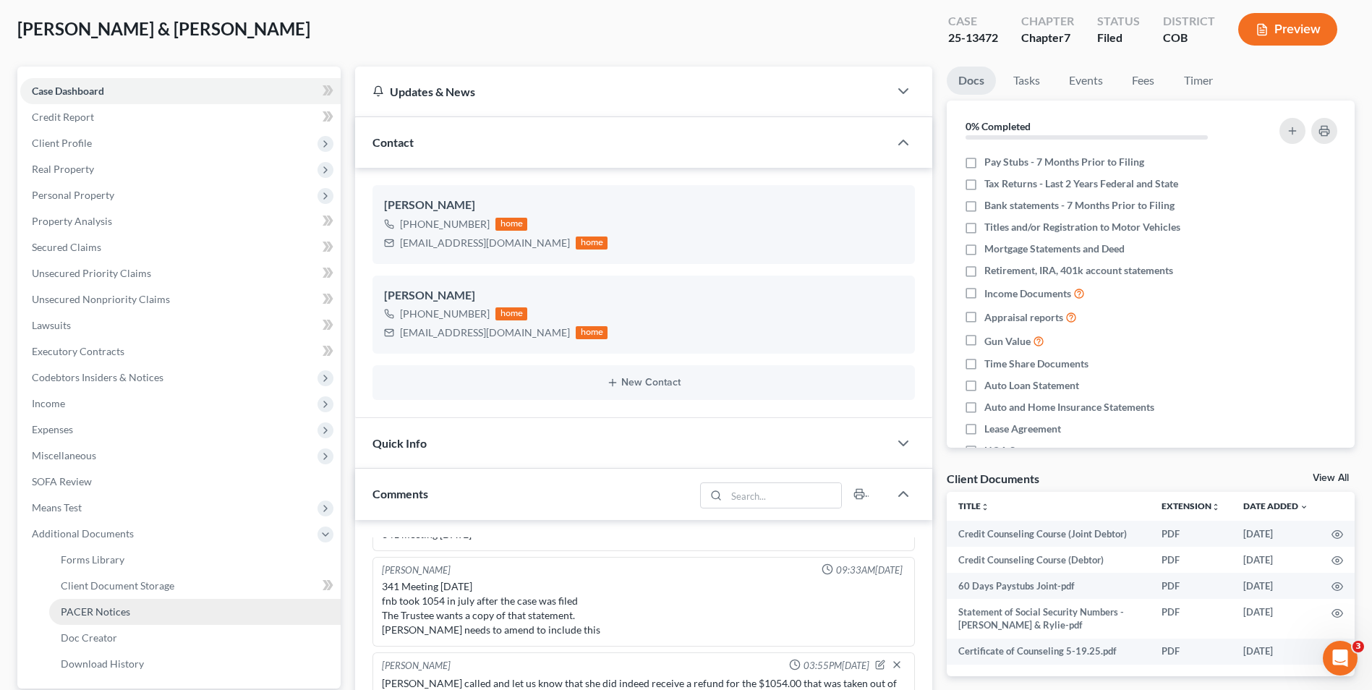
click at [118, 614] on span "PACER Notices" at bounding box center [95, 611] width 69 height 12
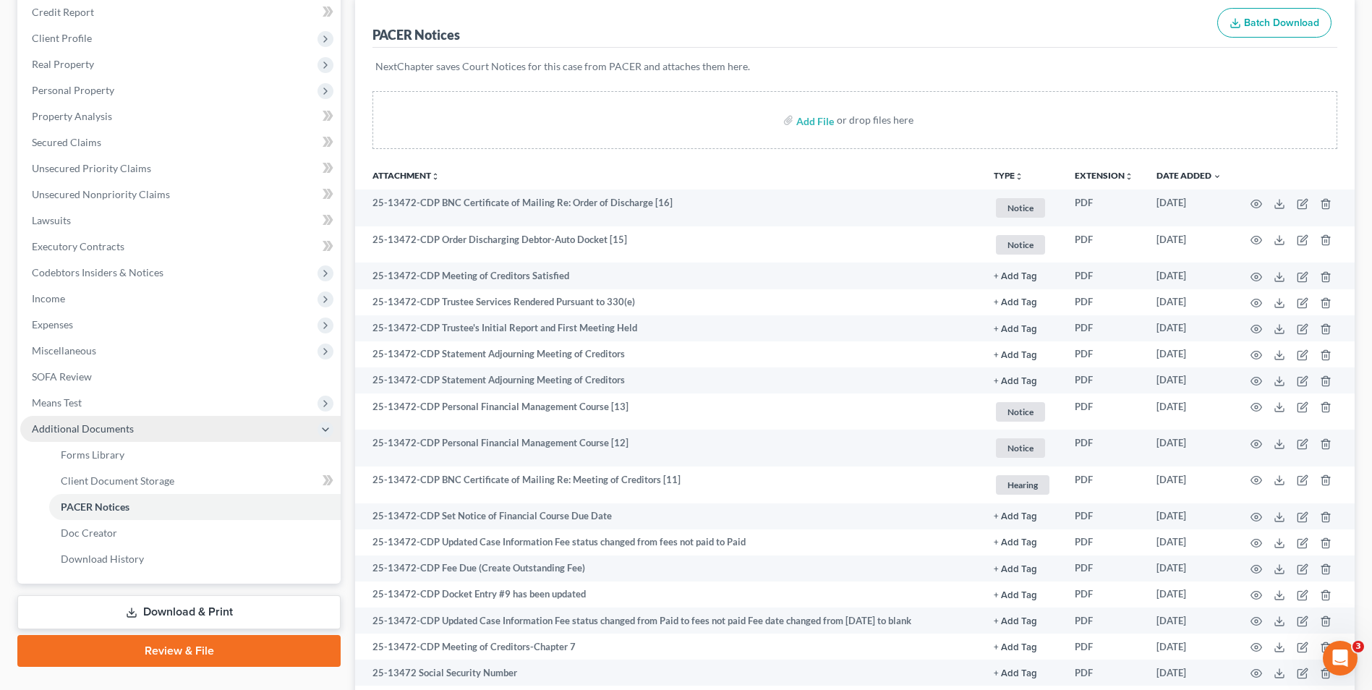
scroll to position [145, 0]
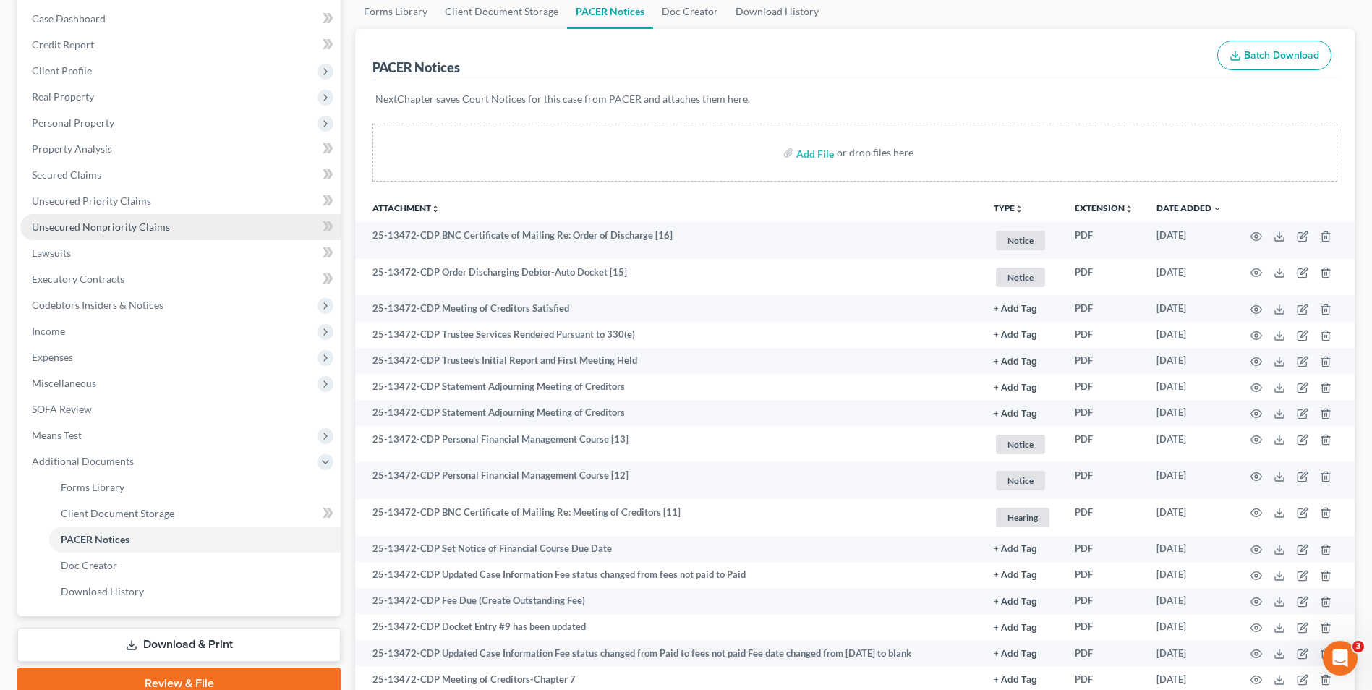
click at [124, 229] on span "Unsecured Nonpriority Claims" at bounding box center [101, 227] width 138 height 12
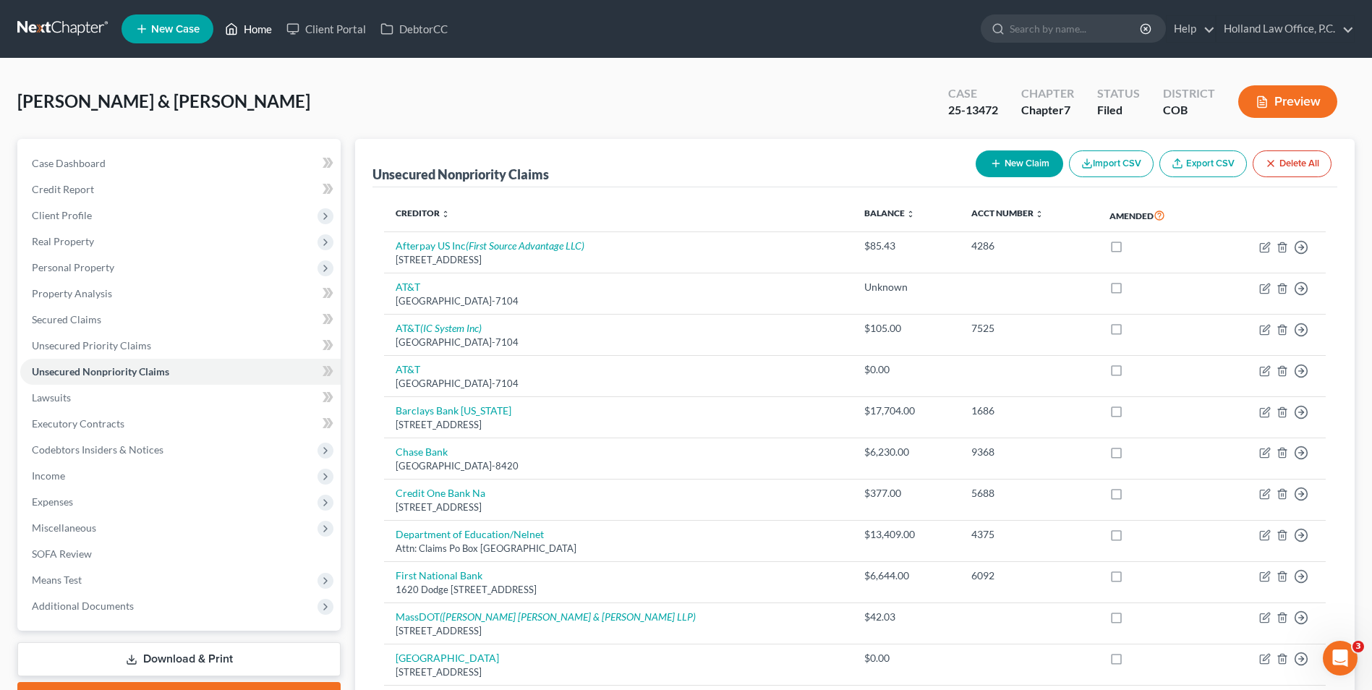
click at [260, 25] on link "Home" at bounding box center [248, 29] width 61 height 26
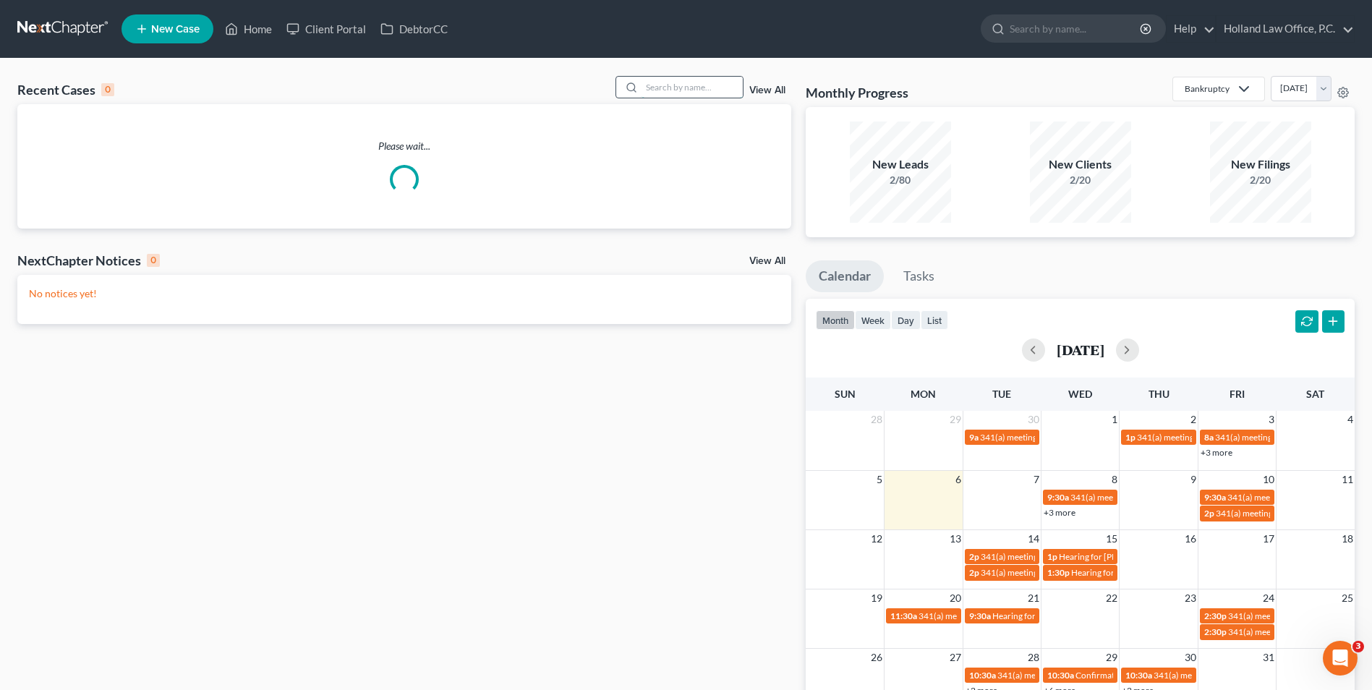
click at [680, 85] on input "search" at bounding box center [692, 87] width 101 height 21
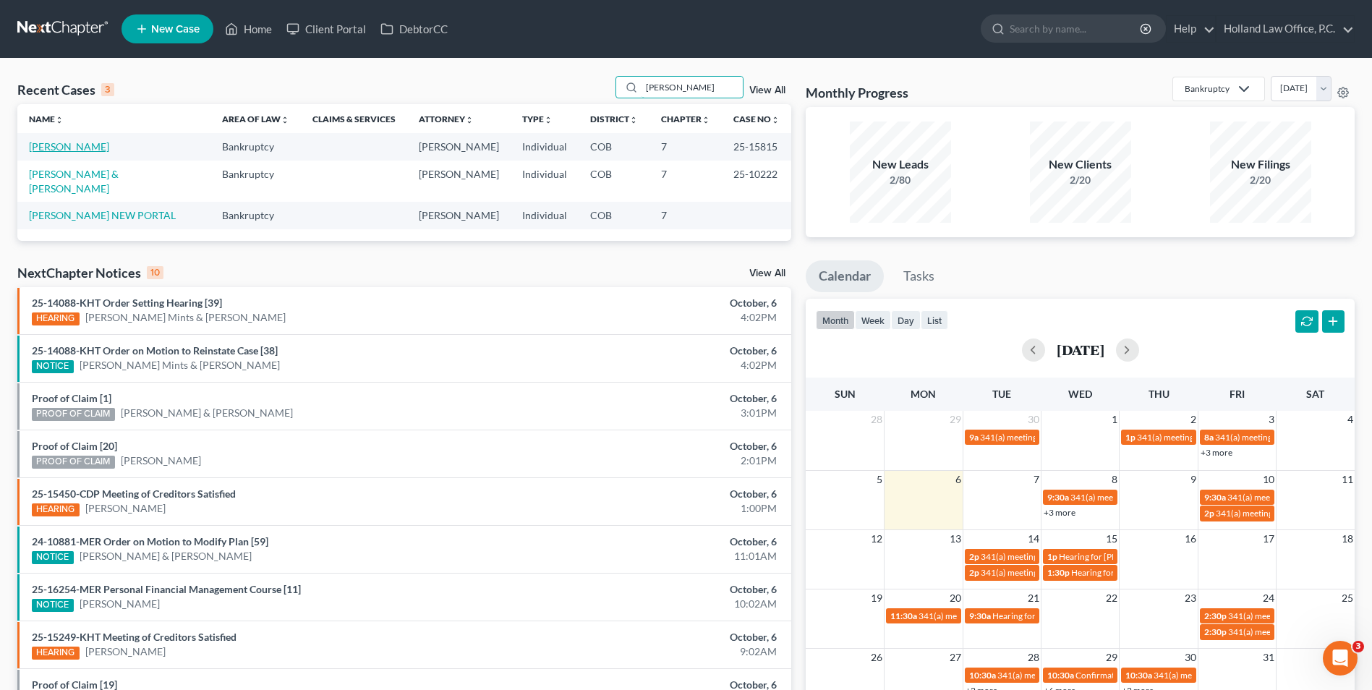
type input "[PERSON_NAME]"
click at [67, 147] on link "[PERSON_NAME]" at bounding box center [69, 146] width 80 height 12
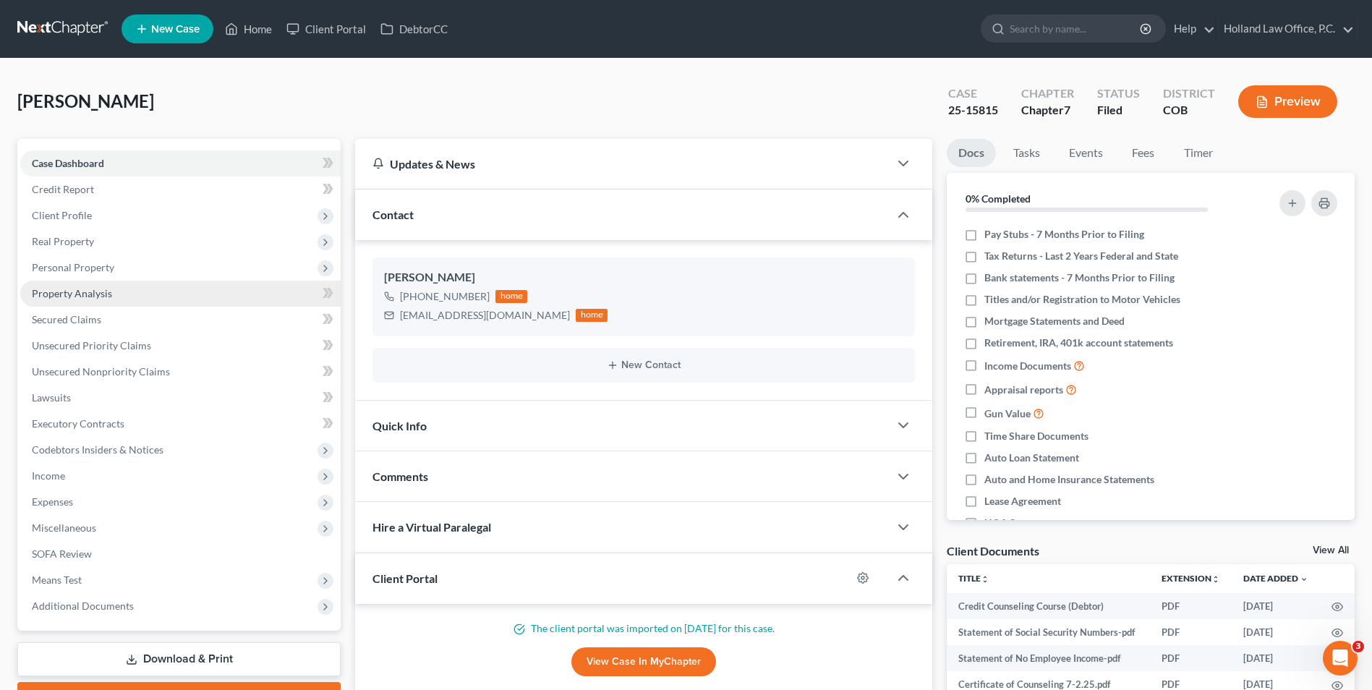
click at [106, 294] on span "Property Analysis" at bounding box center [72, 293] width 80 height 12
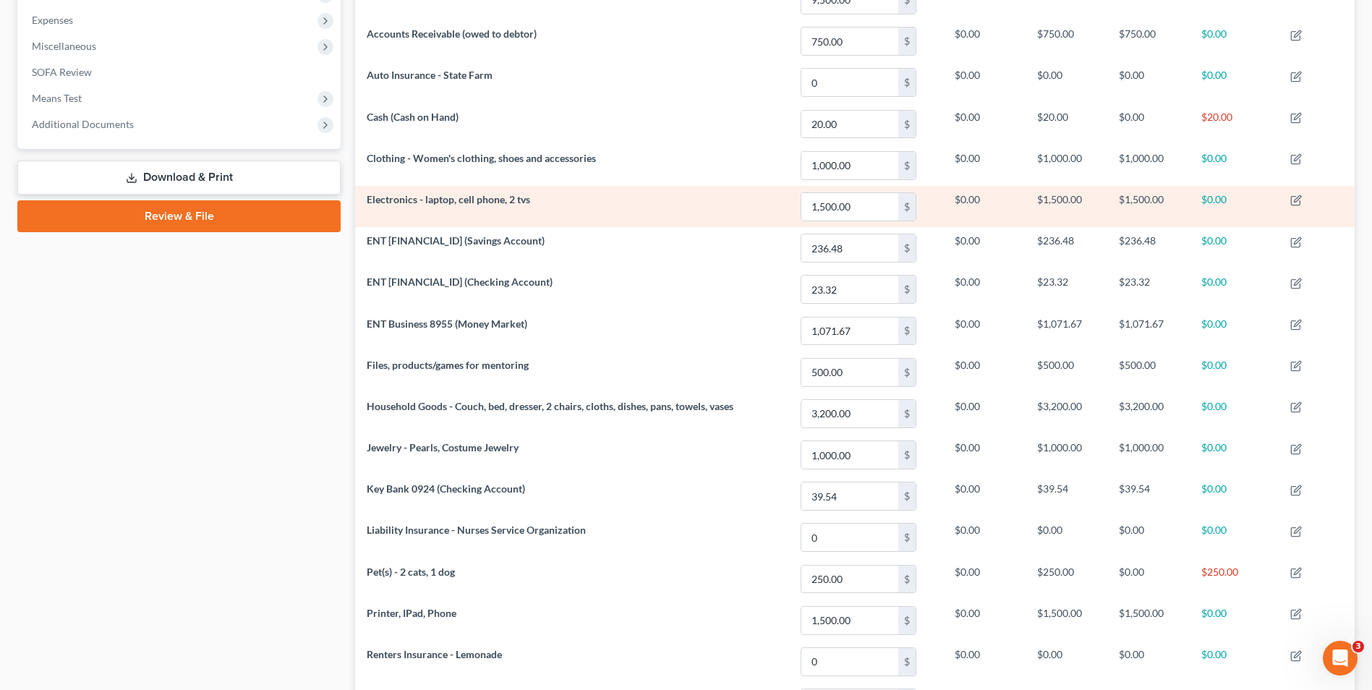
scroll to position [192, 0]
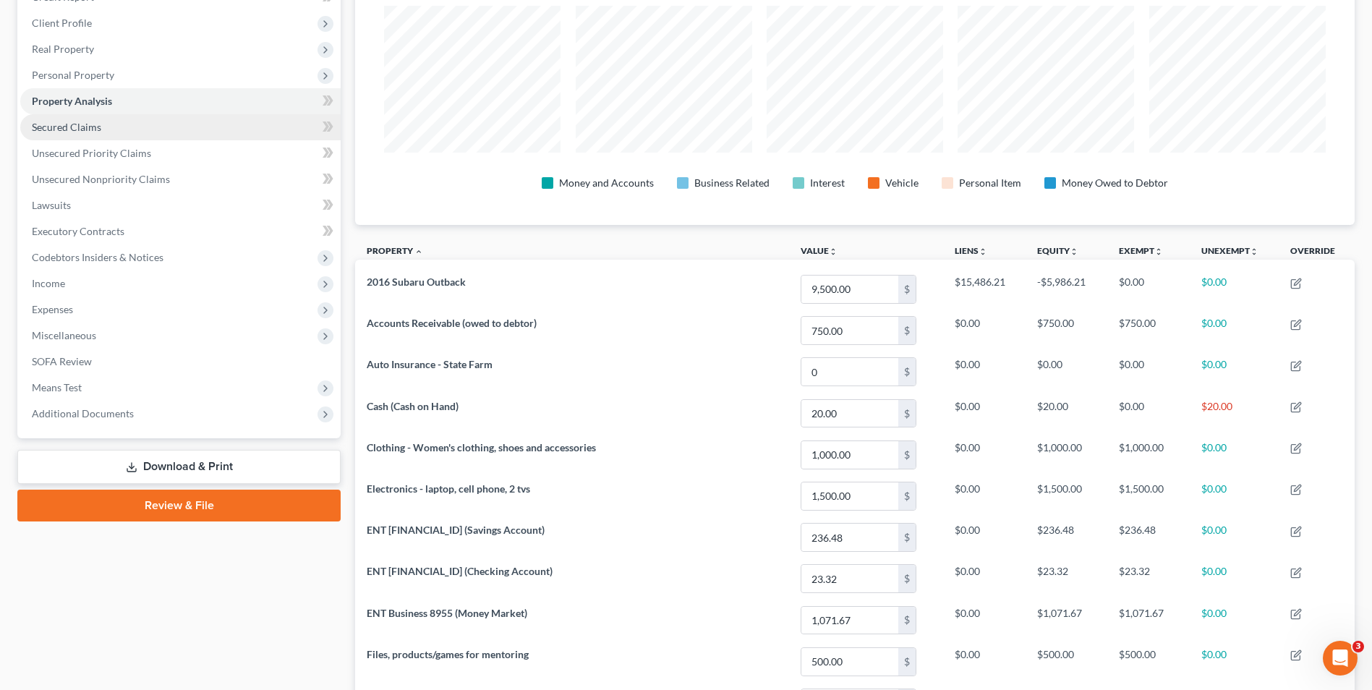
click at [105, 130] on link "Secured Claims" at bounding box center [180, 127] width 320 height 26
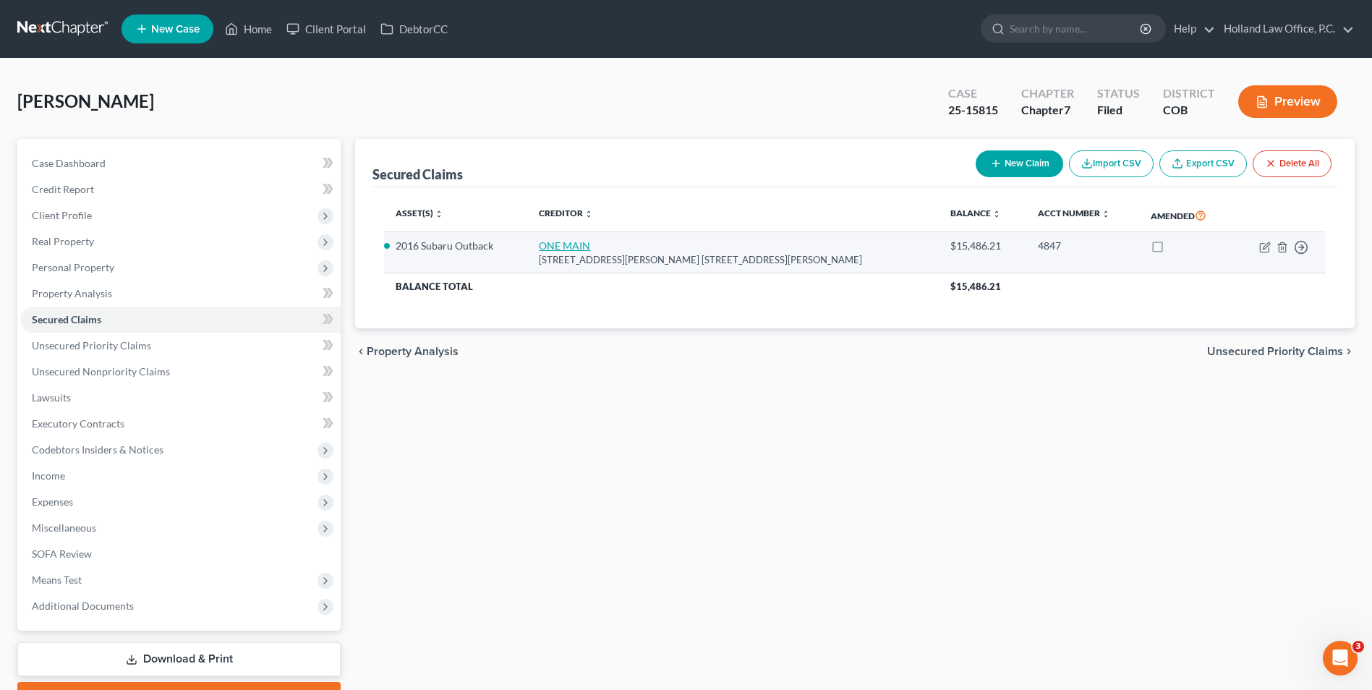
click at [590, 247] on link "ONE MAIN" at bounding box center [564, 245] width 51 height 12
select select "5"
select select "0"
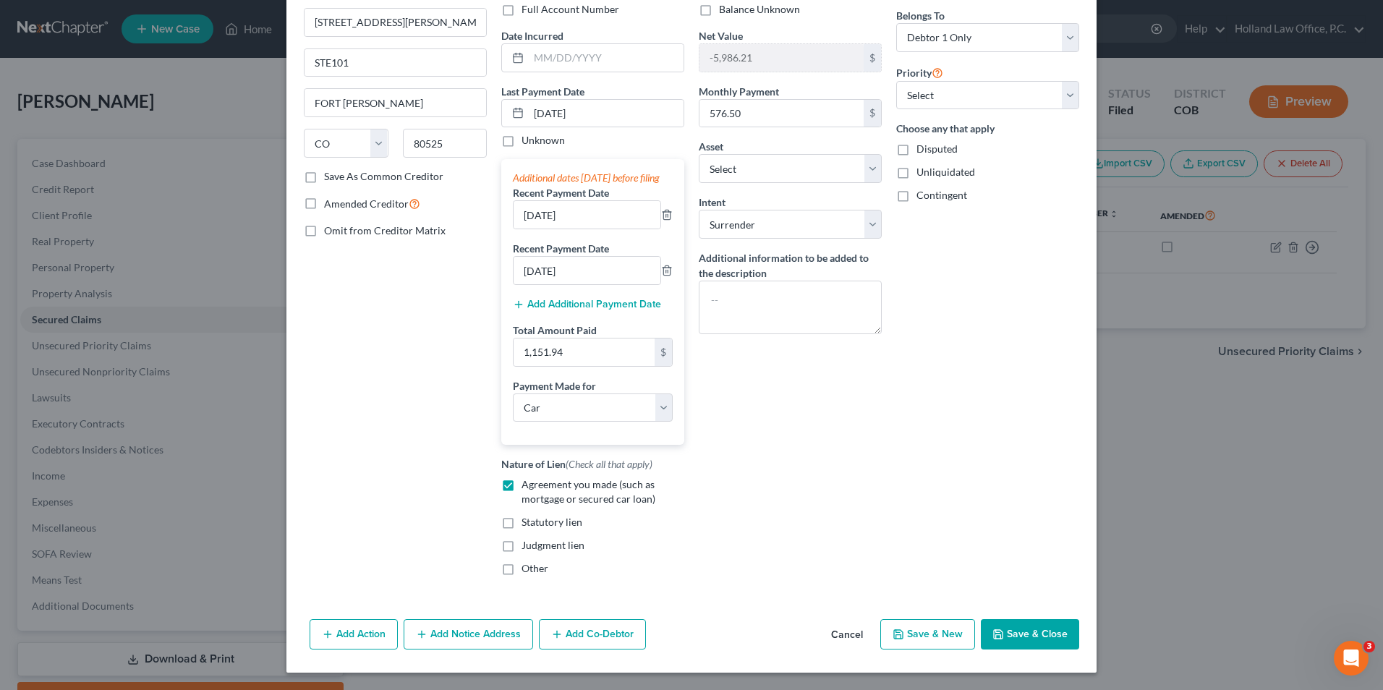
scroll to position [129, 0]
click at [1154, 498] on div "Edit Secured Claim × Creditor * ONE MAIN [STREET_ADDRESS][PERSON_NAME] STE101 […" at bounding box center [691, 345] width 1383 height 690
click at [1029, 610] on div "Creditor * ONE MAIN [STREET_ADDRESS][PERSON_NAME] STE101 [GEOGRAPHIC_DATA][PERS…" at bounding box center [691, 282] width 810 height 661
click at [1023, 628] on button "Save & Close" at bounding box center [1030, 634] width 98 height 30
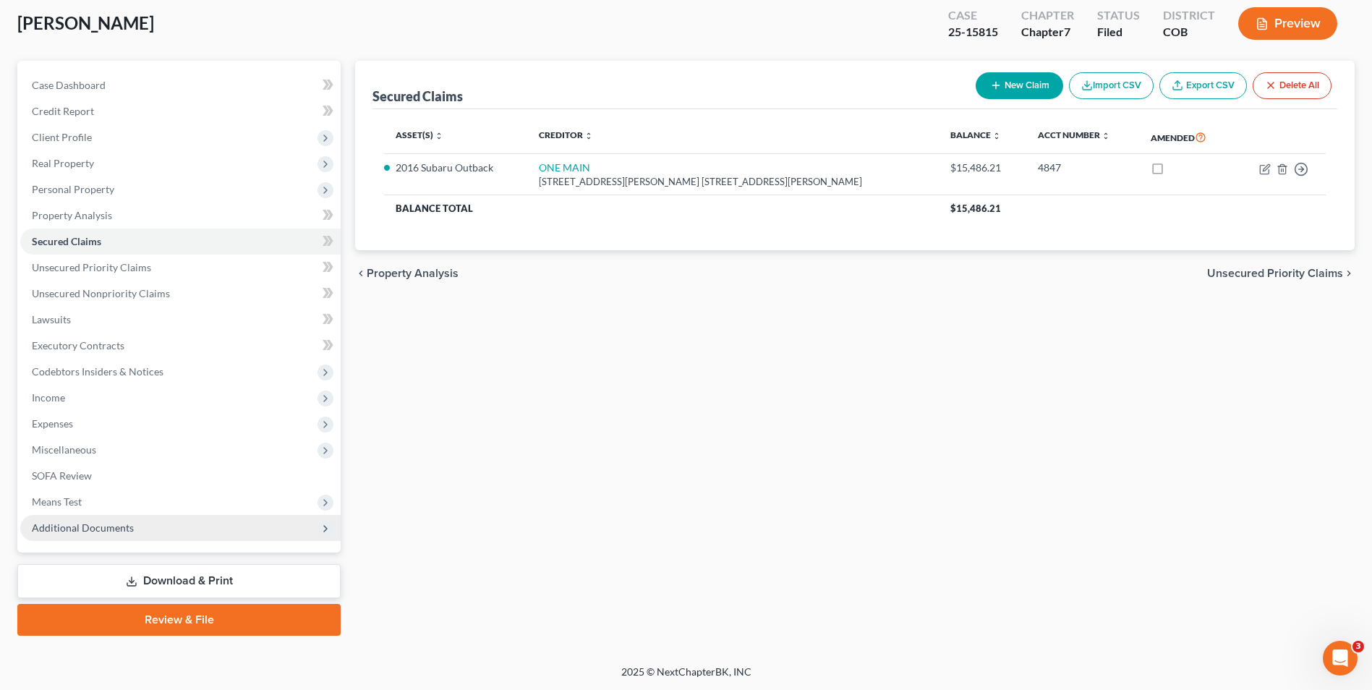
scroll to position [79, 0]
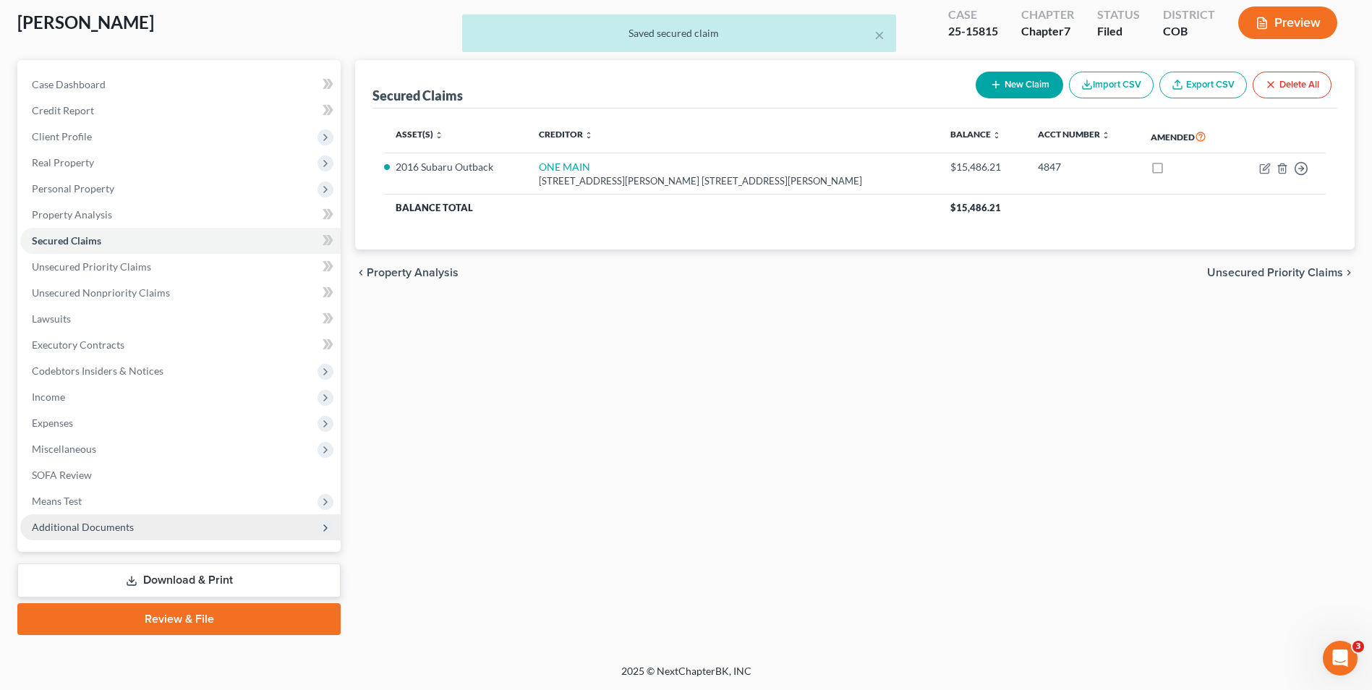
click at [74, 521] on span "Additional Documents" at bounding box center [83, 527] width 102 height 12
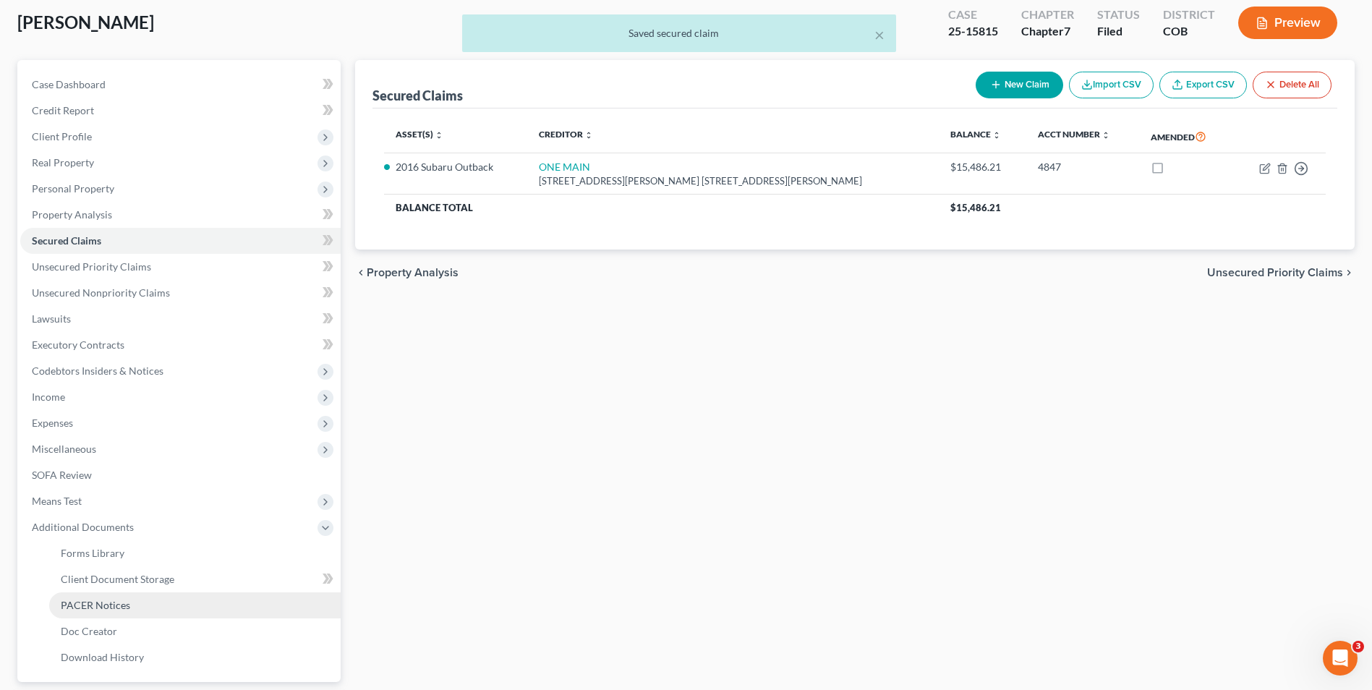
click at [122, 602] on span "PACER Notices" at bounding box center [95, 605] width 69 height 12
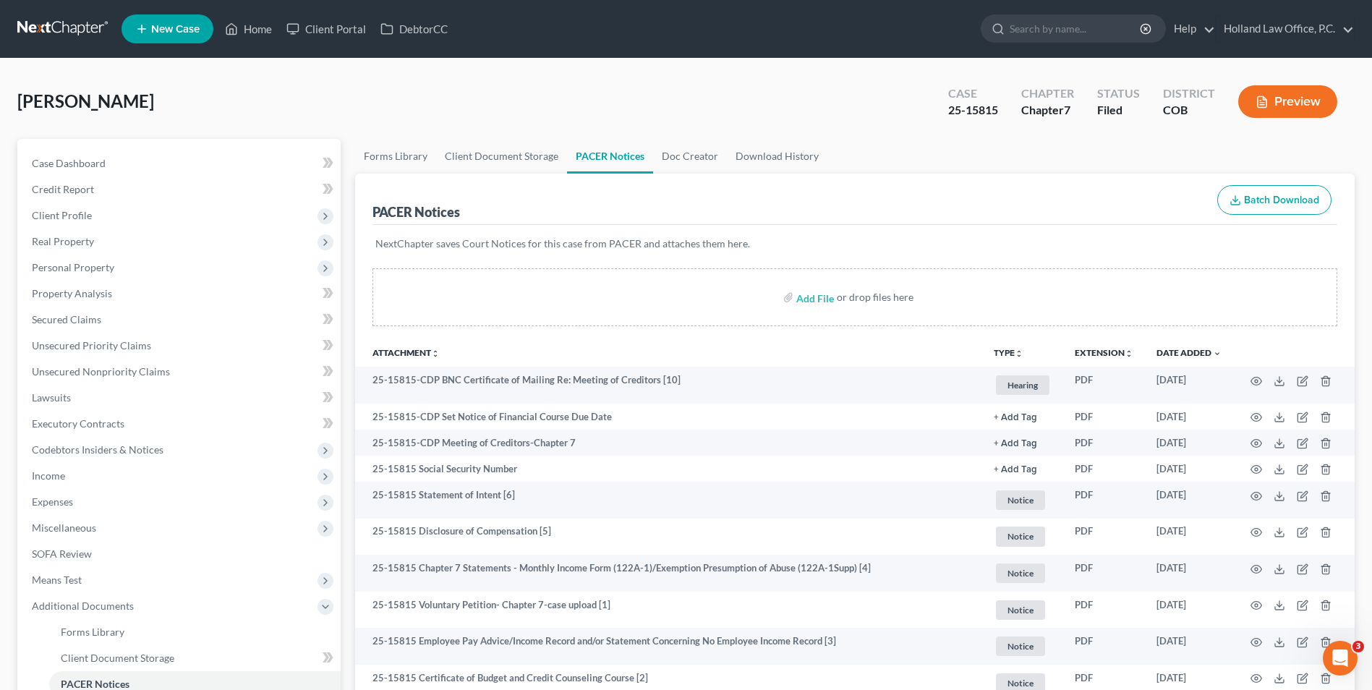
click at [263, 4] on nav "Home New Case Client Portal DebtorCC Holland Law Office, P.C. [EMAIL_ADDRESS][D…" at bounding box center [686, 29] width 1372 height 58
click at [251, 30] on link "Home" at bounding box center [248, 29] width 61 height 26
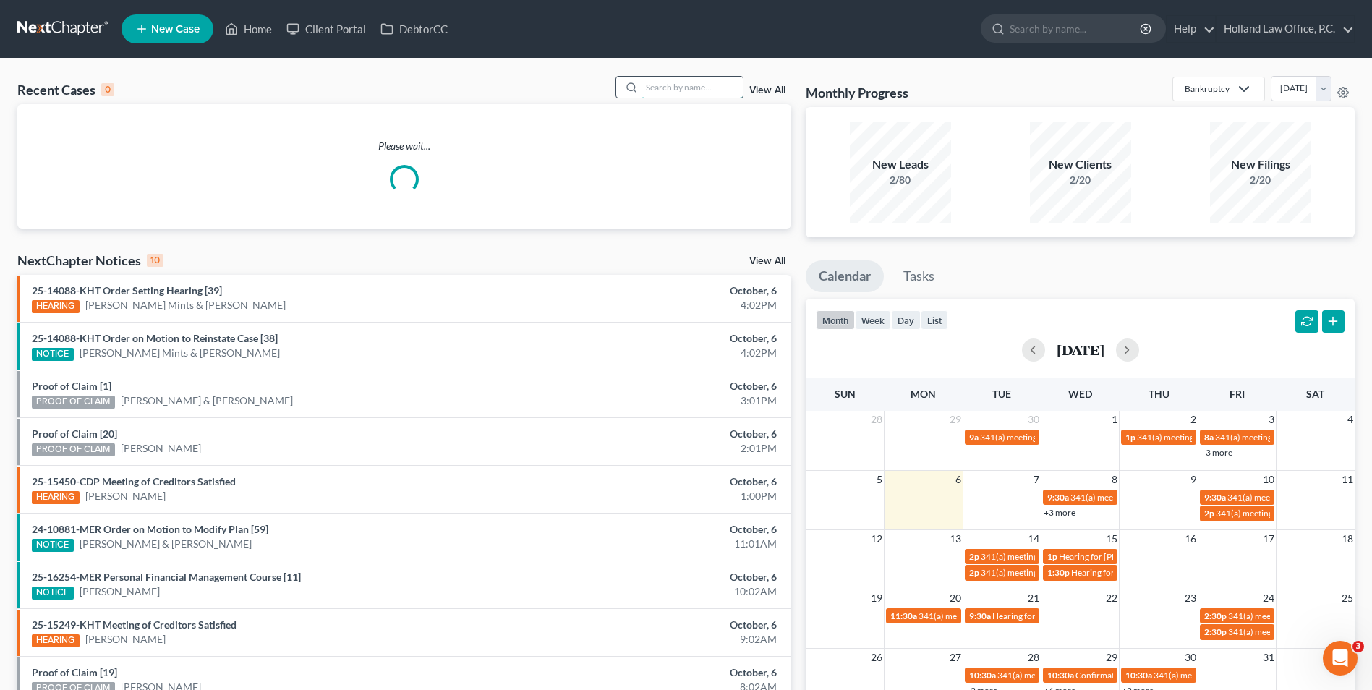
click at [670, 87] on input "search" at bounding box center [692, 87] width 101 height 21
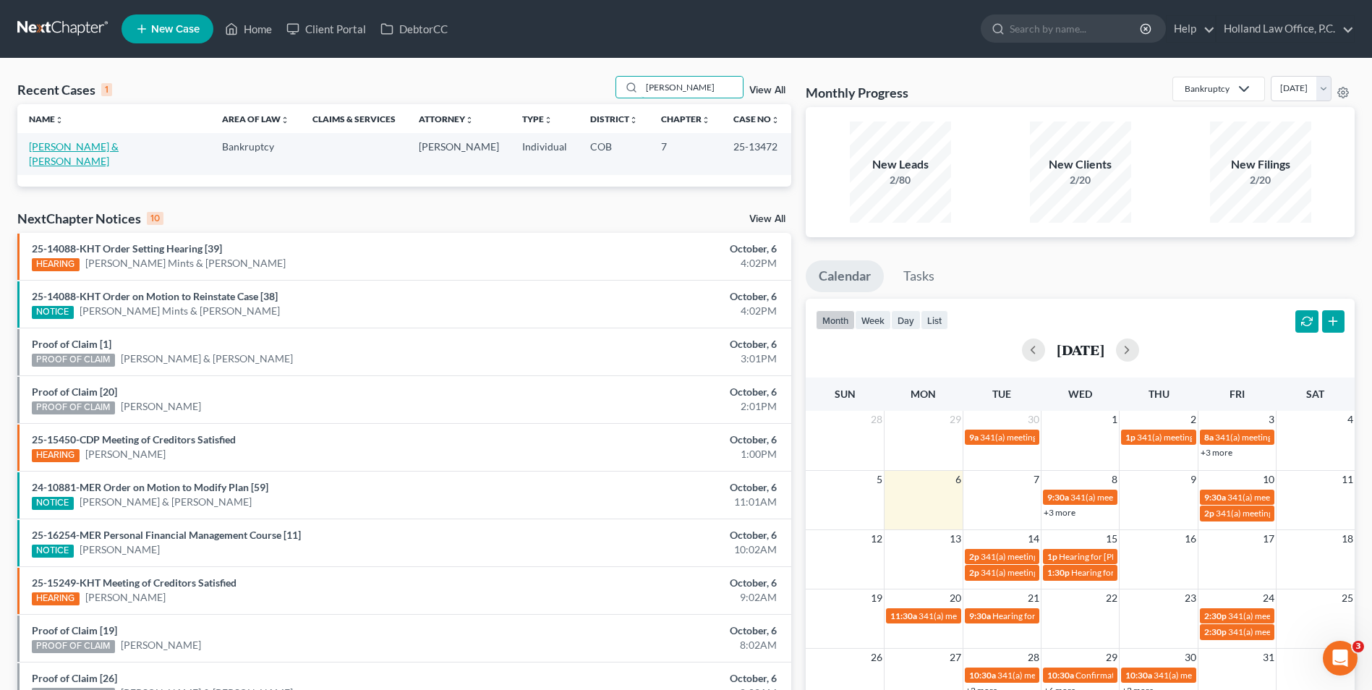
type input "[PERSON_NAME]"
click at [78, 148] on link "[PERSON_NAME] & [PERSON_NAME]" at bounding box center [74, 153] width 90 height 27
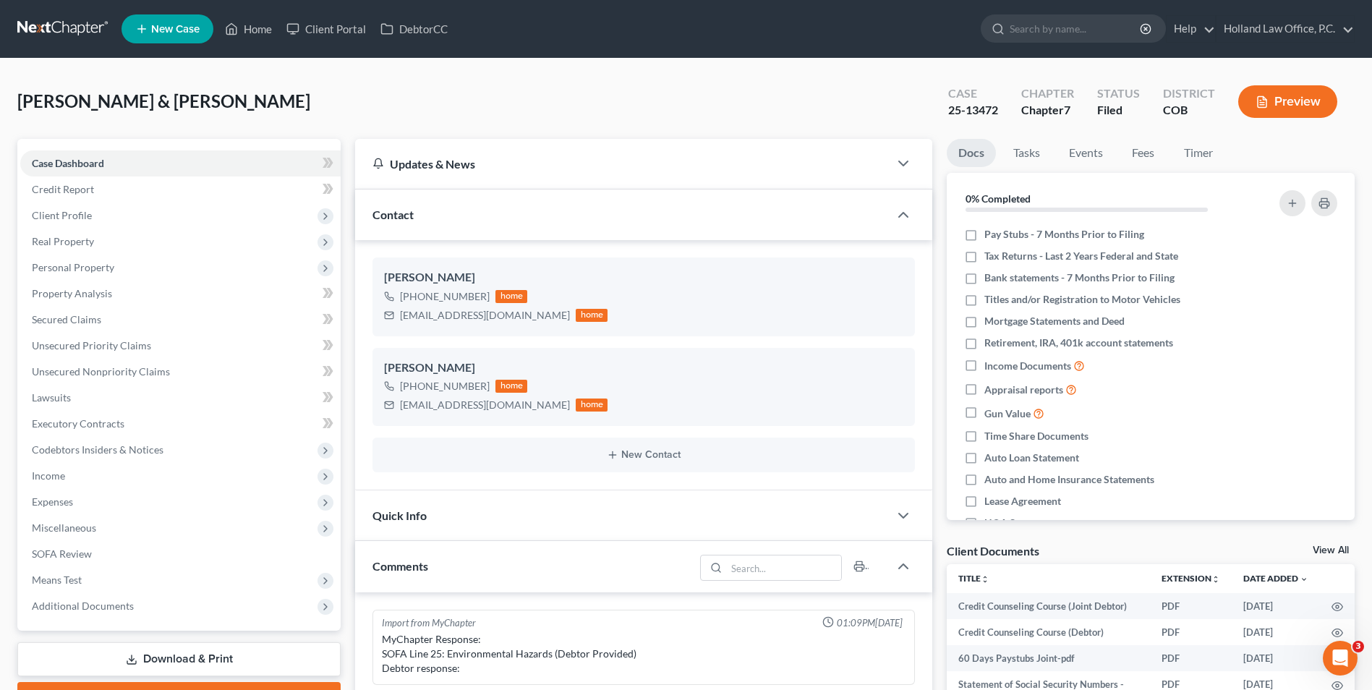
scroll to position [521, 0]
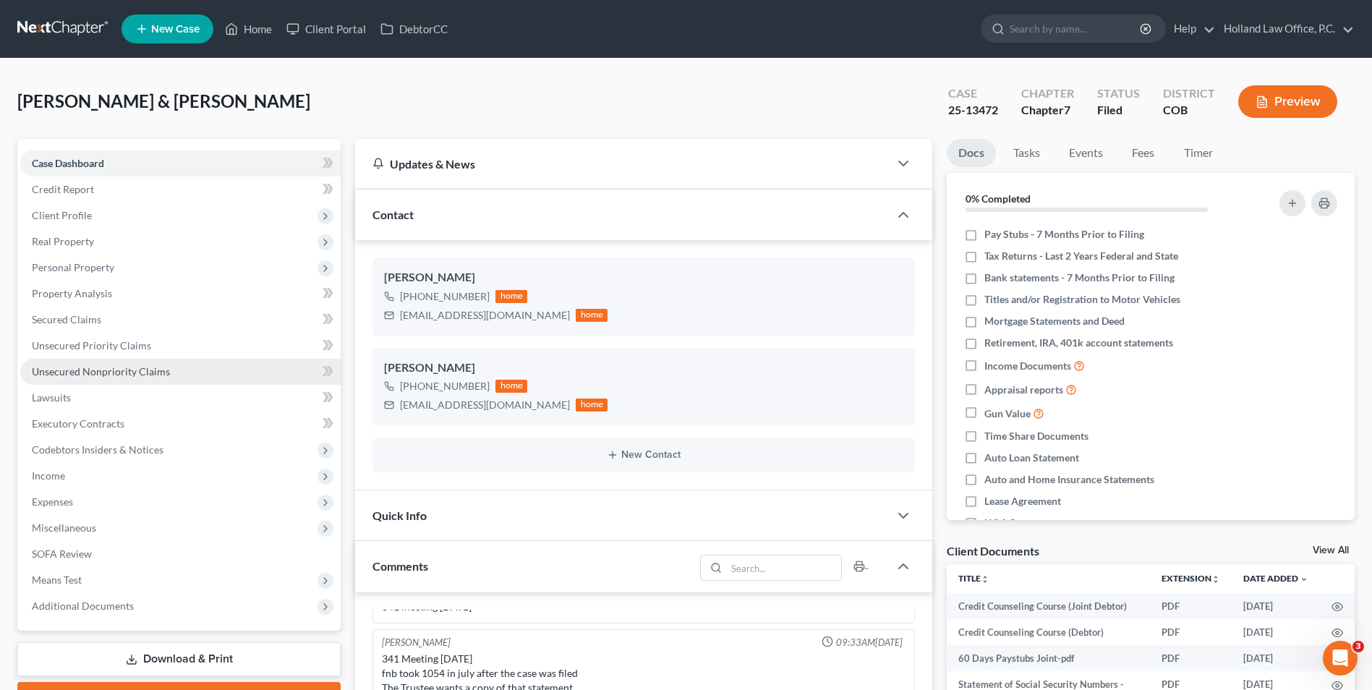
click at [145, 377] on span "Unsecured Nonpriority Claims" at bounding box center [101, 371] width 138 height 12
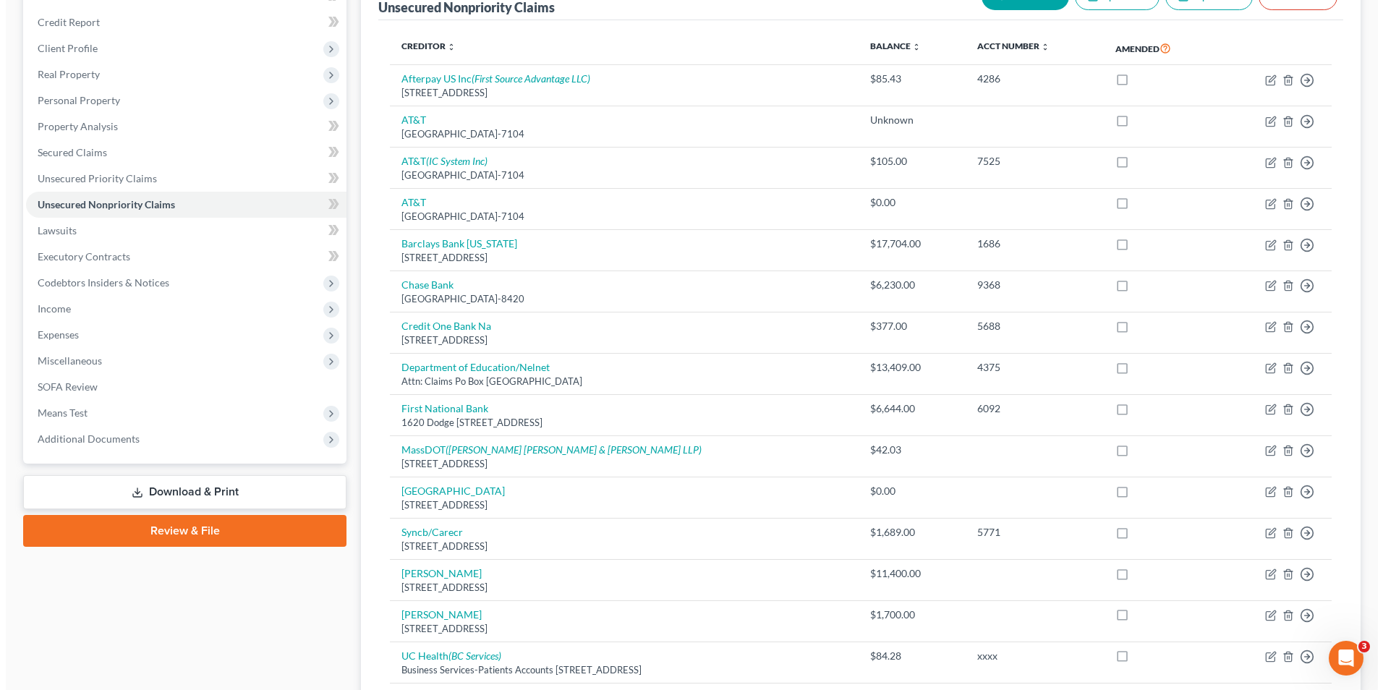
scroll to position [296, 0]
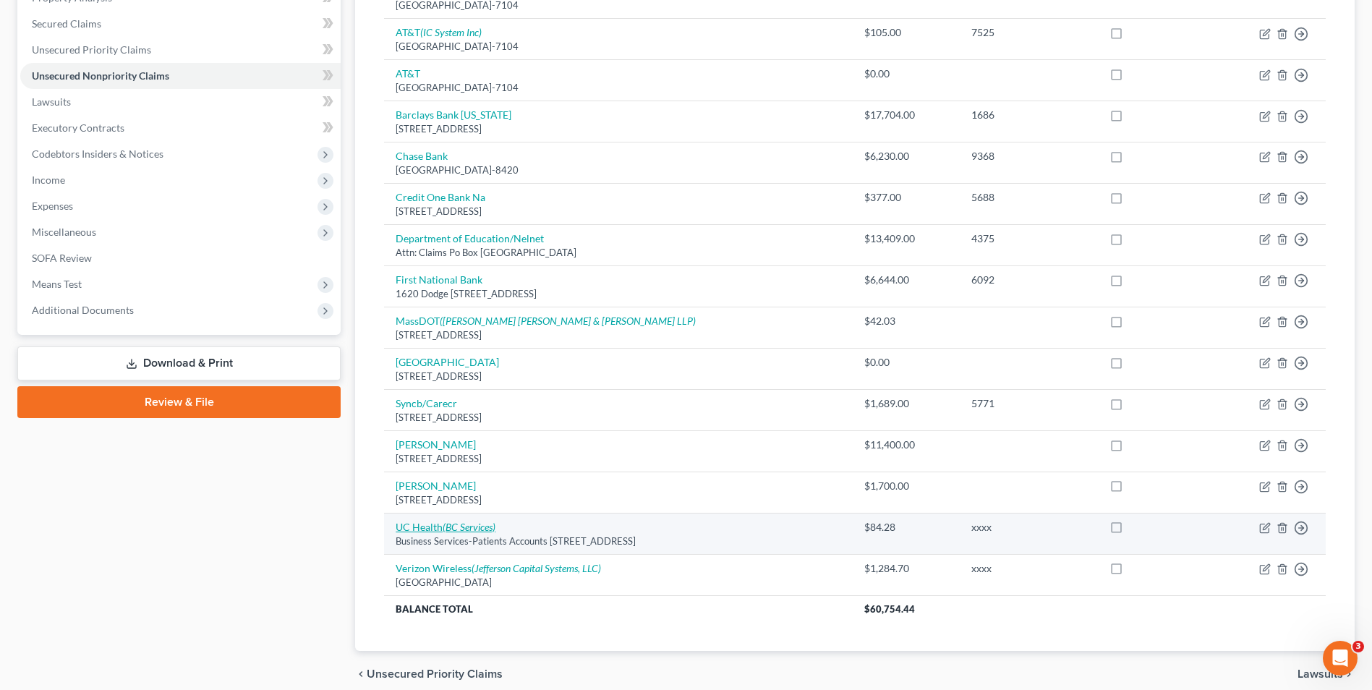
click at [481, 522] on icon "(BC Services)" at bounding box center [469, 527] width 53 height 12
select select "45"
select select "1"
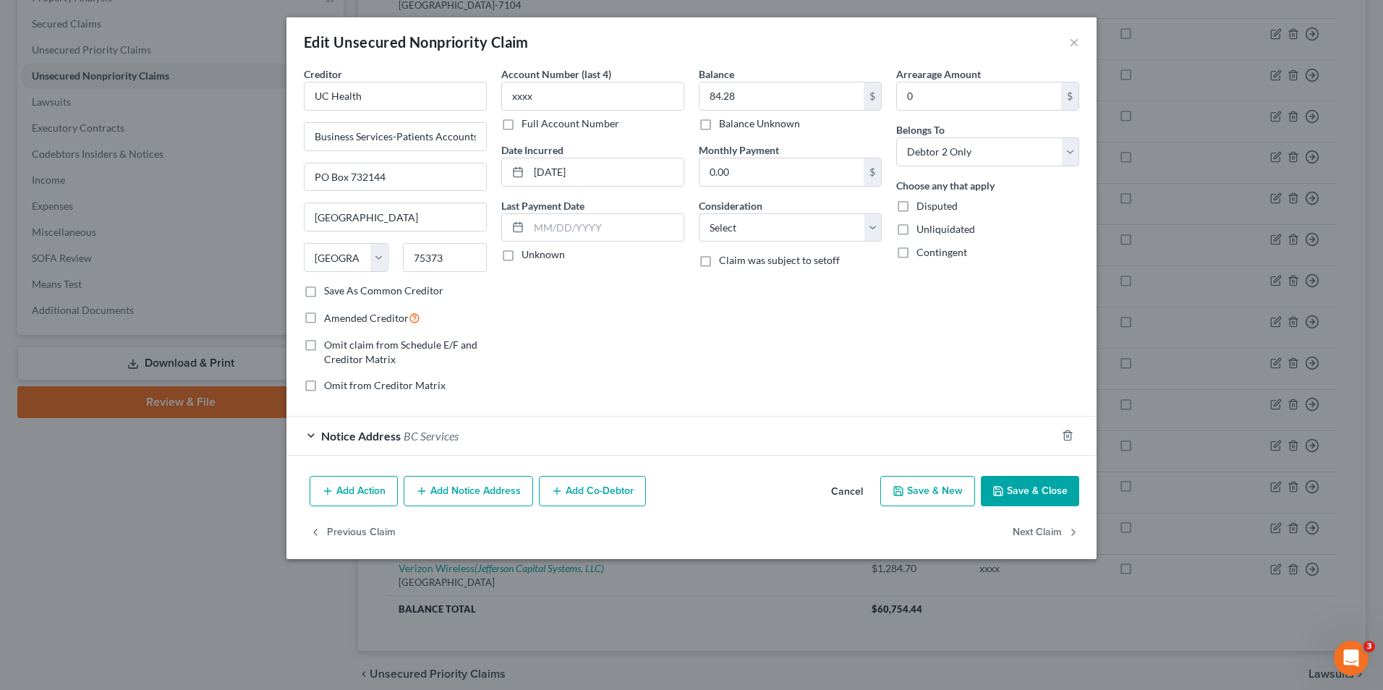
click at [422, 446] on div "Notice Address BC Services" at bounding box center [671, 436] width 770 height 38
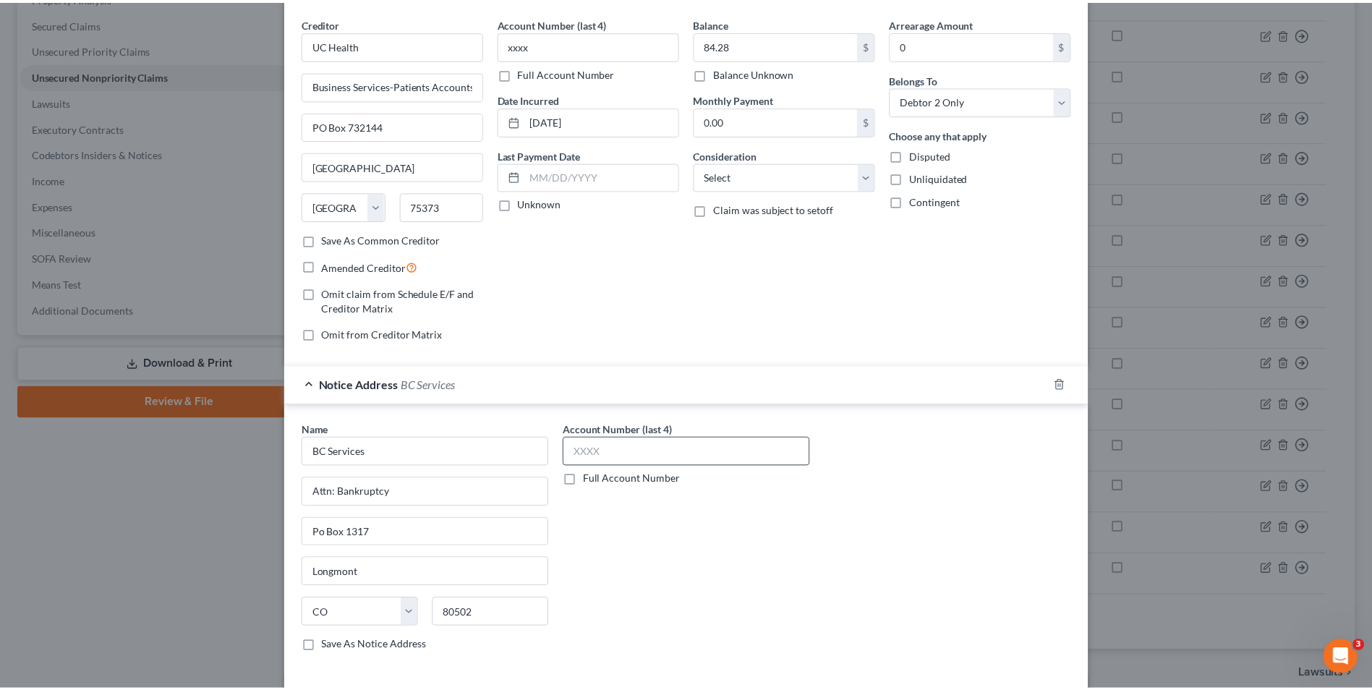
scroll to position [0, 0]
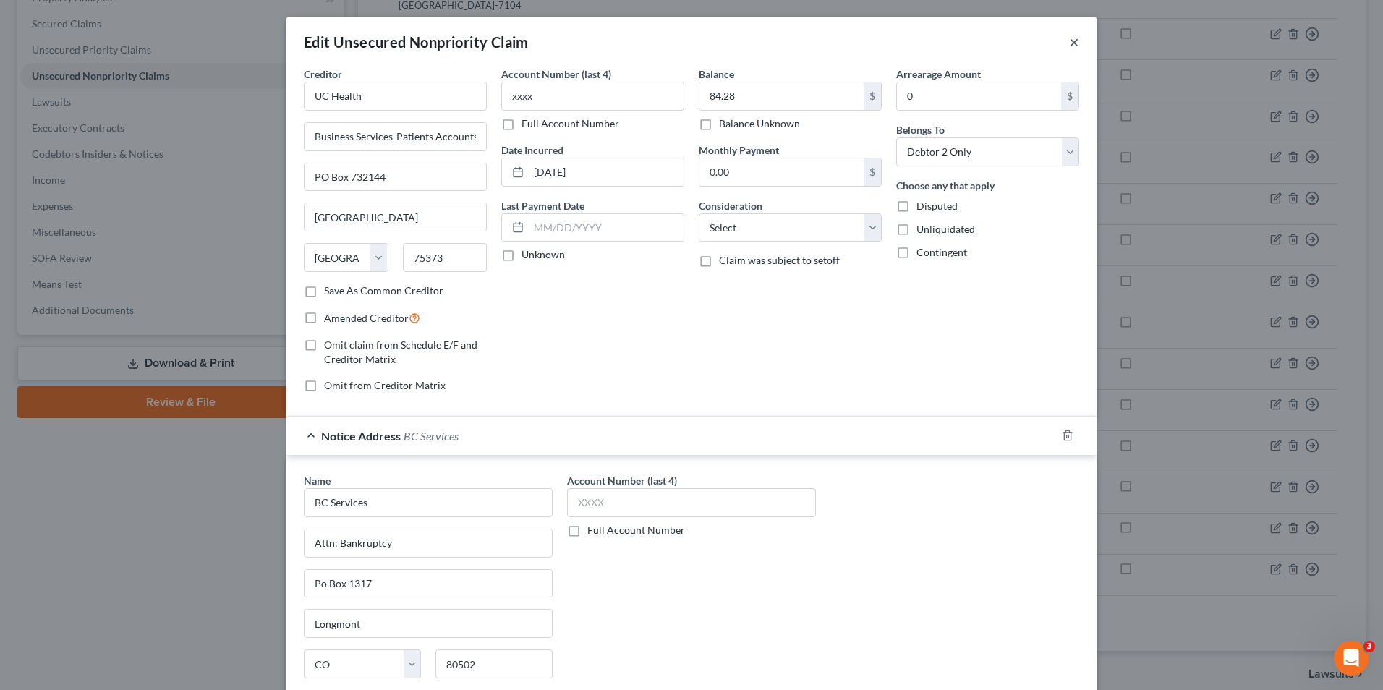
drag, startPoint x: 1068, startPoint y: 38, endPoint x: 997, endPoint y: 47, distance: 72.2
click at [1069, 38] on button "×" at bounding box center [1074, 41] width 10 height 17
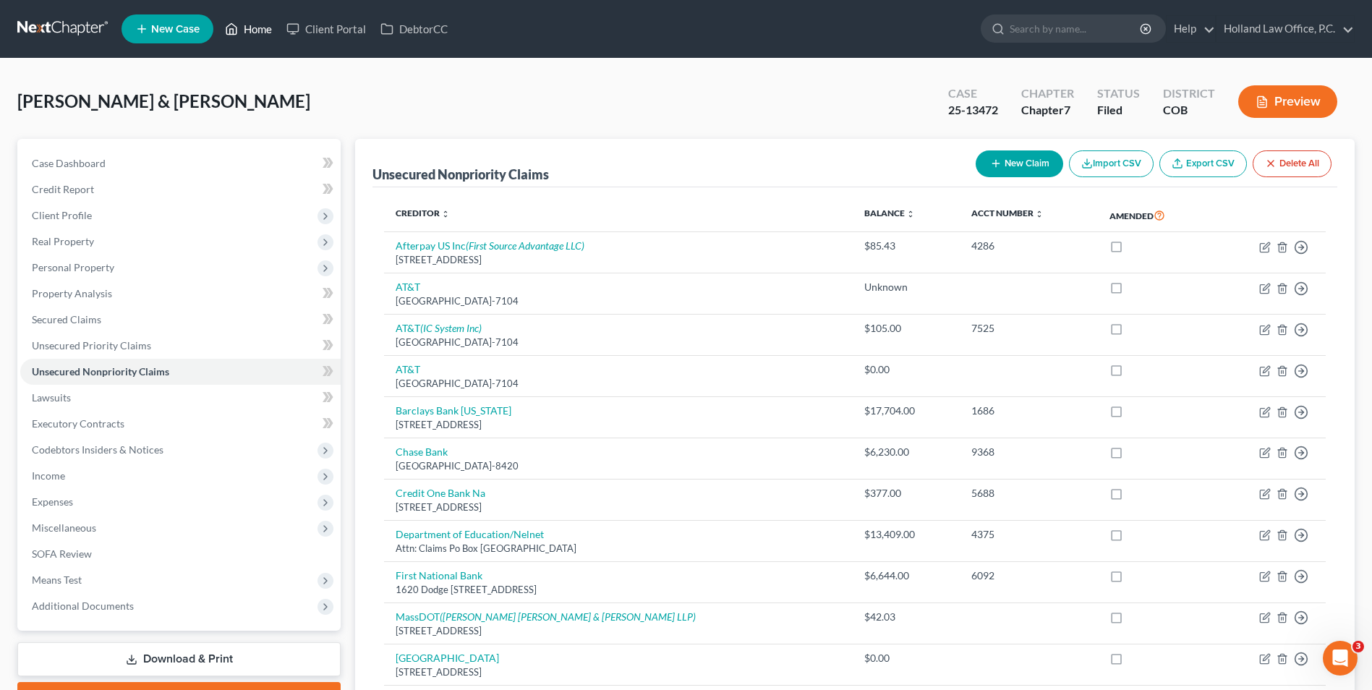
click at [260, 26] on link "Home" at bounding box center [248, 29] width 61 height 26
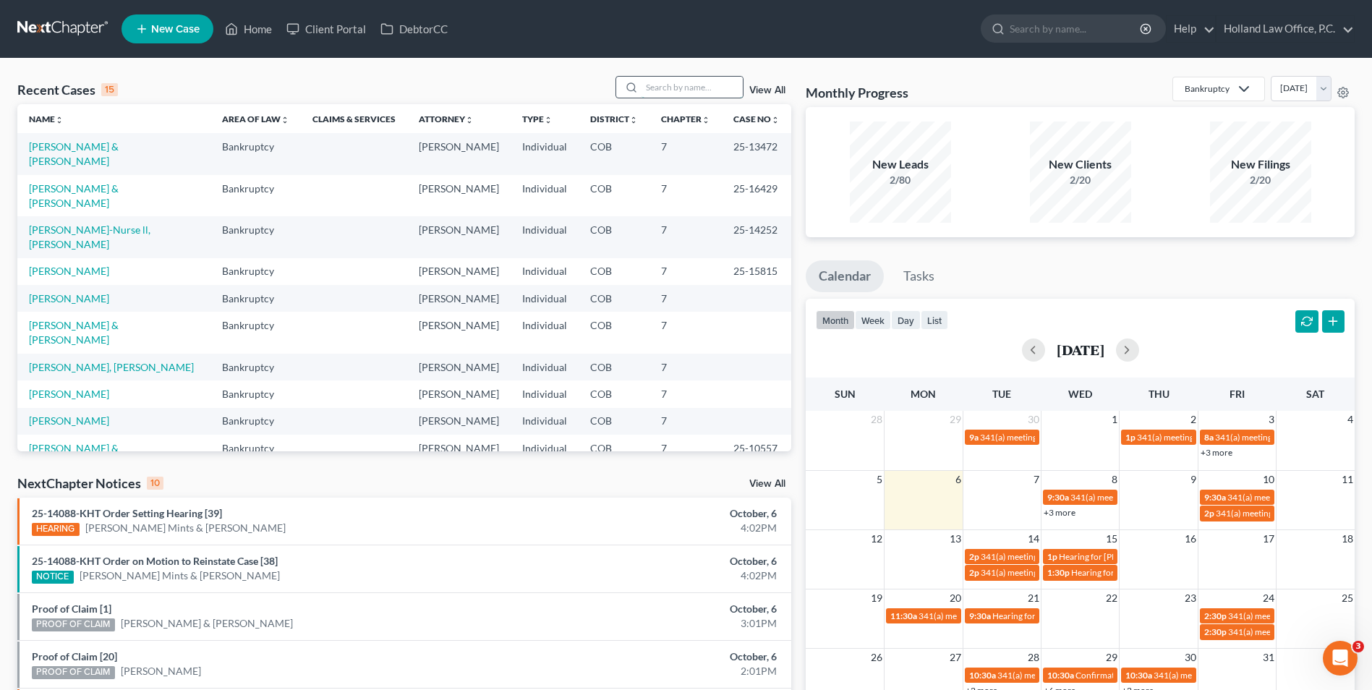
click at [693, 88] on input "search" at bounding box center [692, 87] width 101 height 21
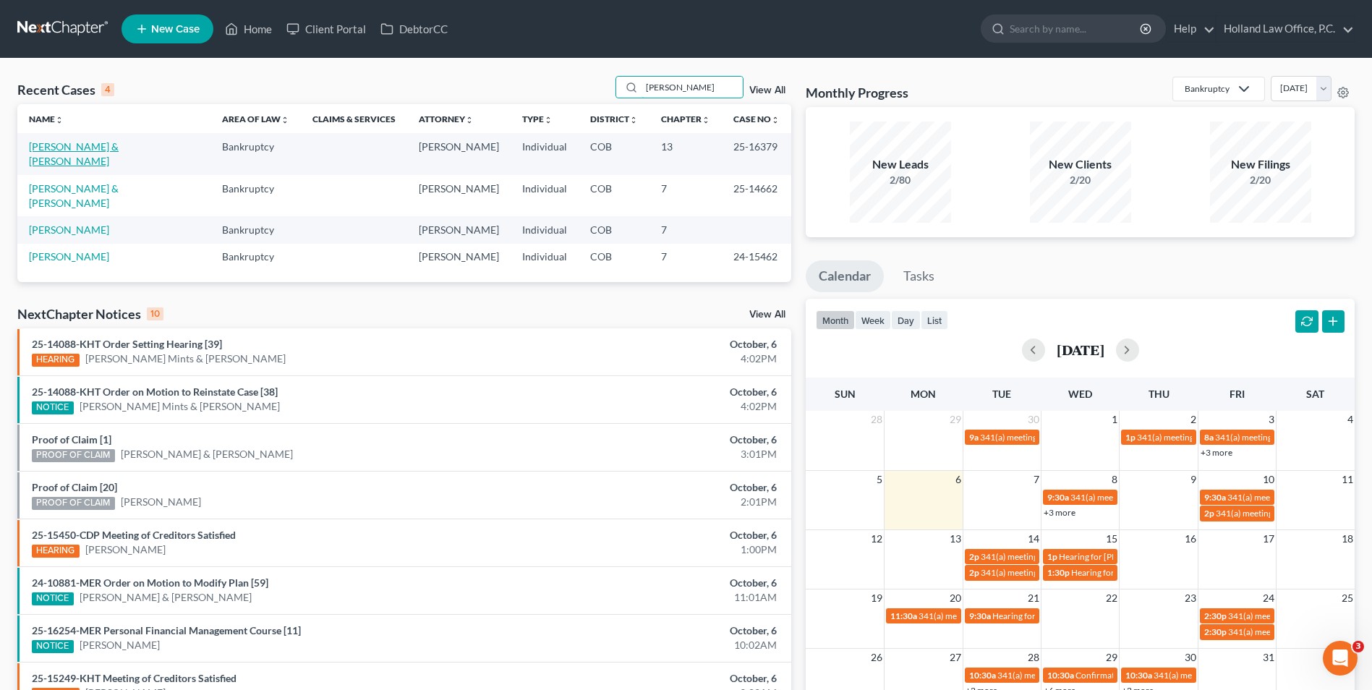
type input "[PERSON_NAME]"
click at [106, 151] on link "[PERSON_NAME] & [PERSON_NAME]" at bounding box center [74, 153] width 90 height 27
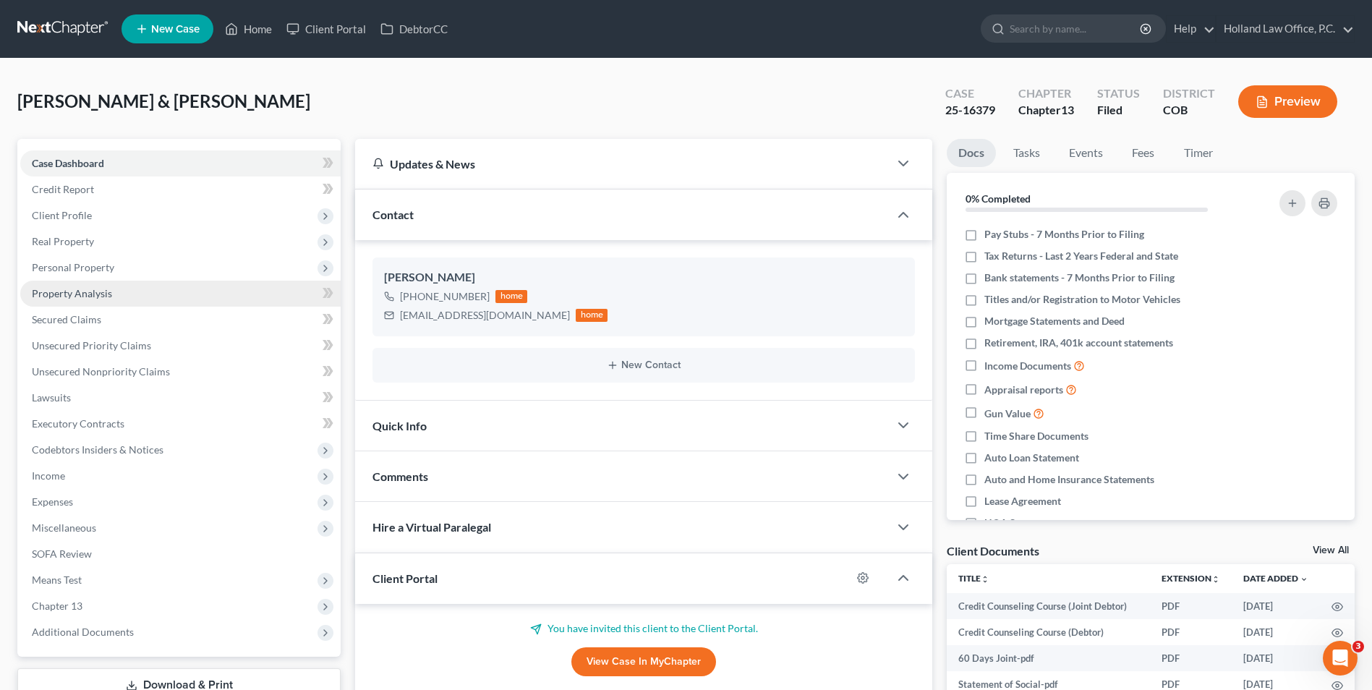
click at [104, 281] on link "Property Analysis" at bounding box center [180, 294] width 320 height 26
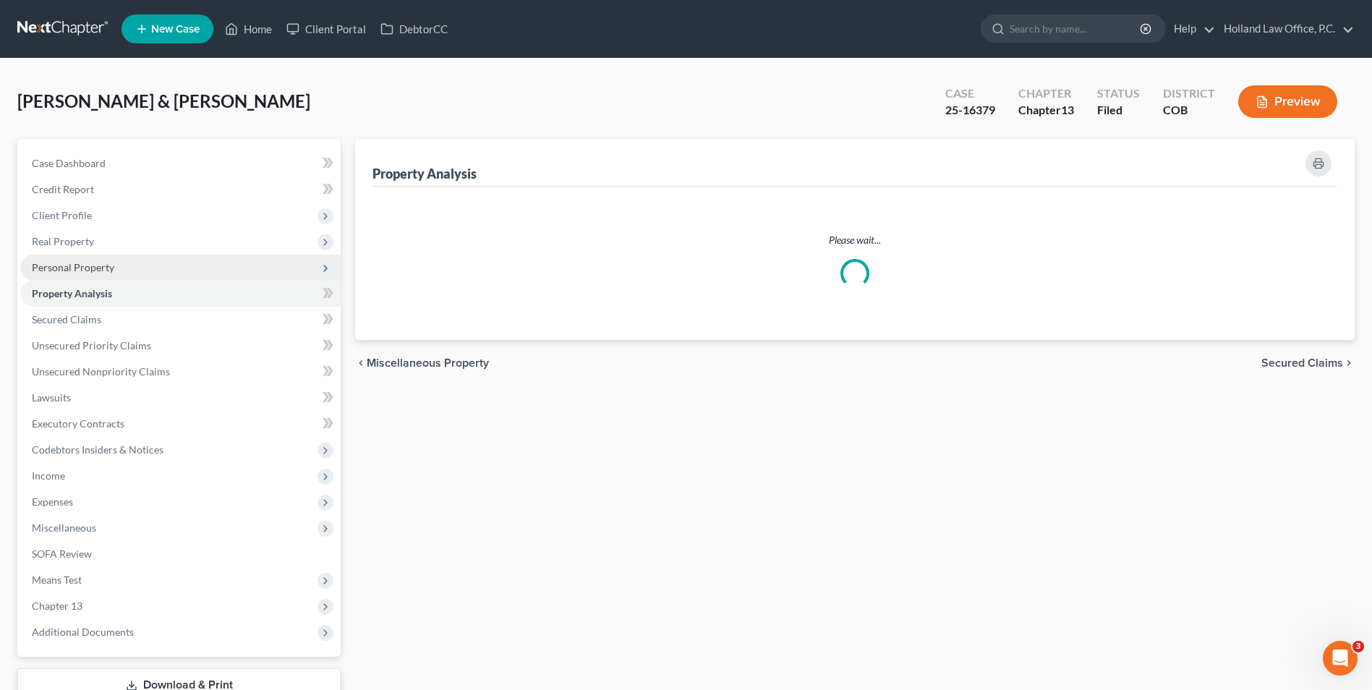
click at [114, 268] on span "Personal Property" at bounding box center [180, 268] width 320 height 26
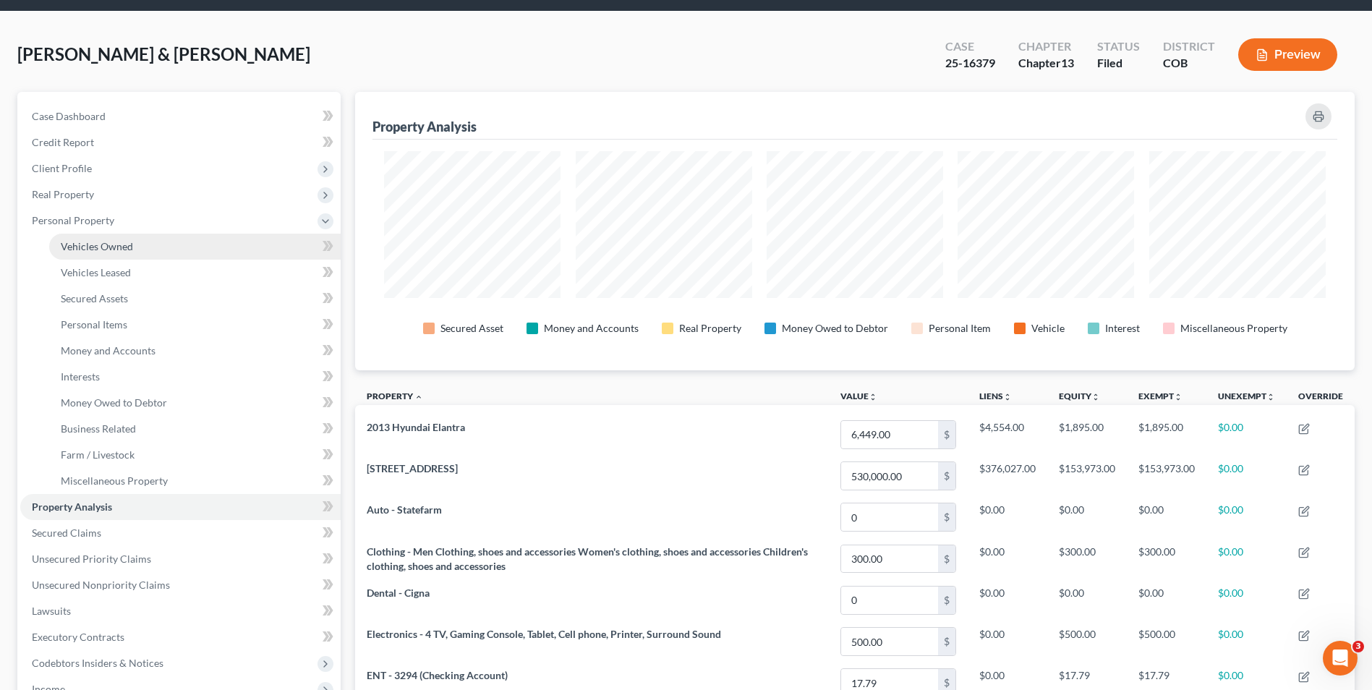
scroll to position [72, 0]
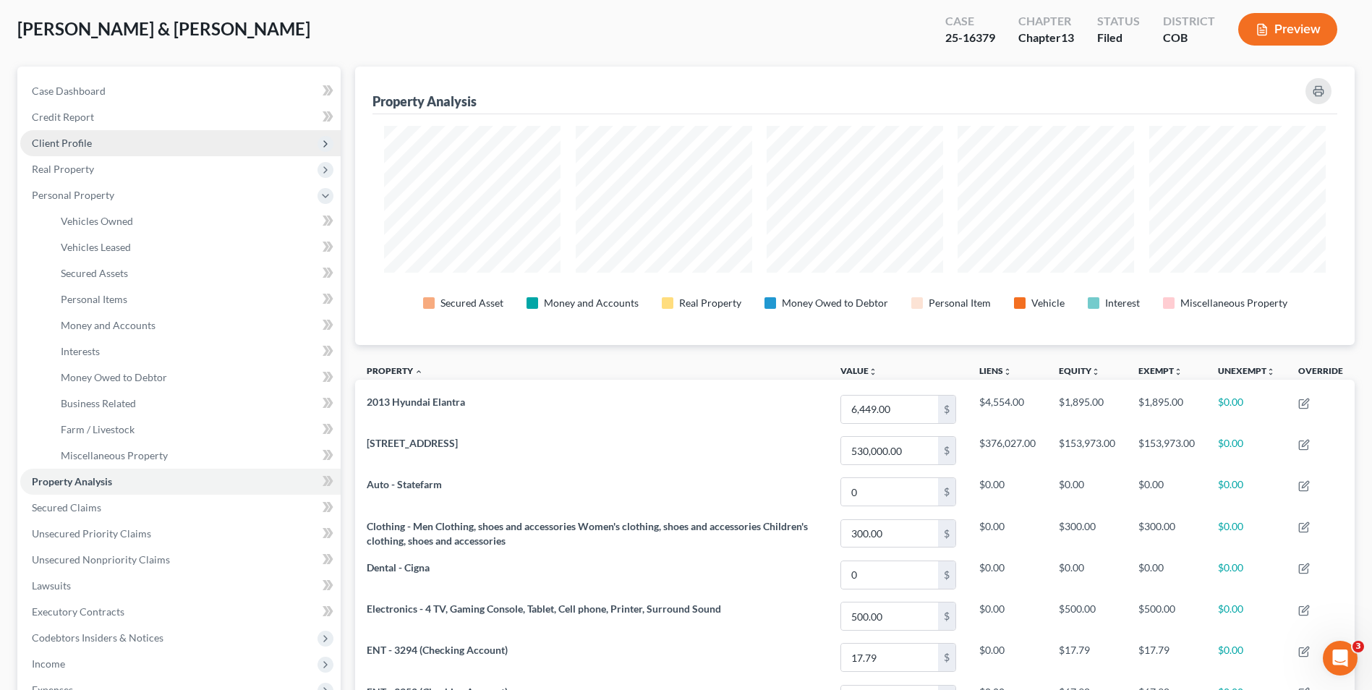
click at [84, 137] on span "Client Profile" at bounding box center [62, 143] width 60 height 12
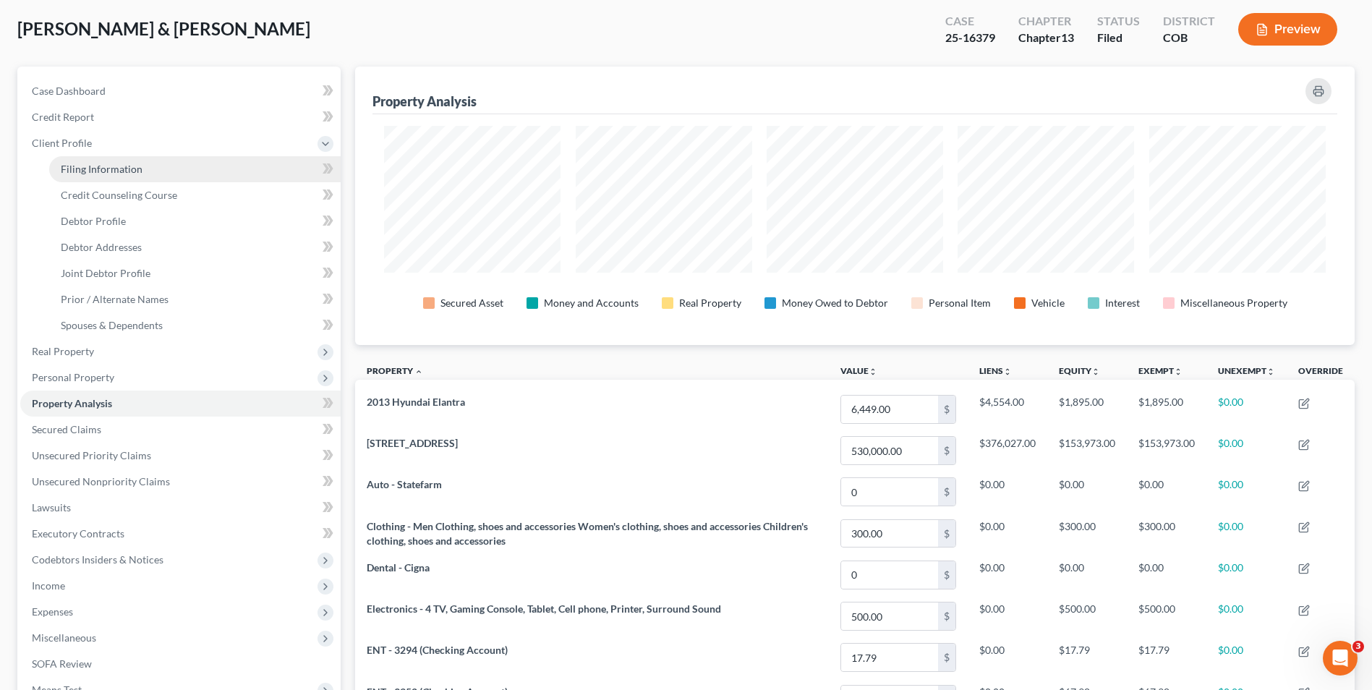
click at [110, 169] on span "Filing Information" at bounding box center [102, 169] width 82 height 12
select select "1"
select select "3"
select select "5"
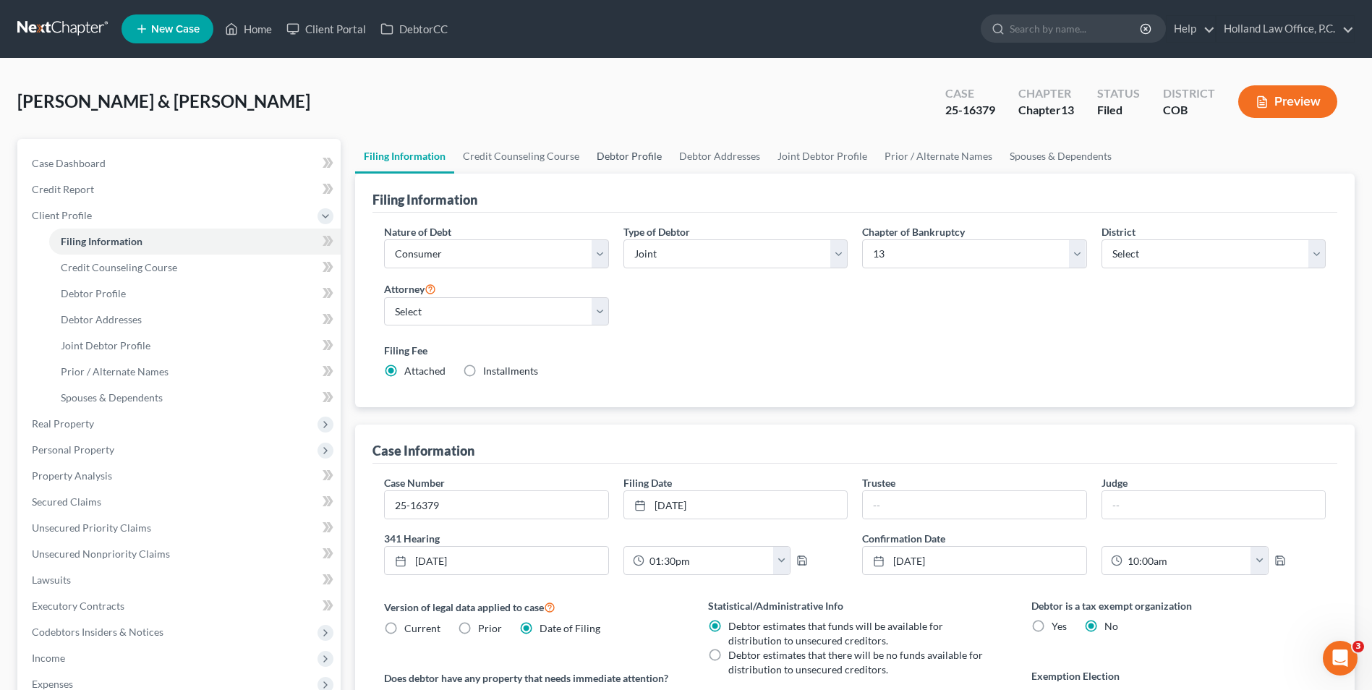
click at [621, 150] on link "Debtor Profile" at bounding box center [629, 156] width 82 height 35
select select "1"
select select "2"
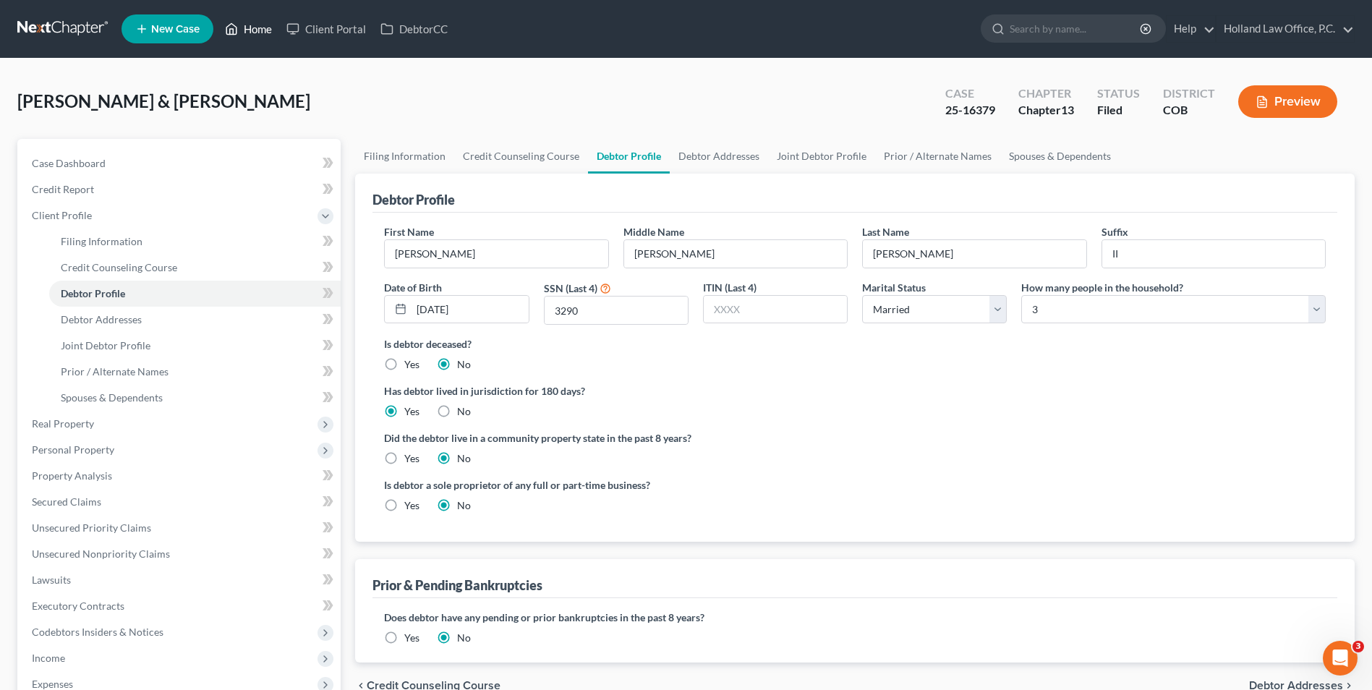
click at [260, 24] on link "Home" at bounding box center [248, 29] width 61 height 26
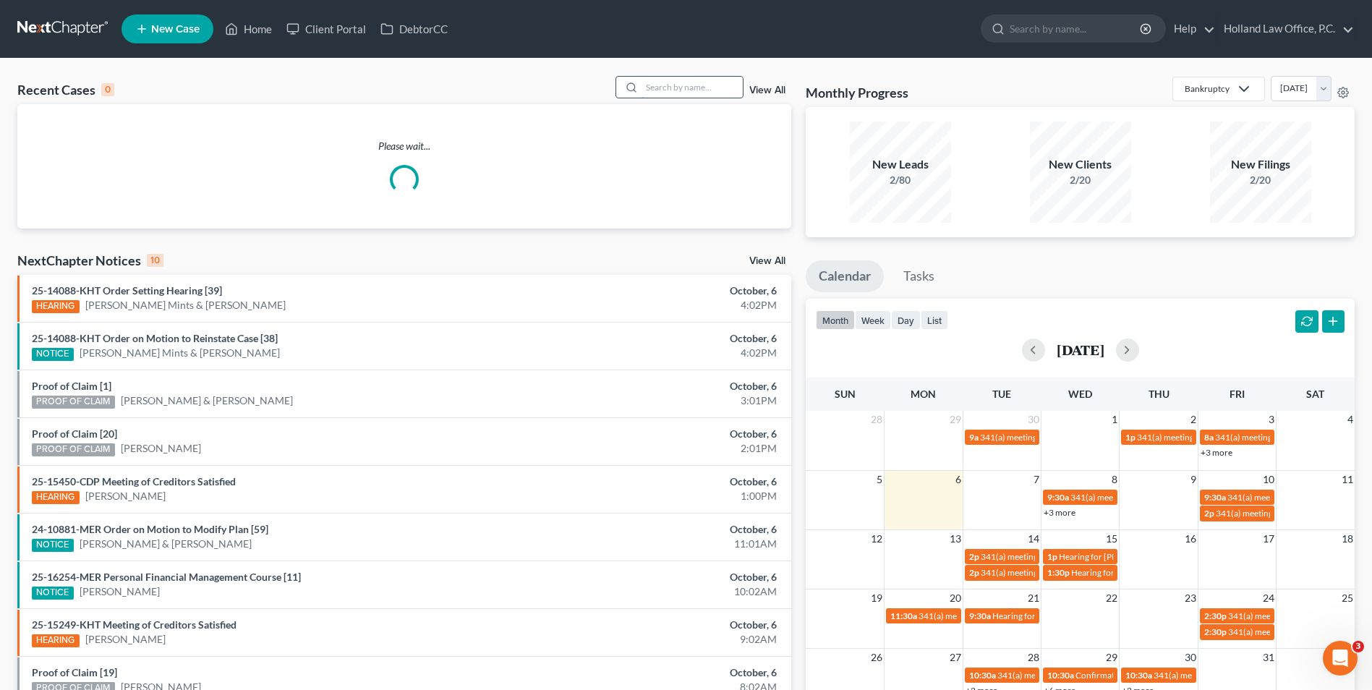
click at [658, 87] on input "search" at bounding box center [692, 87] width 101 height 21
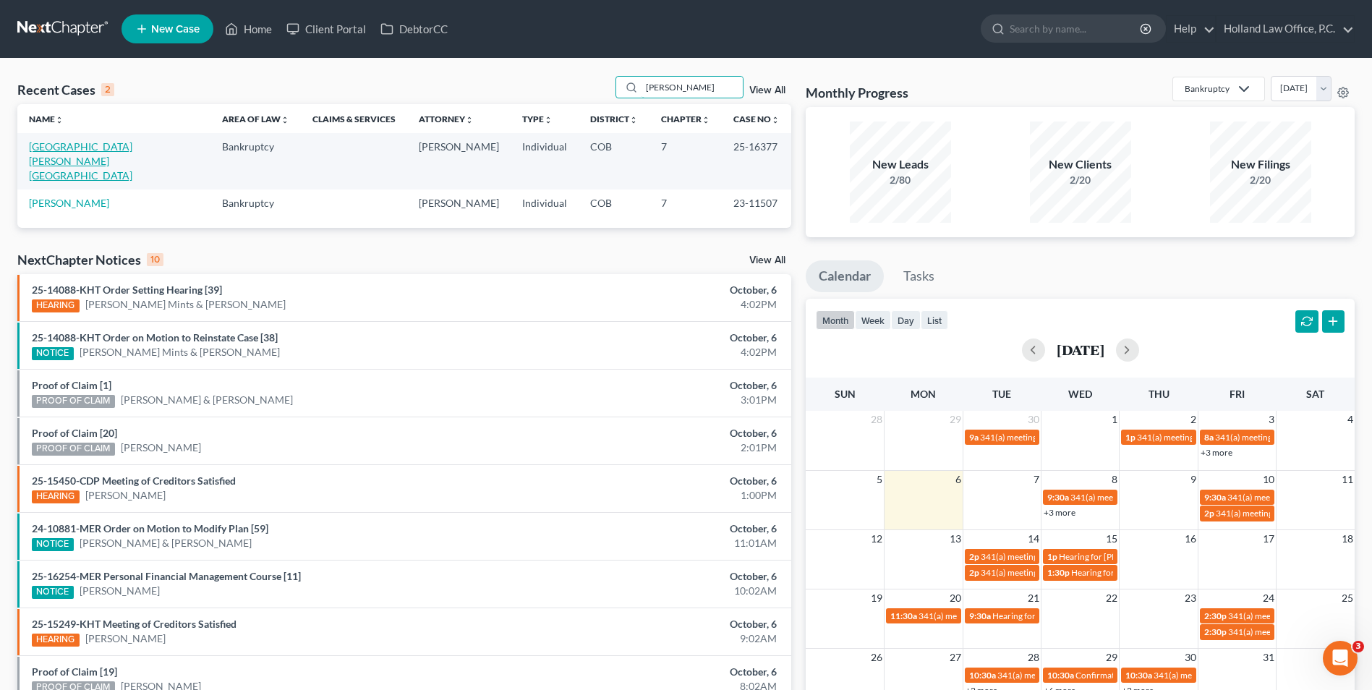
type input "[PERSON_NAME]"
click at [74, 151] on link "[GEOGRAPHIC_DATA][PERSON_NAME][GEOGRAPHIC_DATA]" at bounding box center [80, 160] width 103 height 41
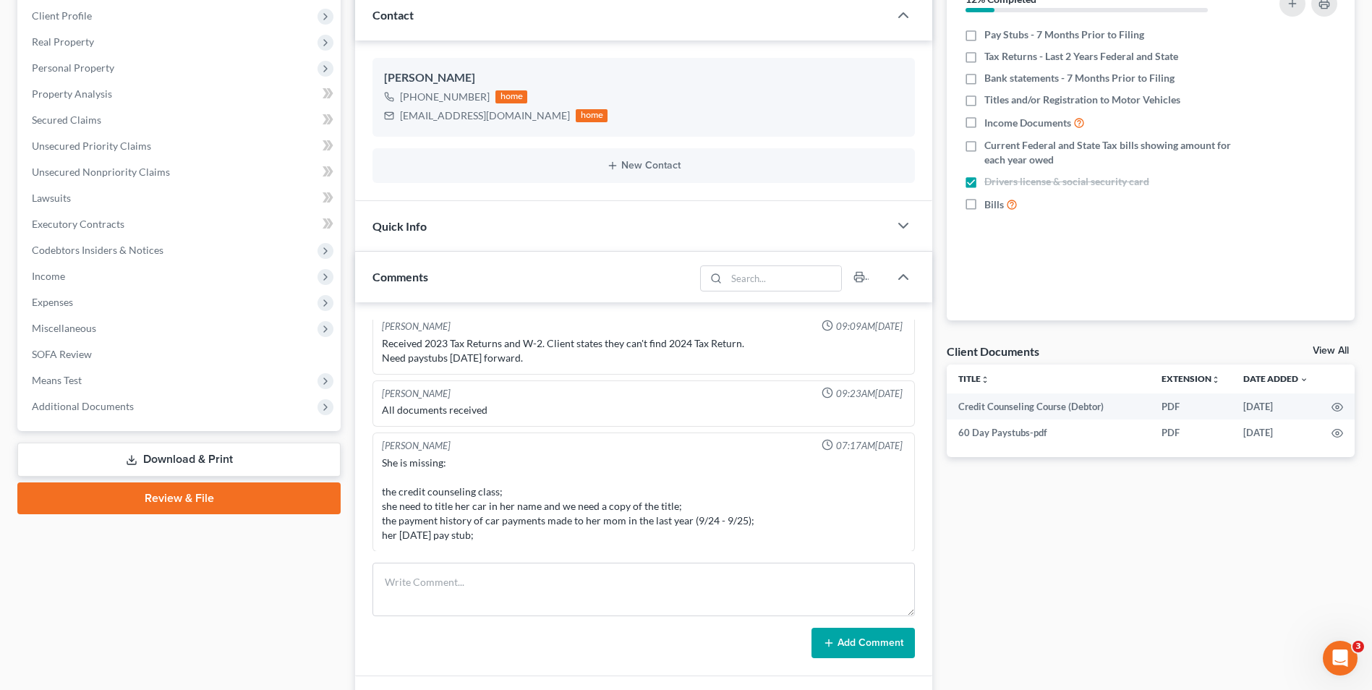
scroll to position [289, 0]
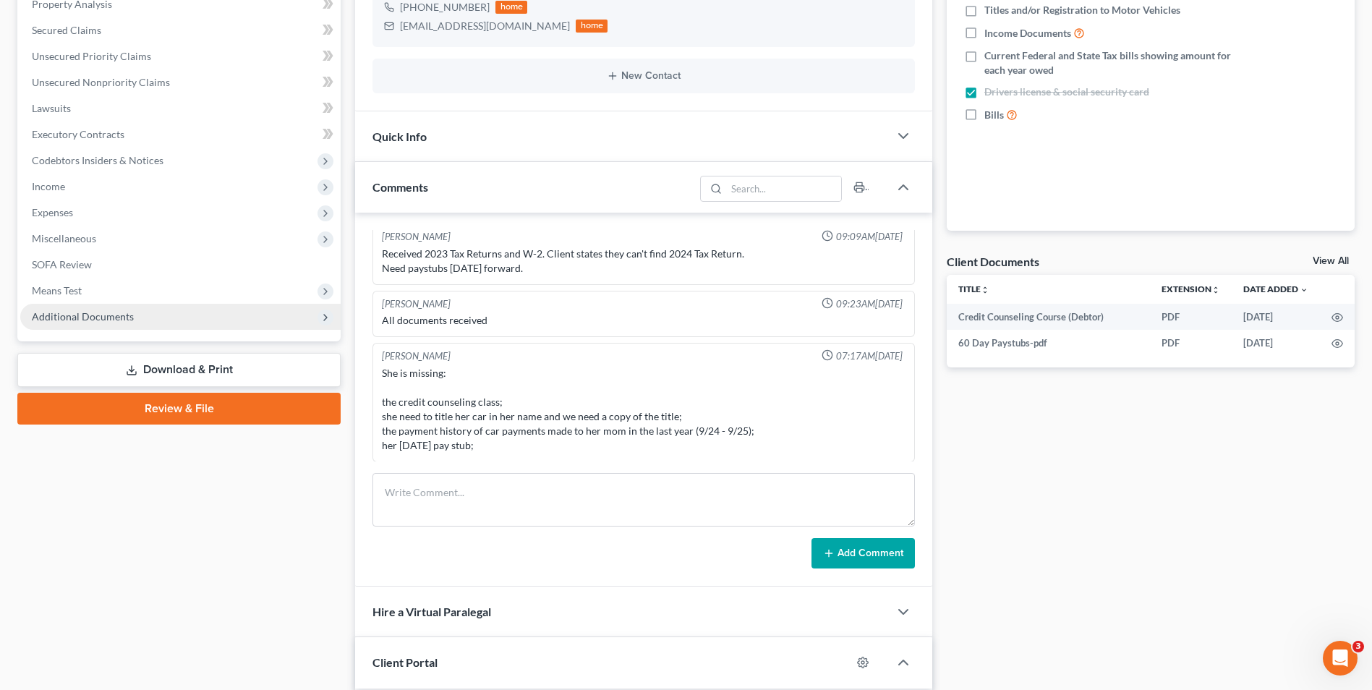
click at [84, 314] on span "Additional Documents" at bounding box center [83, 316] width 102 height 12
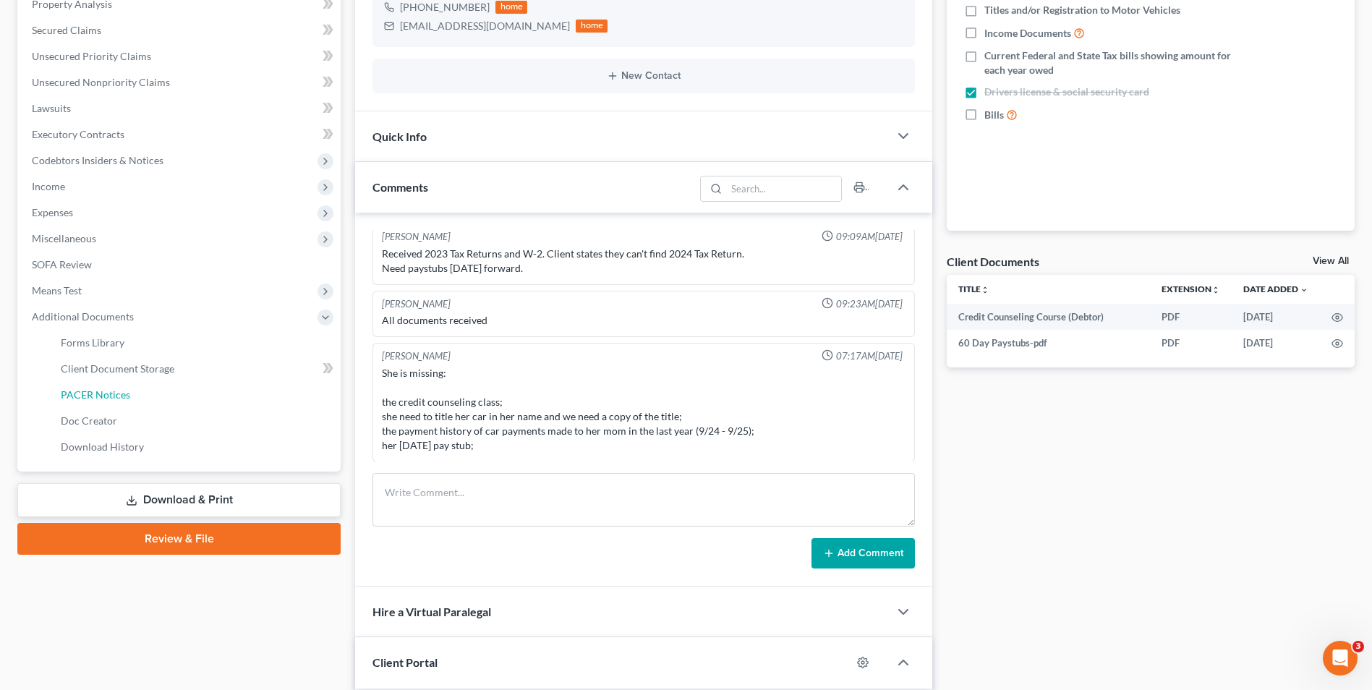
click at [124, 391] on span "PACER Notices" at bounding box center [95, 394] width 69 height 12
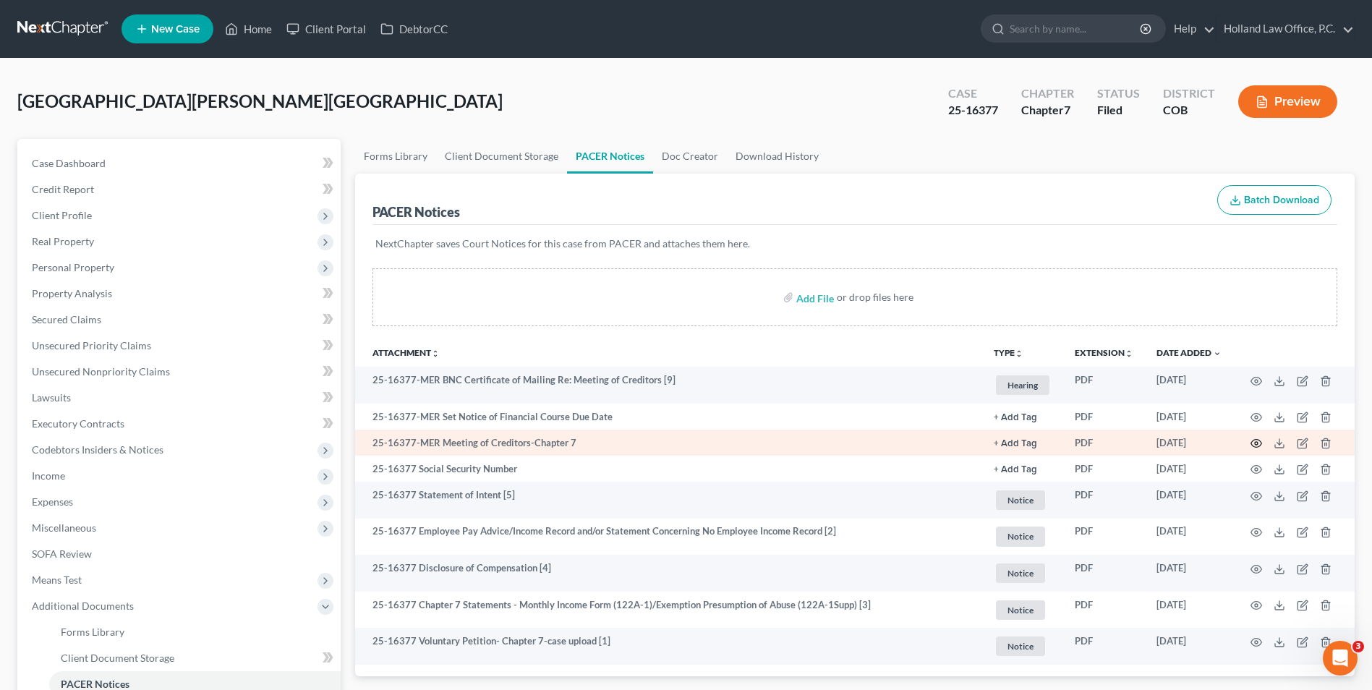
click at [1258, 441] on icon "button" at bounding box center [1257, 444] width 12 height 12
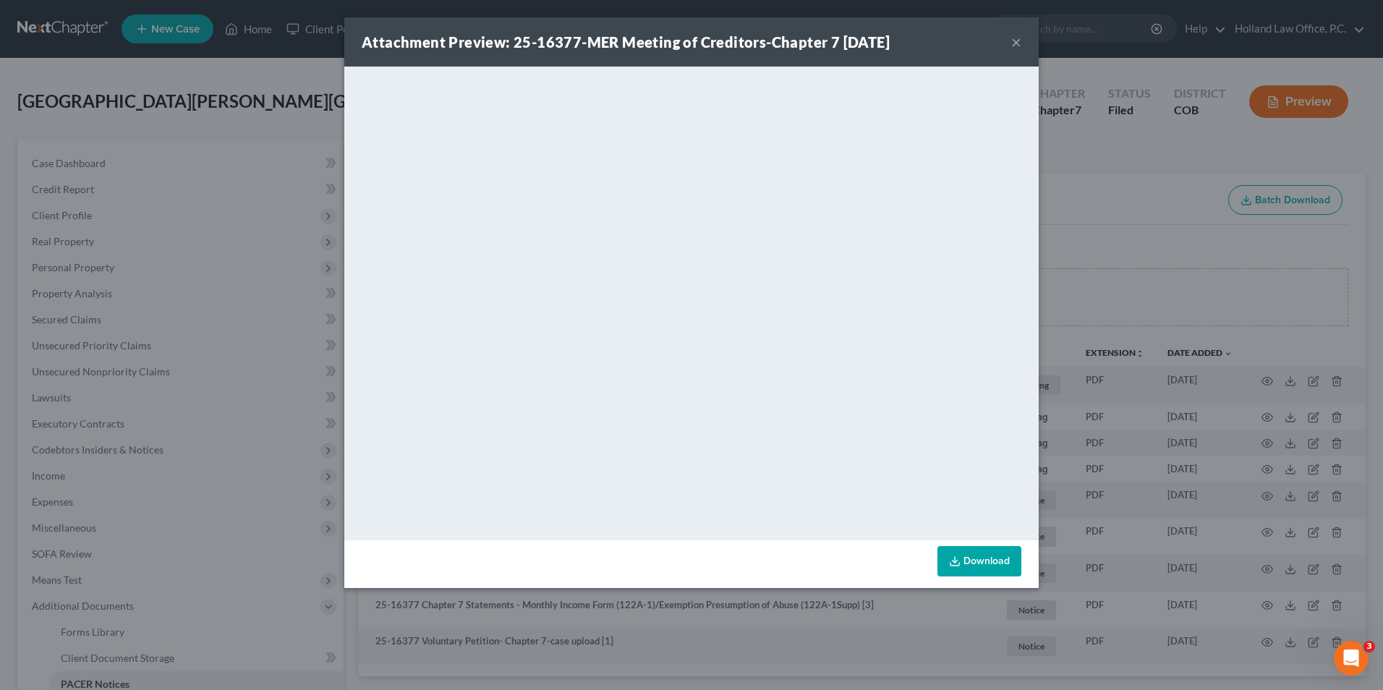
click at [1267, 268] on div "Attachment Preview: 25-16377-MER Meeting of Creditors-Chapter 7 [DATE] × <objec…" at bounding box center [691, 345] width 1383 height 690
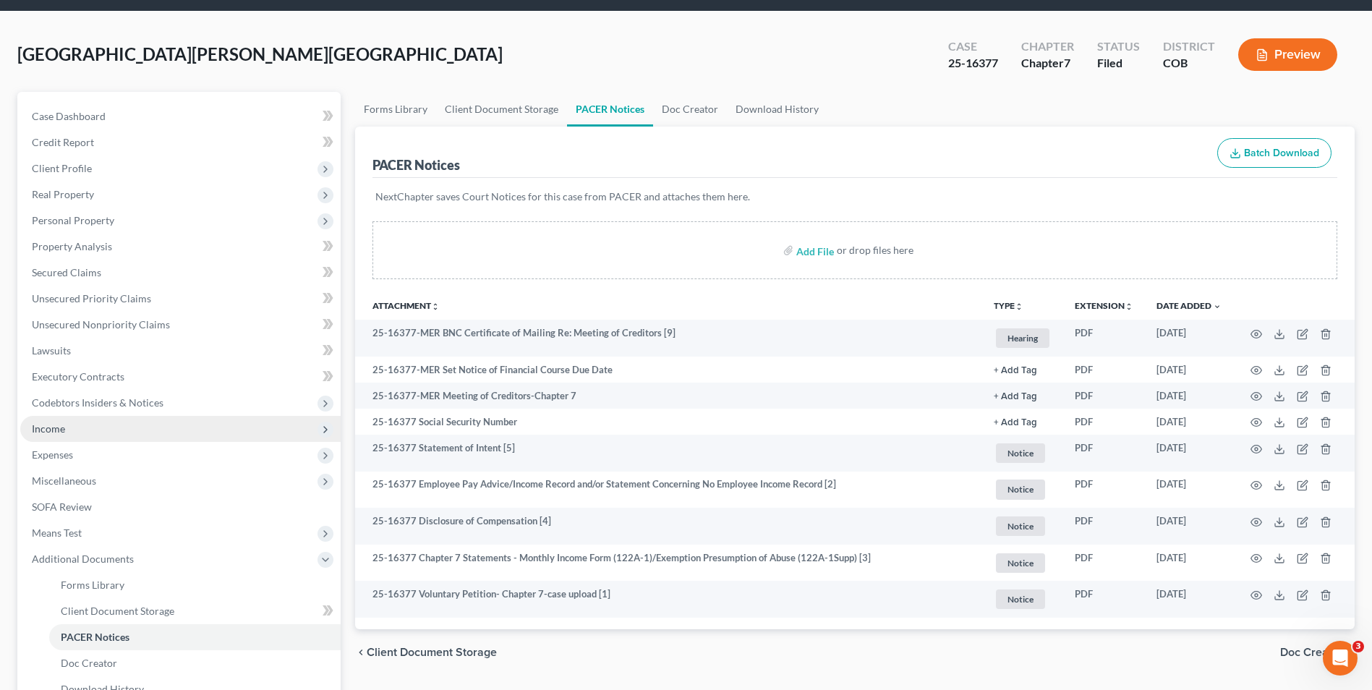
scroll to position [72, 0]
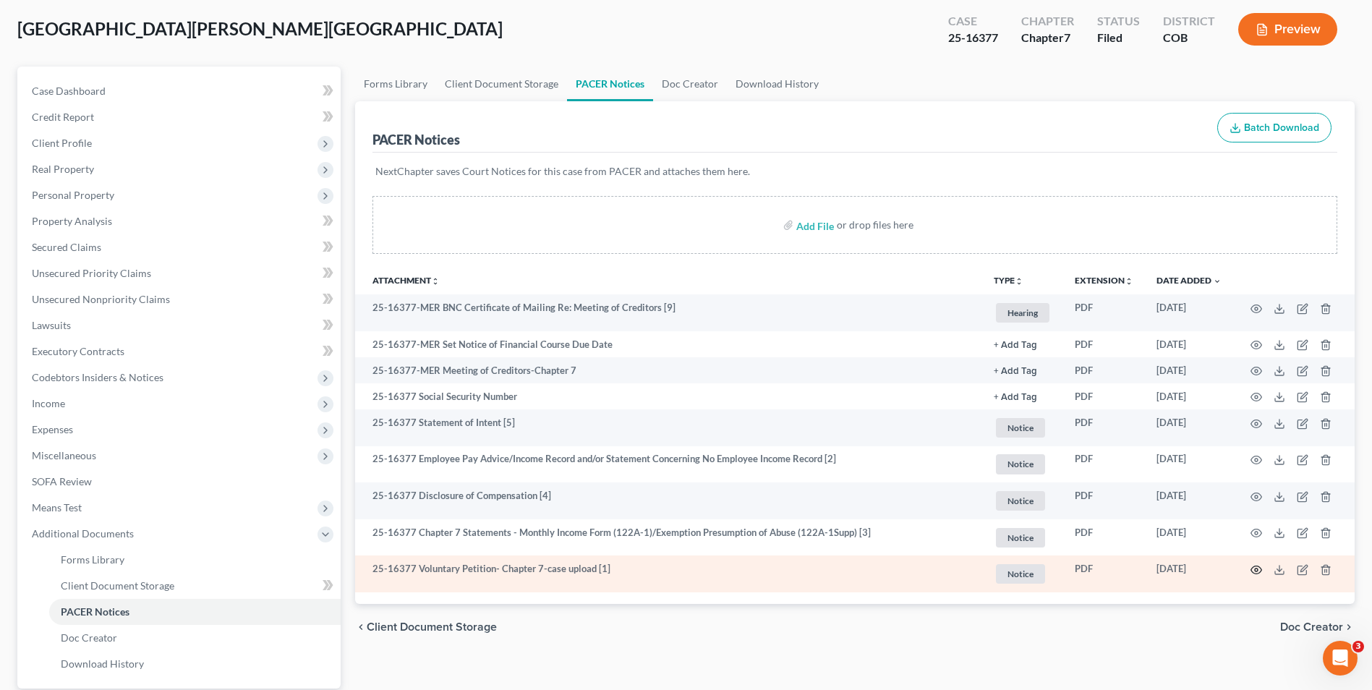
click at [1259, 568] on icon "button" at bounding box center [1257, 570] width 12 height 12
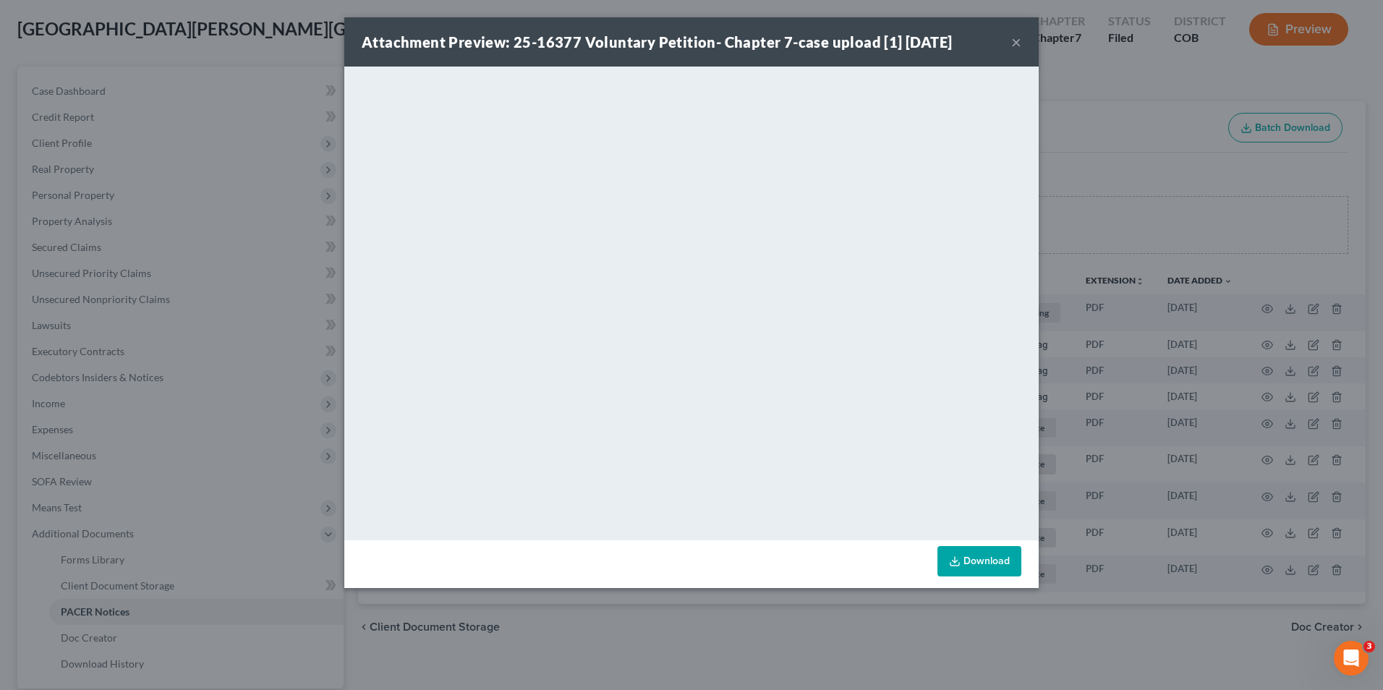
click at [1060, 119] on div "Attachment Preview: 25-16377 Voluntary Petition- Chapter 7-case upload [1] [DAT…" at bounding box center [691, 345] width 1383 height 690
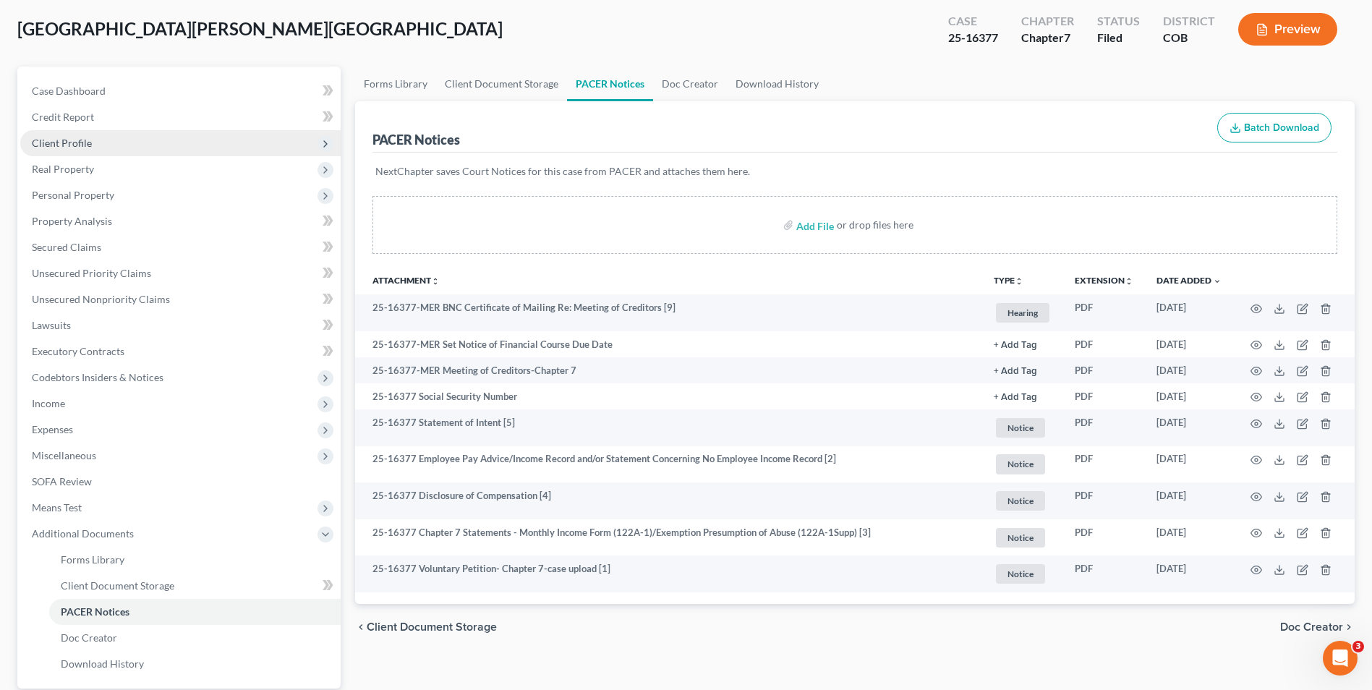
click at [93, 146] on span "Client Profile" at bounding box center [180, 143] width 320 height 26
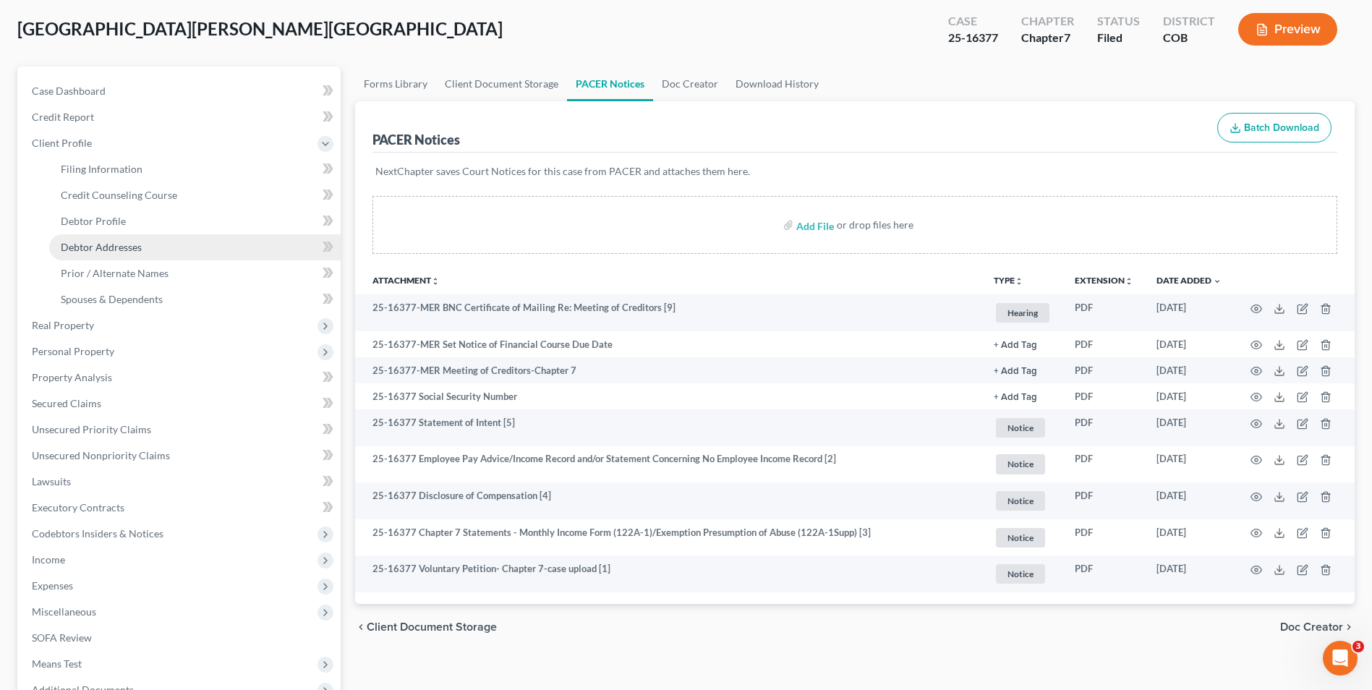
click at [154, 252] on link "Debtor Addresses" at bounding box center [194, 247] width 291 height 26
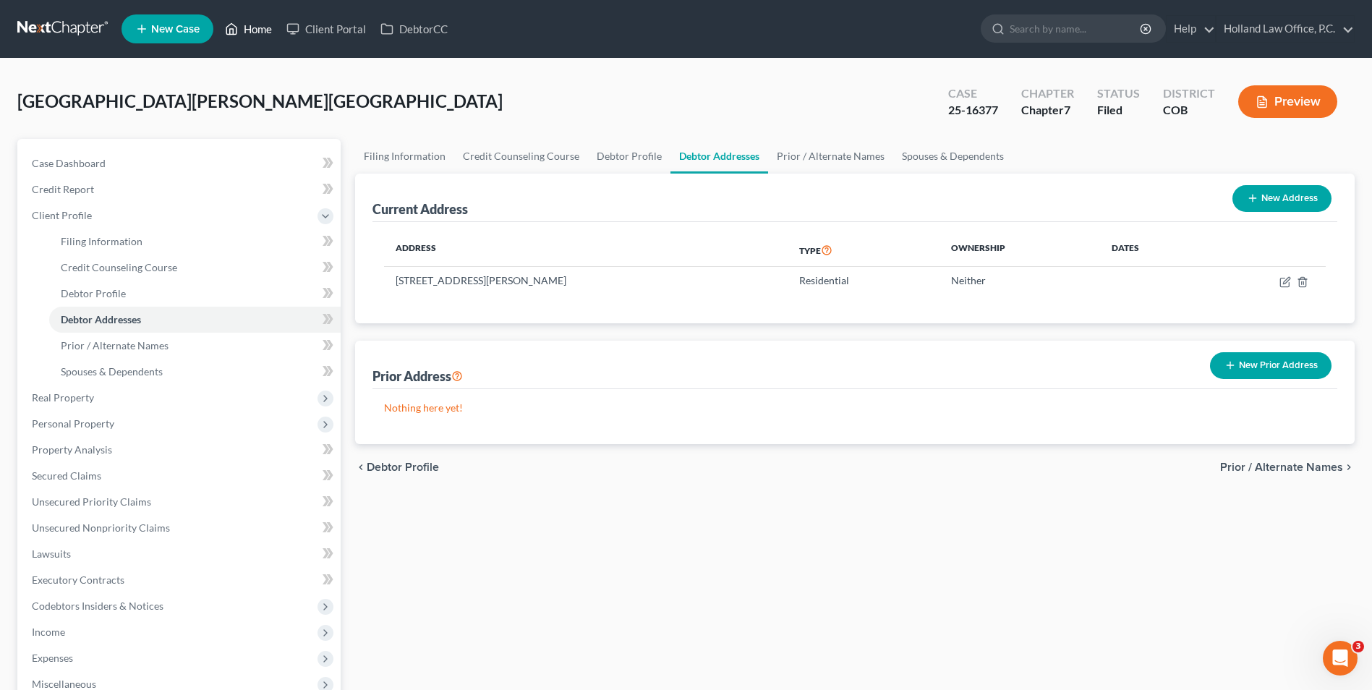
click at [249, 27] on link "Home" at bounding box center [248, 29] width 61 height 26
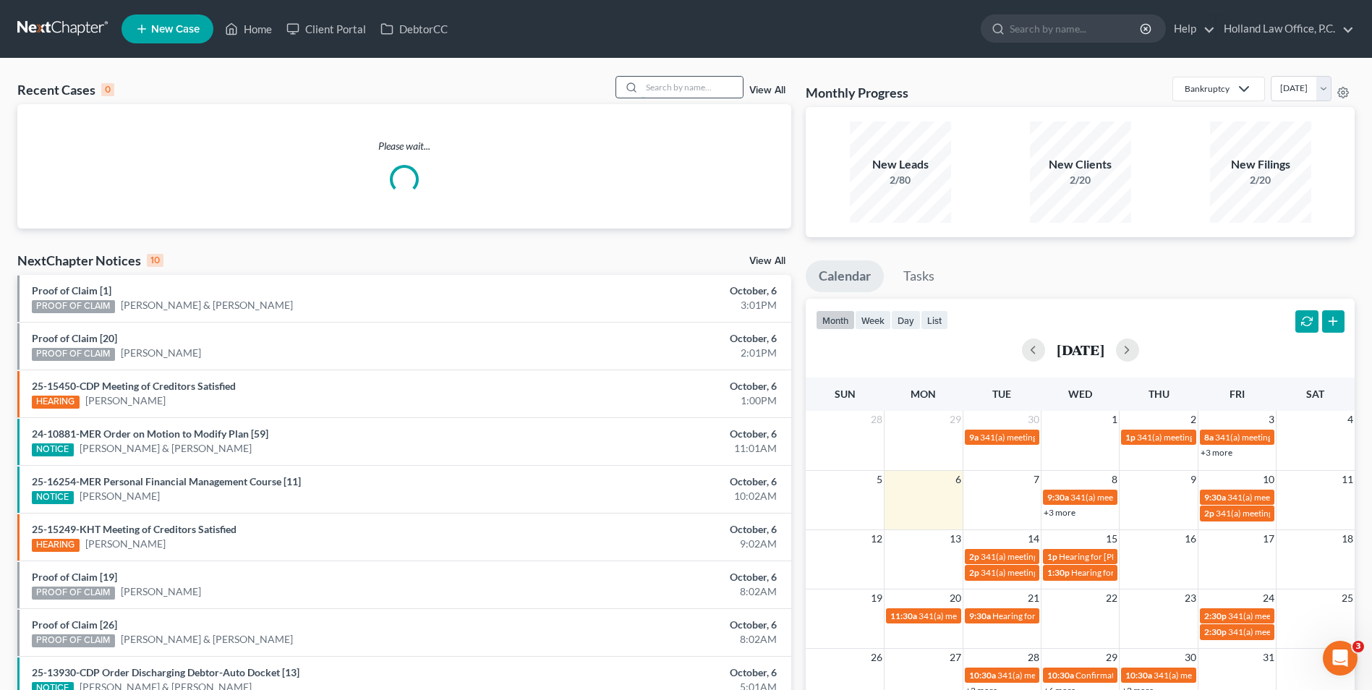
click at [685, 84] on input "search" at bounding box center [692, 87] width 101 height 21
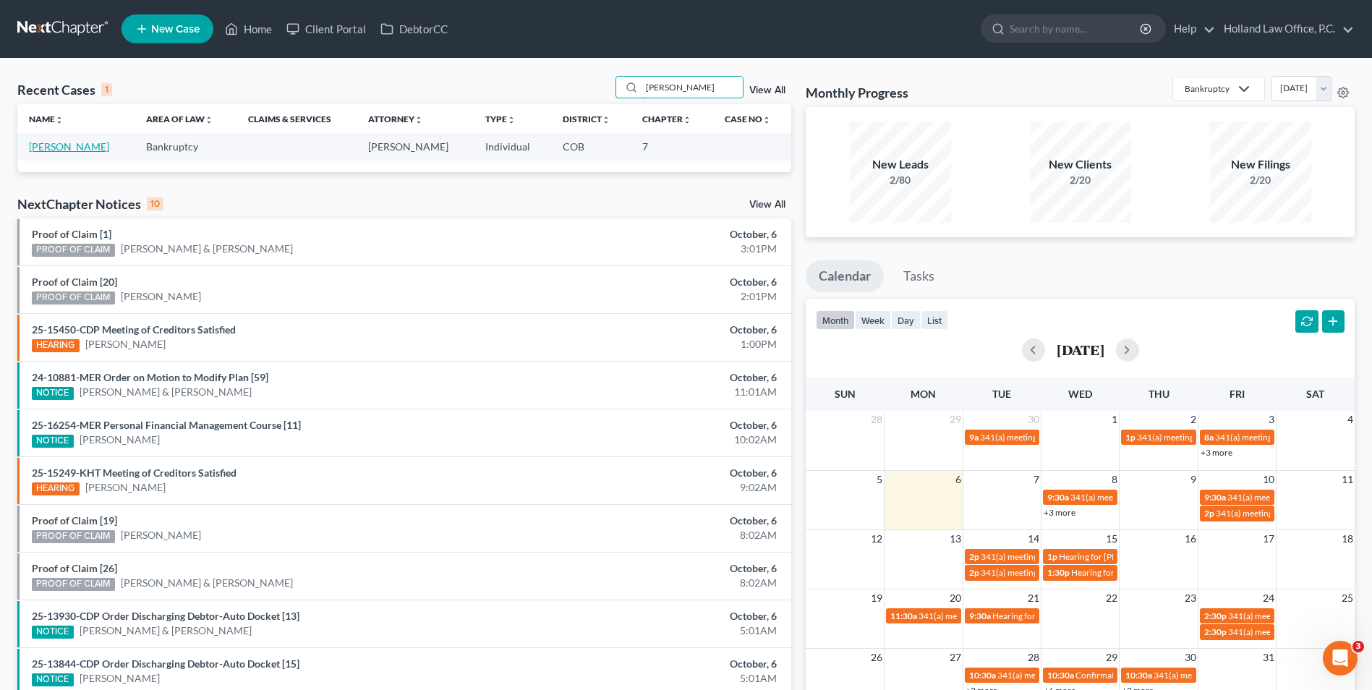
type input "[PERSON_NAME]"
click at [67, 150] on link "[PERSON_NAME]" at bounding box center [69, 146] width 80 height 12
